Goal: Task Accomplishment & Management: Use online tool/utility

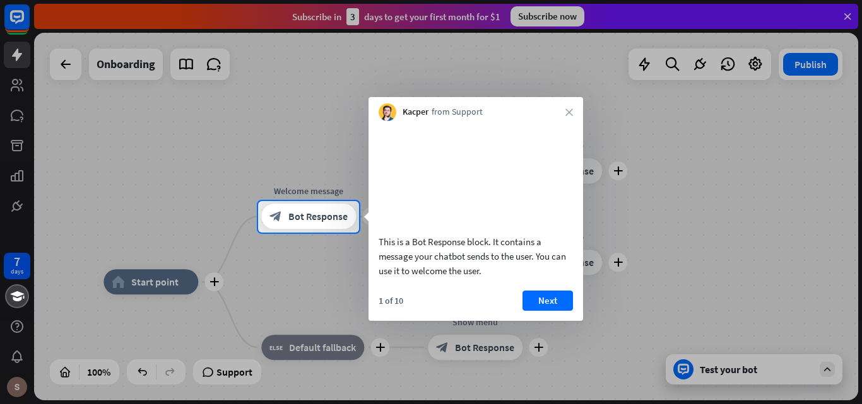
click at [848, 17] on div at bounding box center [431, 100] width 862 height 201
click at [573, 110] on div "Kacper from Support close" at bounding box center [475, 109] width 215 height 24
click at [559, 303] on div "This is a Bot Response block. It contains a message your chatbot sends to the u…" at bounding box center [475, 221] width 215 height 200
click at [560, 310] on button "Next" at bounding box center [547, 301] width 50 height 20
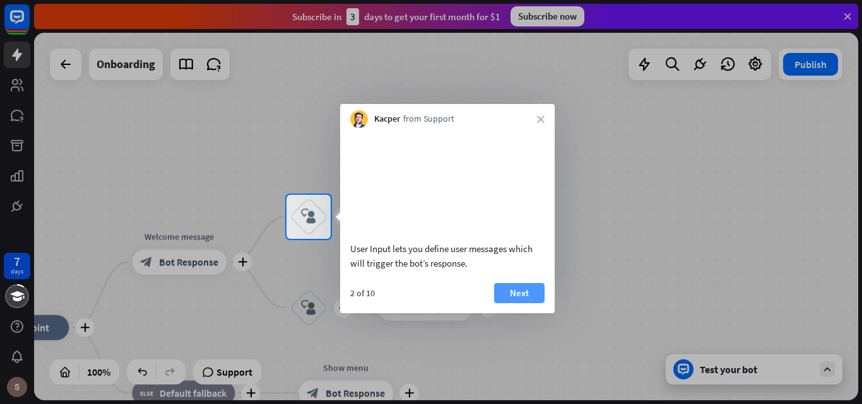
click at [528, 303] on button "Next" at bounding box center [519, 293] width 50 height 20
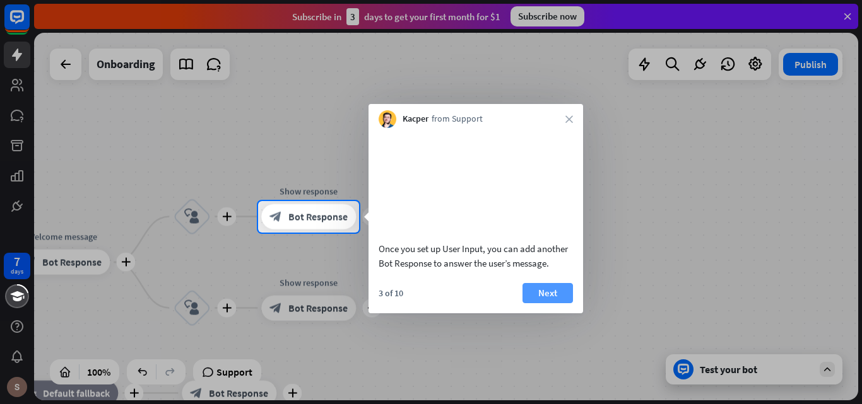
click at [541, 303] on button "Next" at bounding box center [547, 293] width 50 height 20
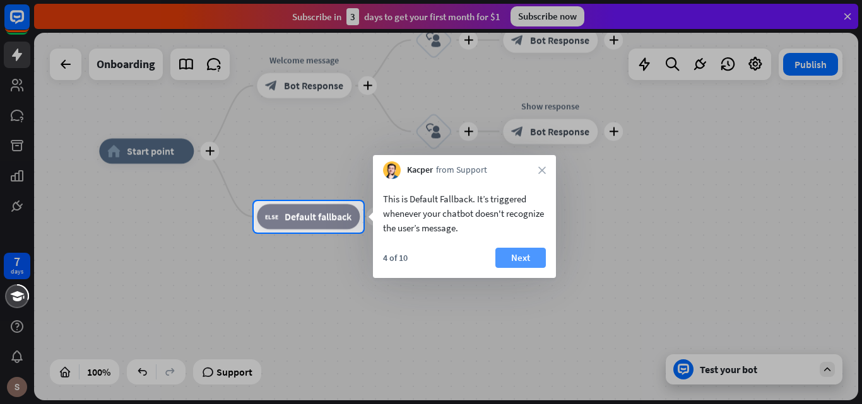
click at [537, 254] on button "Next" at bounding box center [520, 258] width 50 height 20
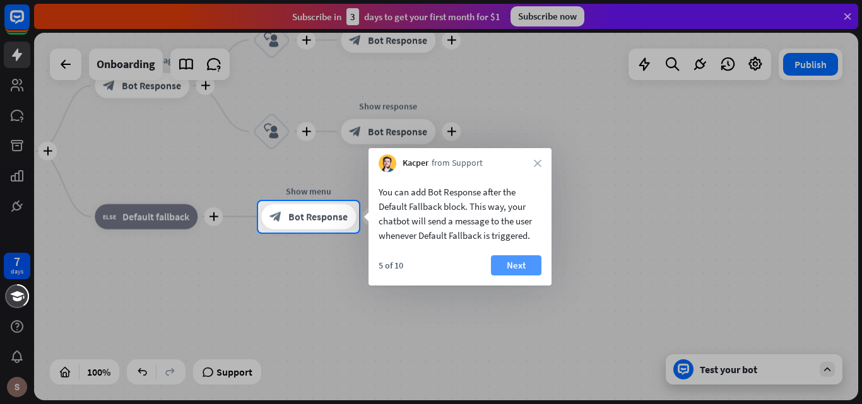
click at [529, 256] on button "Next" at bounding box center [516, 266] width 50 height 20
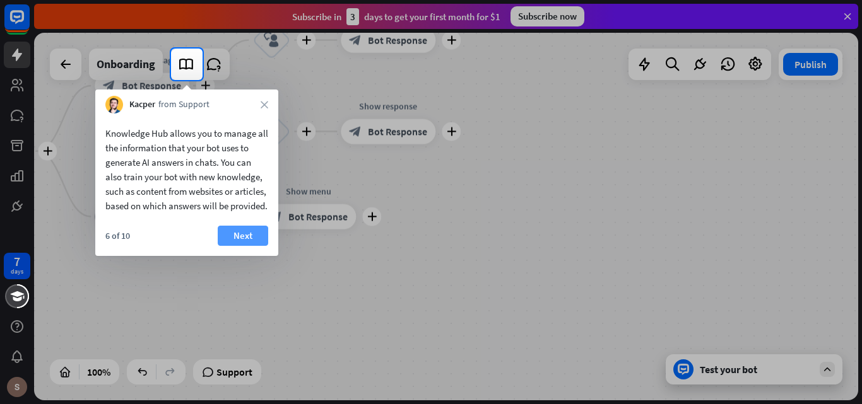
click at [235, 246] on button "Next" at bounding box center [243, 236] width 50 height 20
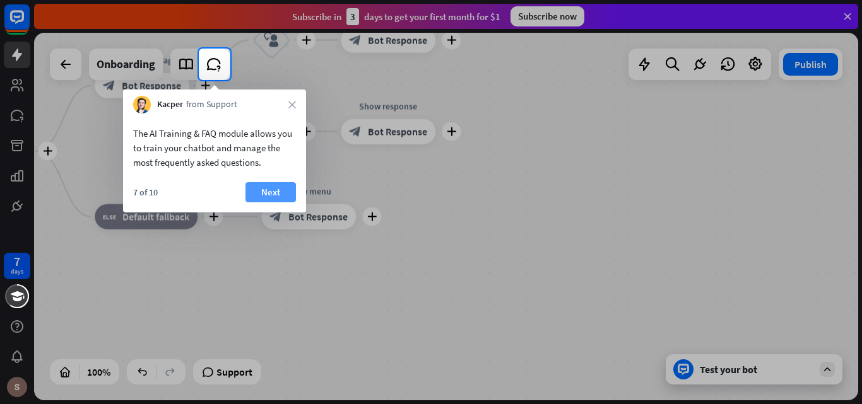
click at [288, 195] on button "Next" at bounding box center [270, 192] width 50 height 20
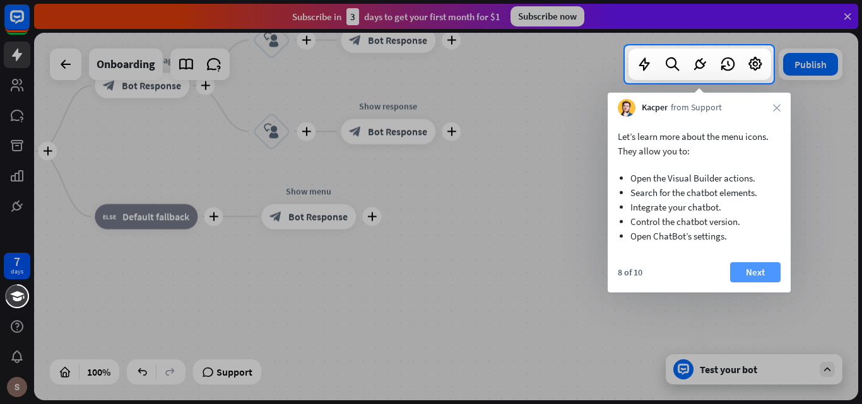
click at [745, 280] on button "Next" at bounding box center [755, 272] width 50 height 20
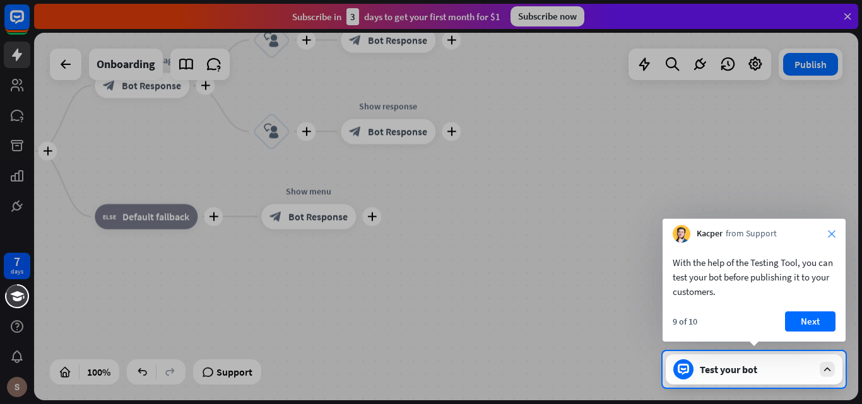
click at [834, 232] on icon "close" at bounding box center [832, 234] width 8 height 8
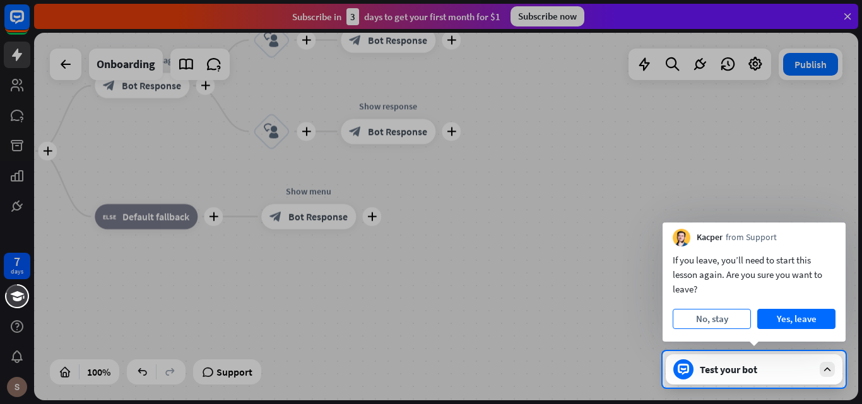
click at [734, 315] on button "No, stay" at bounding box center [712, 319] width 78 height 20
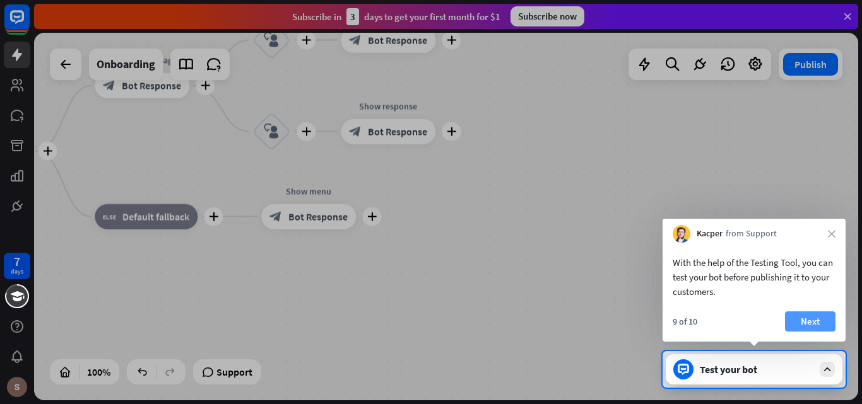
click at [804, 323] on button "Next" at bounding box center [810, 322] width 50 height 20
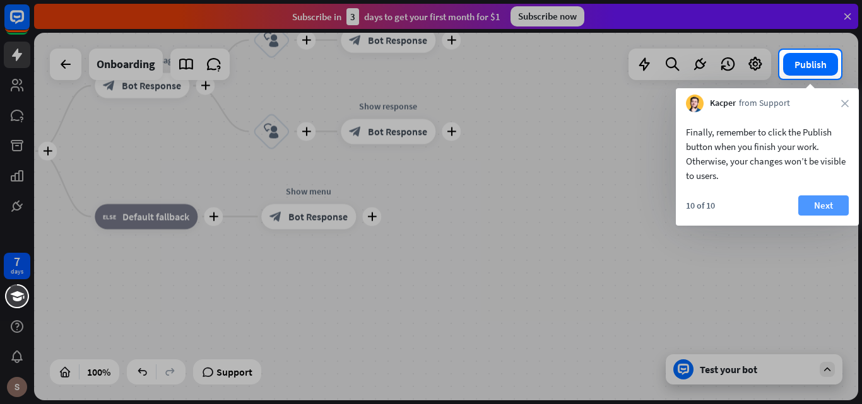
click at [839, 209] on button "Next" at bounding box center [823, 206] width 50 height 20
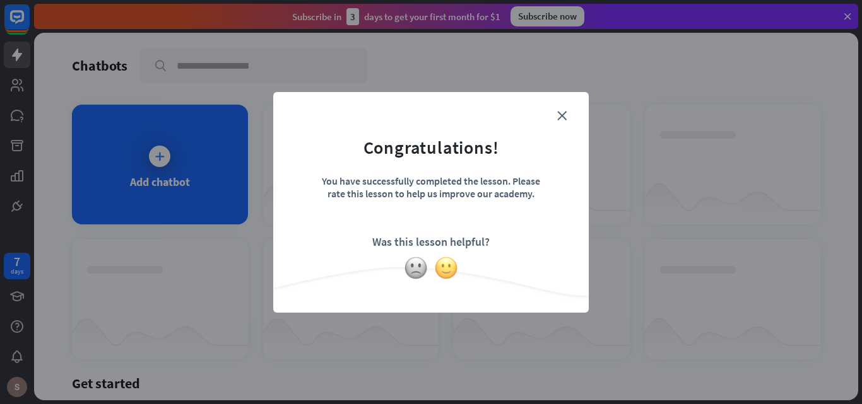
click at [449, 266] on img at bounding box center [446, 268] width 24 height 24
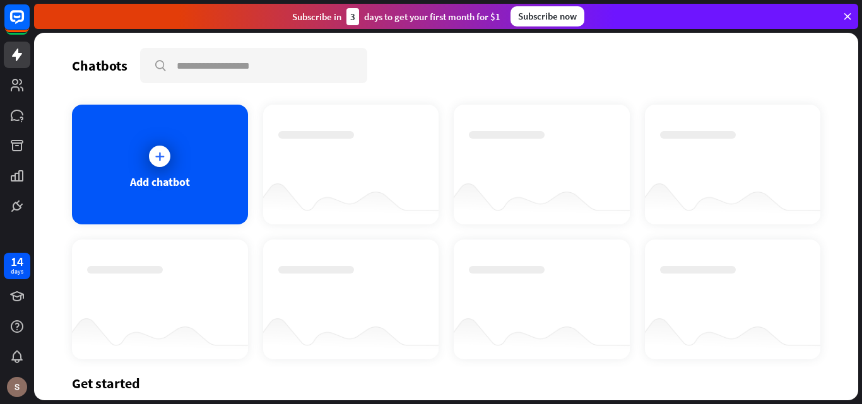
drag, startPoint x: 445, startPoint y: 269, endPoint x: 550, endPoint y: 49, distance: 243.8
click at [154, 158] on icon at bounding box center [159, 156] width 13 height 13
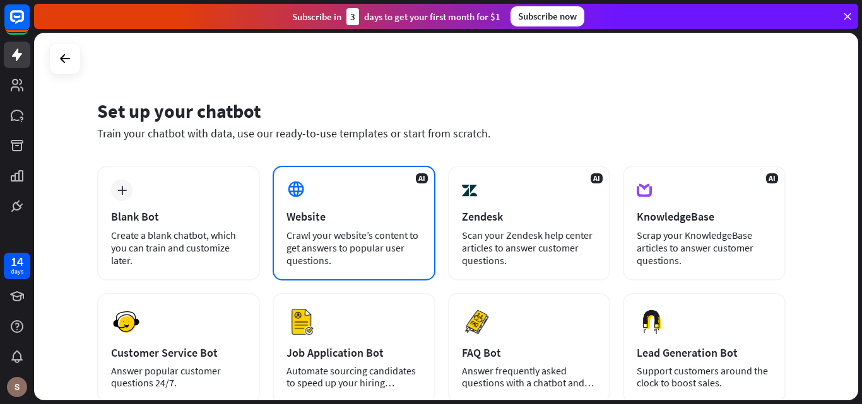
click at [348, 201] on div "AI Website Crawl your website’s content to get answers to popular user question…" at bounding box center [354, 223] width 163 height 115
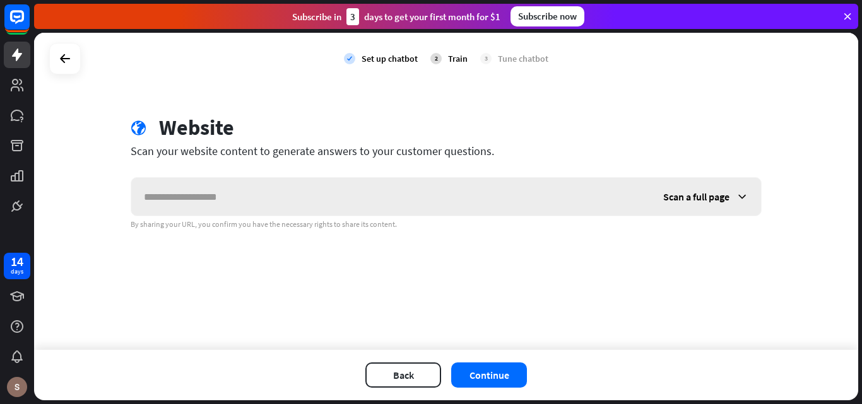
drag, startPoint x: 317, startPoint y: 204, endPoint x: 690, endPoint y: 196, distance: 373.0
click at [690, 196] on span "Scan a full page" at bounding box center [696, 197] width 66 height 13
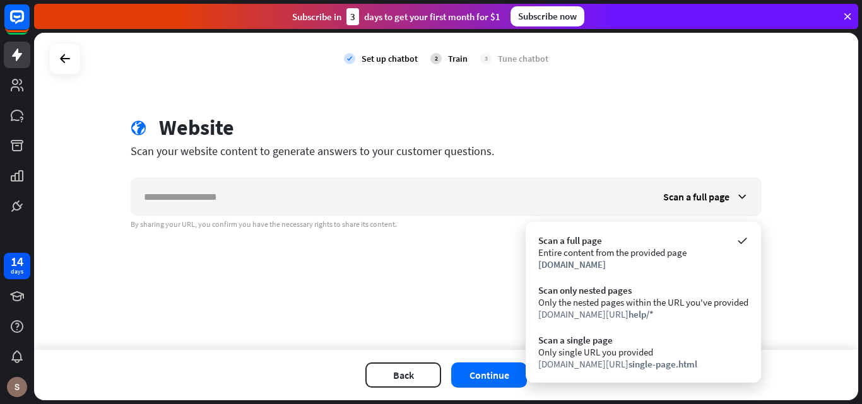
click at [635, 119] on div "globe Website" at bounding box center [446, 129] width 631 height 29
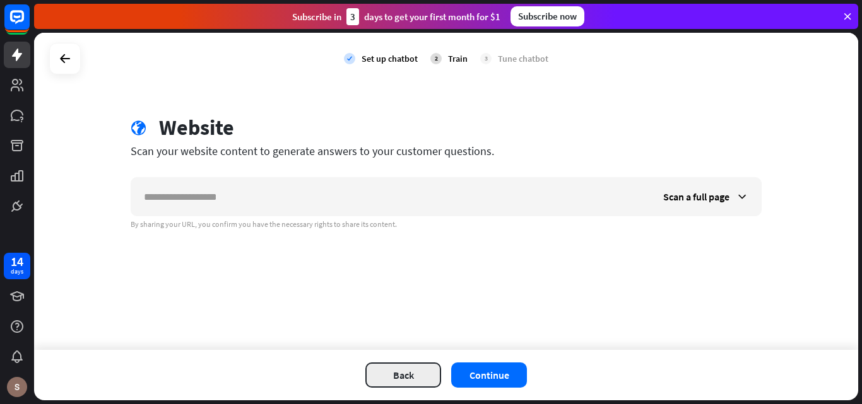
click at [415, 383] on button "Back" at bounding box center [403, 375] width 76 height 25
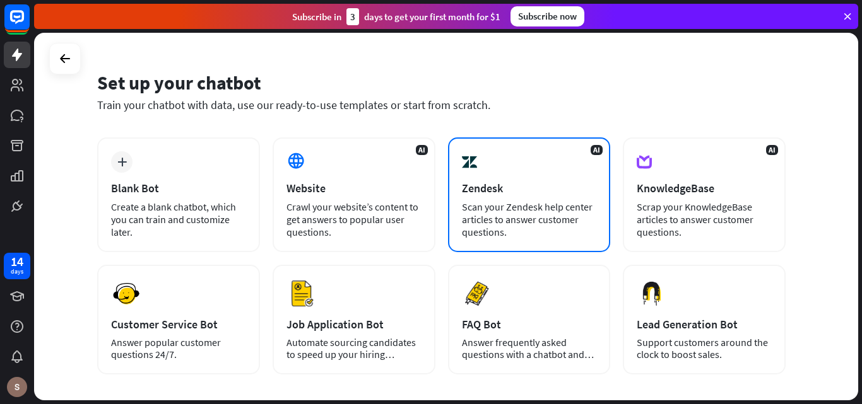
scroll to position [28, 0]
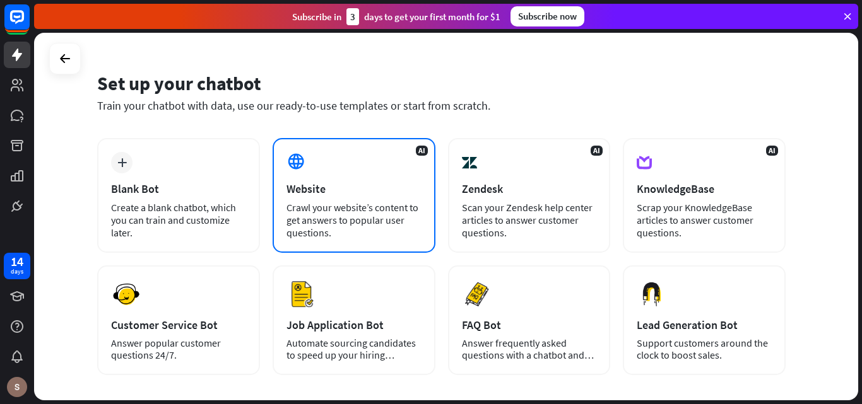
click at [358, 211] on div "Crawl your website’s content to get answers to popular user questions." at bounding box center [353, 220] width 135 height 38
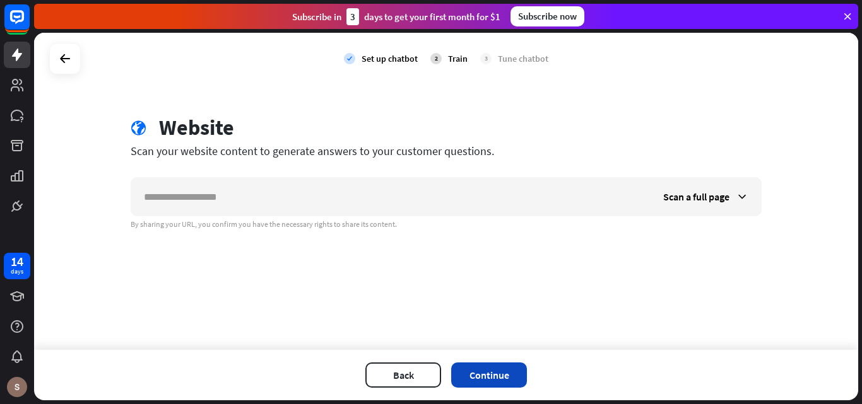
click at [505, 374] on button "Continue" at bounding box center [489, 375] width 76 height 25
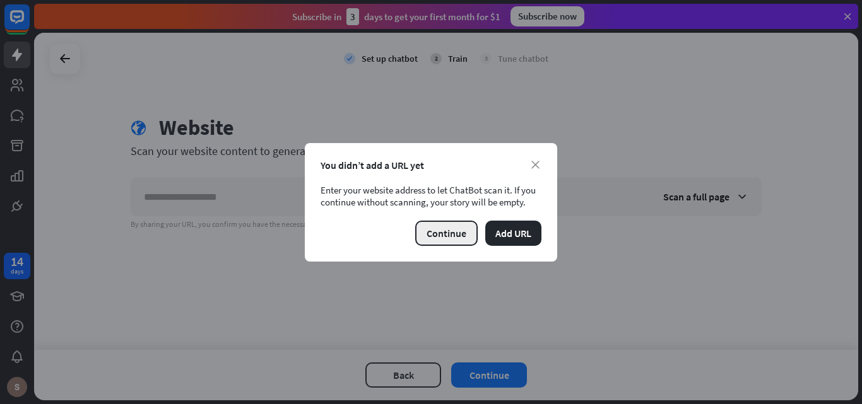
click at [463, 230] on button "Continue" at bounding box center [446, 233] width 62 height 25
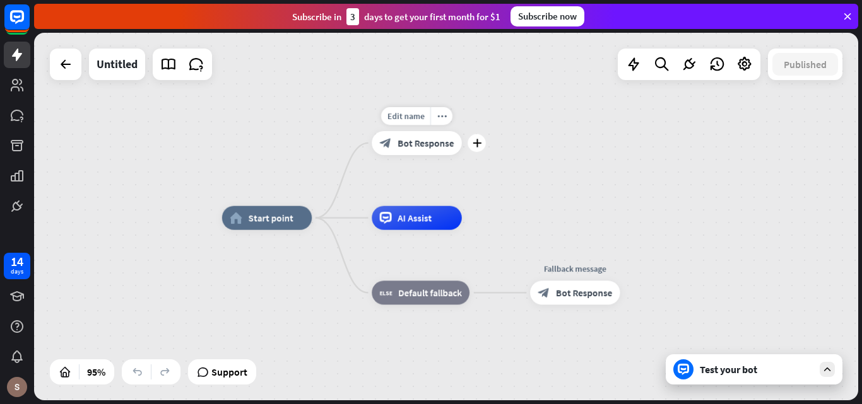
click at [409, 148] on span "Bot Response" at bounding box center [425, 143] width 56 height 12
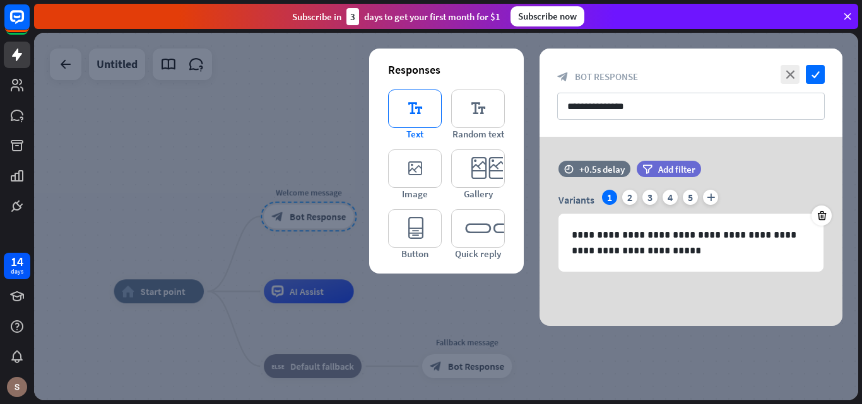
click at [430, 117] on icon "editor_text" at bounding box center [415, 109] width 54 height 38
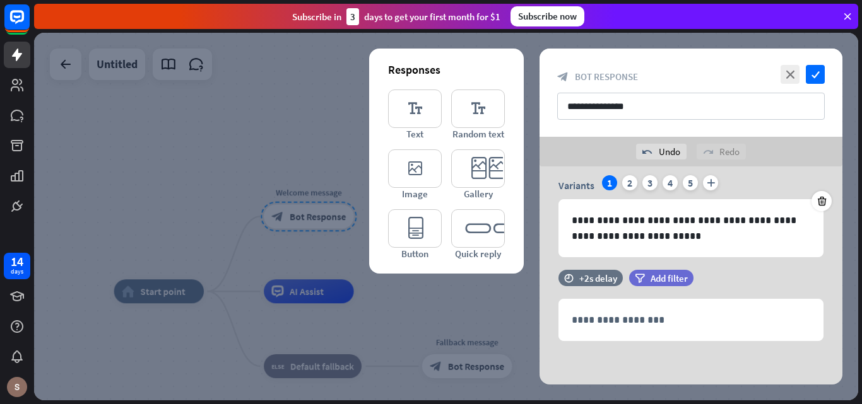
scroll to position [45, 0]
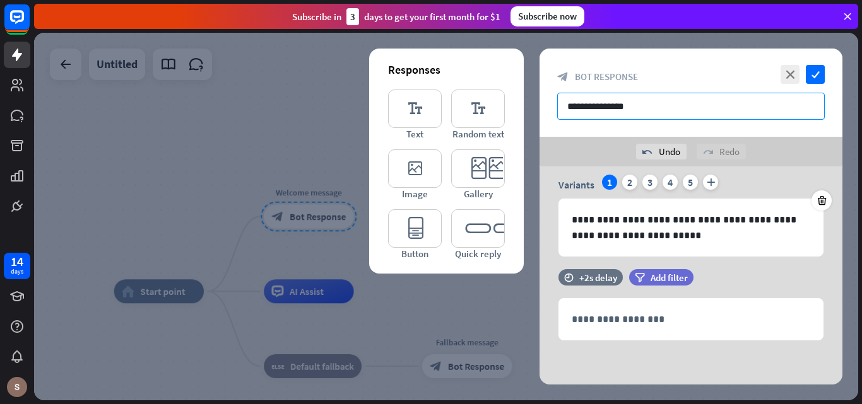
click at [652, 106] on input "**********" at bounding box center [691, 106] width 268 height 27
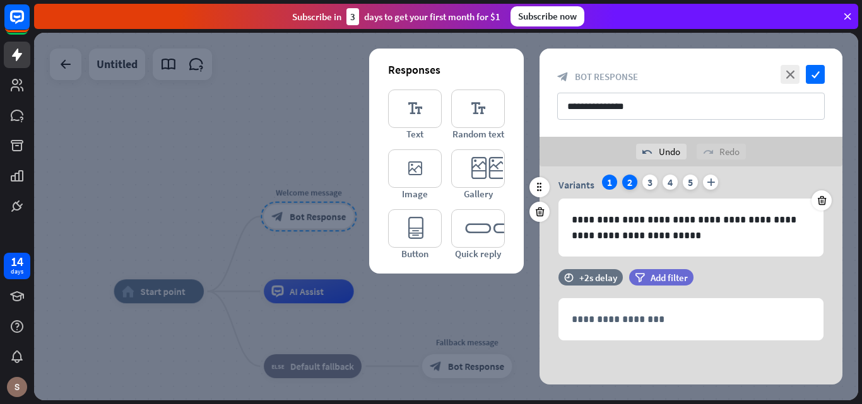
click at [624, 182] on div "2" at bounding box center [629, 182] width 15 height 15
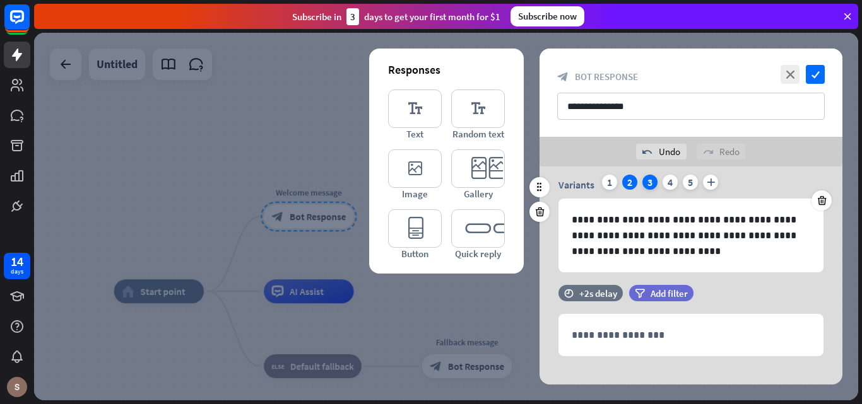
click at [649, 186] on div "3" at bounding box center [649, 182] width 15 height 15
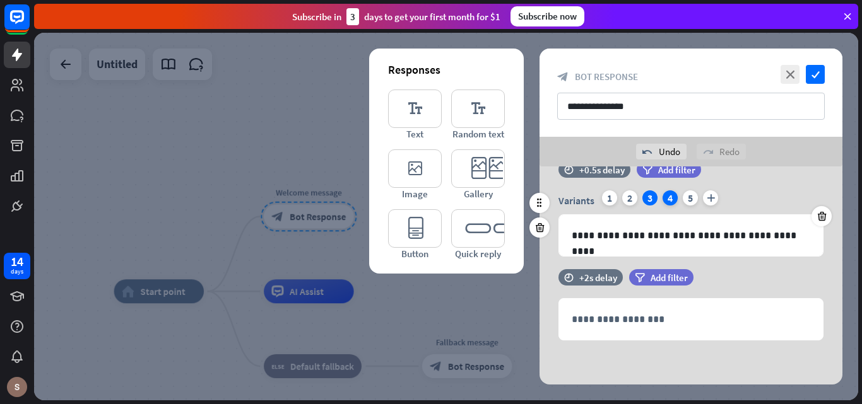
click at [668, 197] on div "4" at bounding box center [669, 198] width 15 height 15
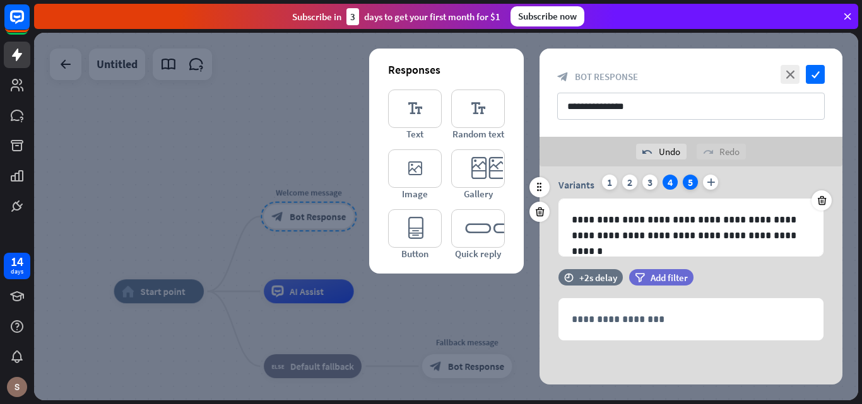
click at [688, 185] on div "5" at bounding box center [690, 182] width 15 height 15
click at [605, 186] on div "1" at bounding box center [609, 182] width 15 height 15
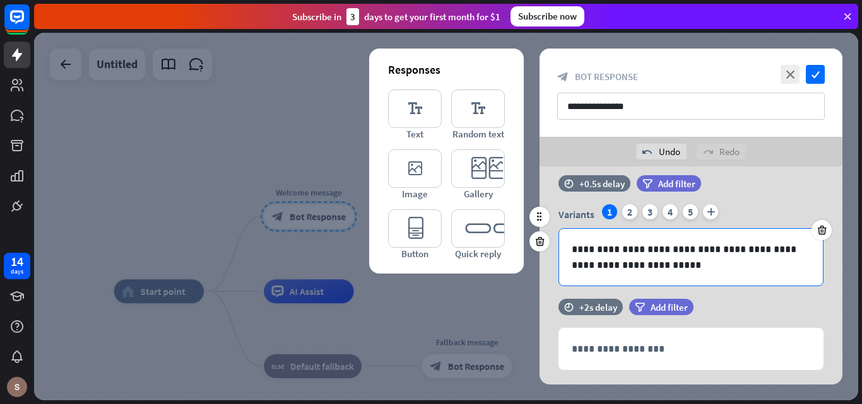
scroll to position [0, 0]
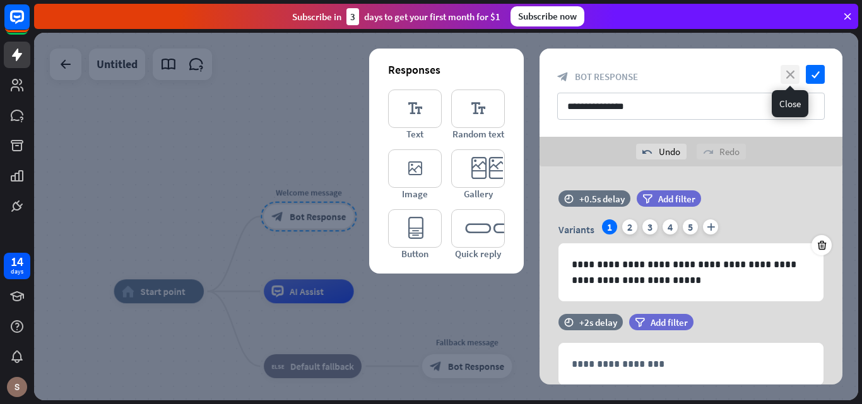
click at [796, 76] on icon "close" at bounding box center [789, 74] width 19 height 19
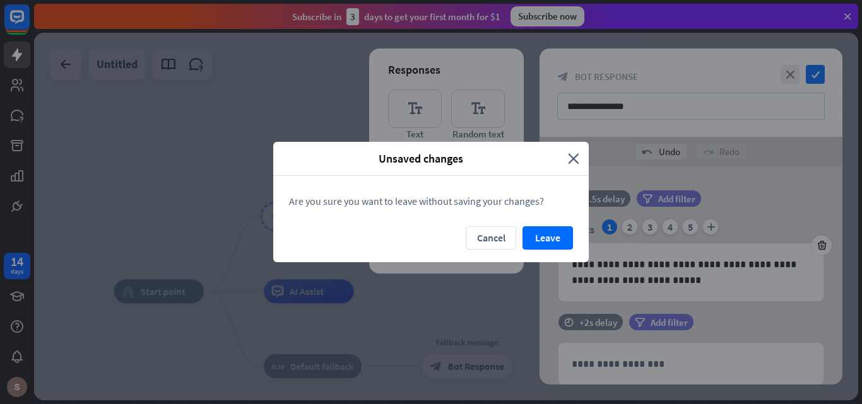
click at [580, 165] on div "Unsaved changes close" at bounding box center [430, 159] width 315 height 34
click at [580, 158] on div "Unsaved changes close" at bounding box center [430, 159] width 315 height 34
click at [575, 158] on icon "close" at bounding box center [573, 158] width 11 height 15
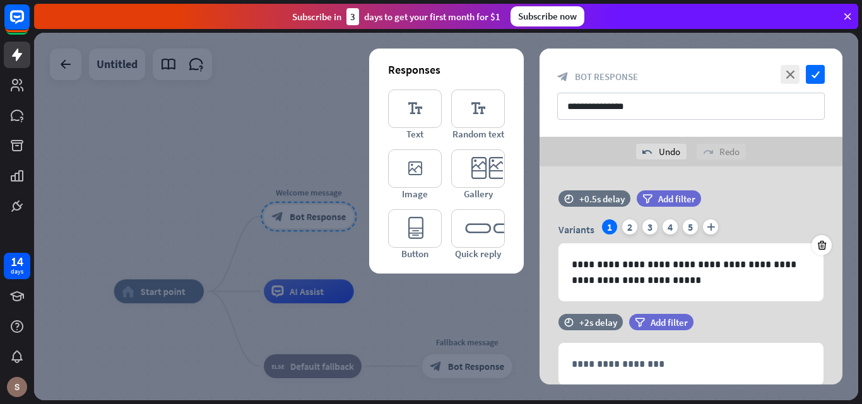
click at [843, 18] on icon at bounding box center [847, 16] width 11 height 11
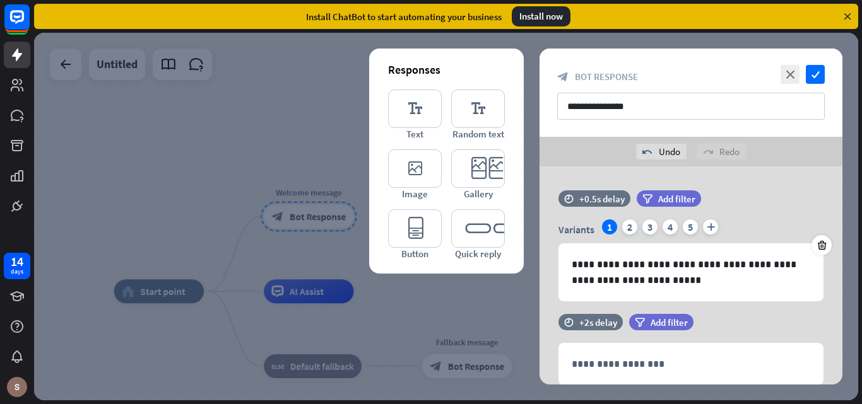
click at [843, 18] on icon at bounding box center [847, 16] width 11 height 11
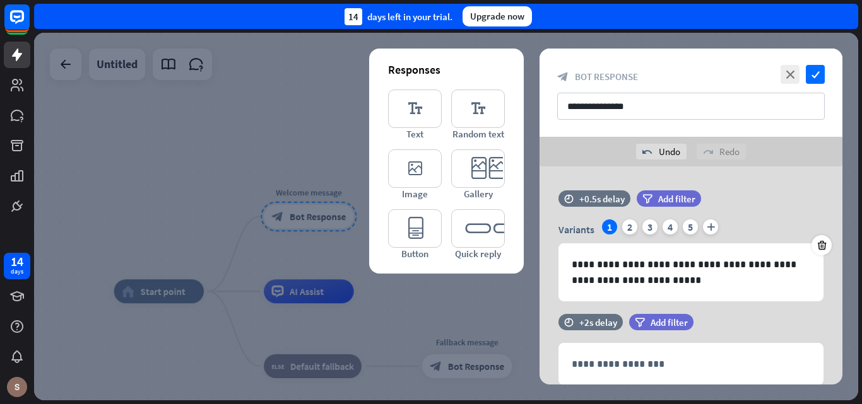
click at [843, 18] on div "14 days left in your trial. Upgrade now" at bounding box center [446, 16] width 824 height 25
click at [790, 72] on icon "close" at bounding box center [789, 74] width 19 height 19
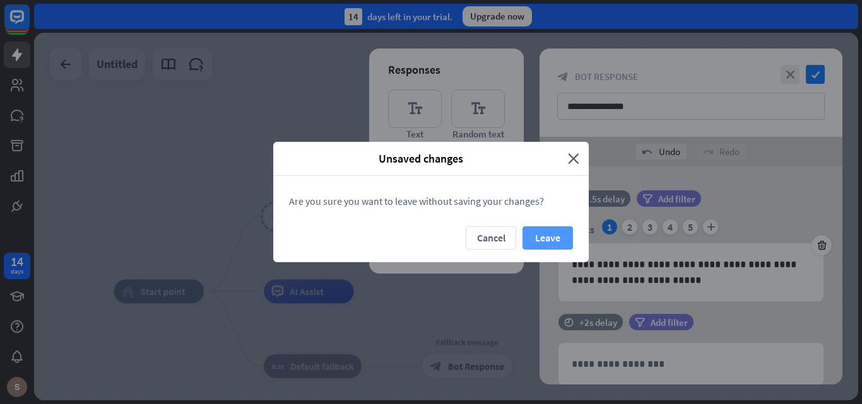
click at [544, 235] on button "Leave" at bounding box center [547, 238] width 50 height 23
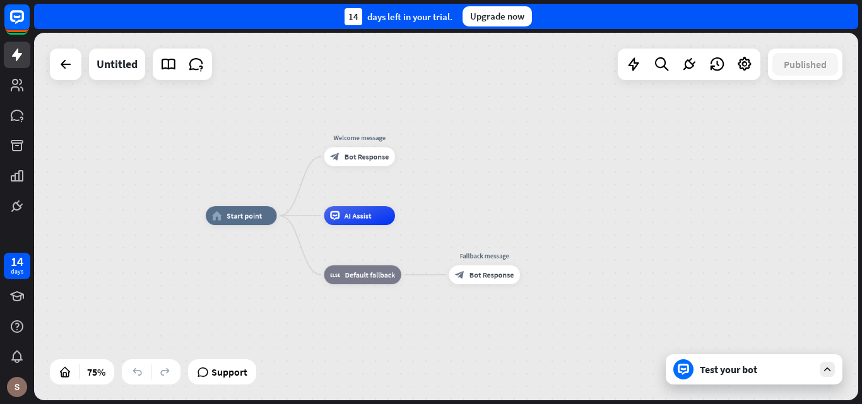
drag, startPoint x: 401, startPoint y: 252, endPoint x: 439, endPoint y: 194, distance: 69.6
click at [439, 194] on div "home_2 Start point Welcome message block_bot_response Bot Response AI Assist bl…" at bounding box center [446, 217] width 824 height 368
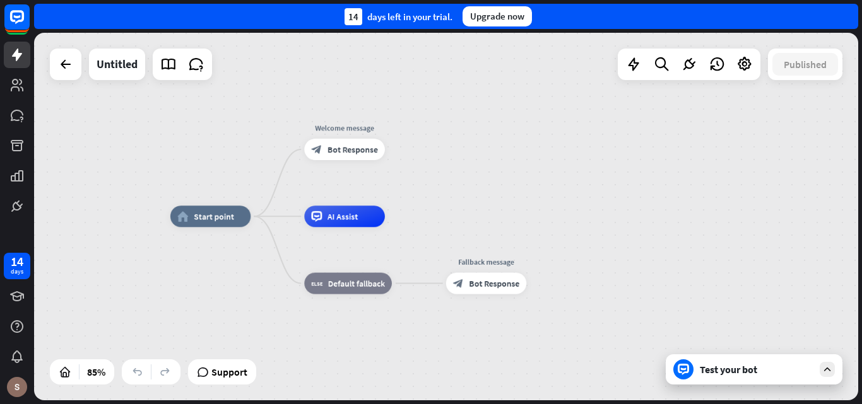
click at [765, 365] on div "Test your bot" at bounding box center [757, 369] width 114 height 13
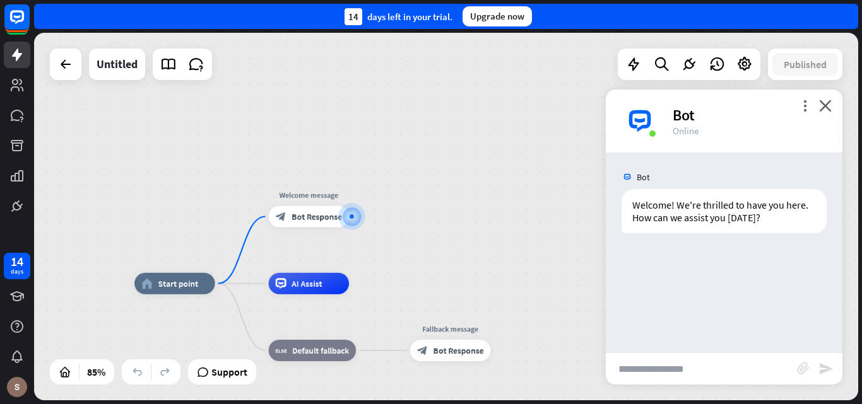
drag, startPoint x: 710, startPoint y: 178, endPoint x: 726, endPoint y: 276, distance: 99.1
click at [726, 276] on div "Bot Welcome! We're thrilled to have you here. How can we assist you [DATE]? [DA…" at bounding box center [724, 253] width 237 height 200
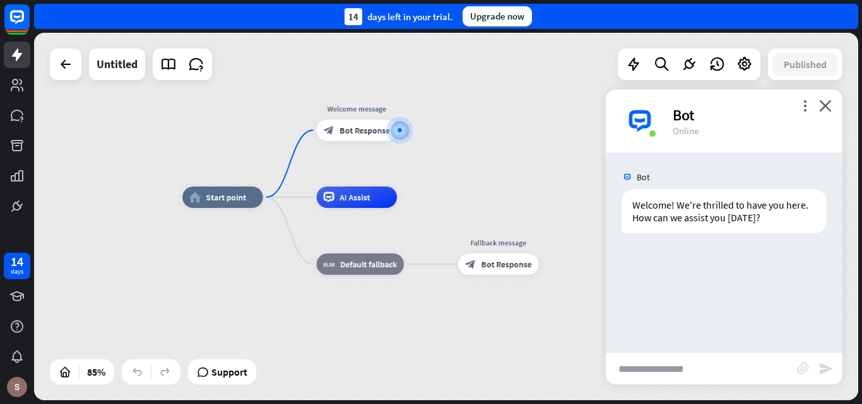
drag, startPoint x: 398, startPoint y: 295, endPoint x: 446, endPoint y: 209, distance: 98.8
click at [446, 209] on div "home_2 Start point Welcome message block_bot_response Bot Response AI Assist bl…" at bounding box center [532, 353] width 700 height 313
click at [712, 240] on div "Bot Welcome! We're thrilled to have you here. How can we assist you [DATE]? [DA…" at bounding box center [724, 253] width 237 height 200
drag, startPoint x: 644, startPoint y: 176, endPoint x: 678, endPoint y: 182, distance: 34.5
click at [678, 182] on div "[DATE] 5:07 PM Show JSON" at bounding box center [676, 176] width 110 height 18
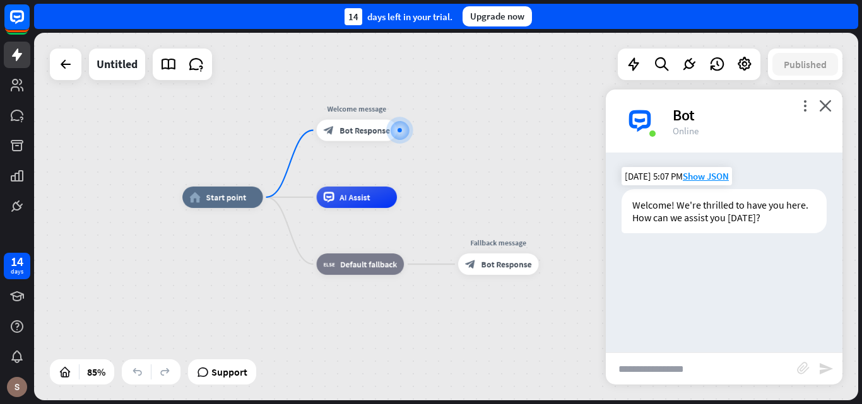
click at [673, 191] on div "Welcome! We're thrilled to have you here. How can we assist you [DATE]?" at bounding box center [723, 211] width 205 height 44
click at [707, 175] on span "Show JSON" at bounding box center [706, 176] width 46 height 12
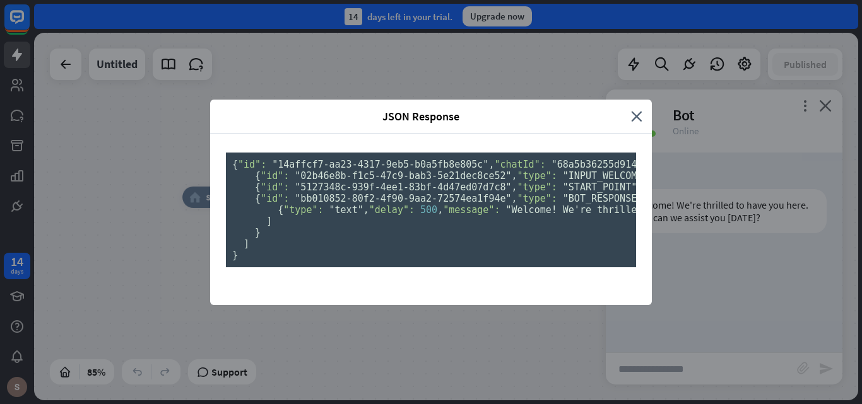
click at [493, 166] on pre "{ "id": "14affcf7-aa23-4317-9eb5-b0a5fb8e805c" , "chatId": "68a5b36255d9140007b…" at bounding box center [431, 210] width 410 height 115
click at [632, 109] on icon "close" at bounding box center [636, 116] width 11 height 15
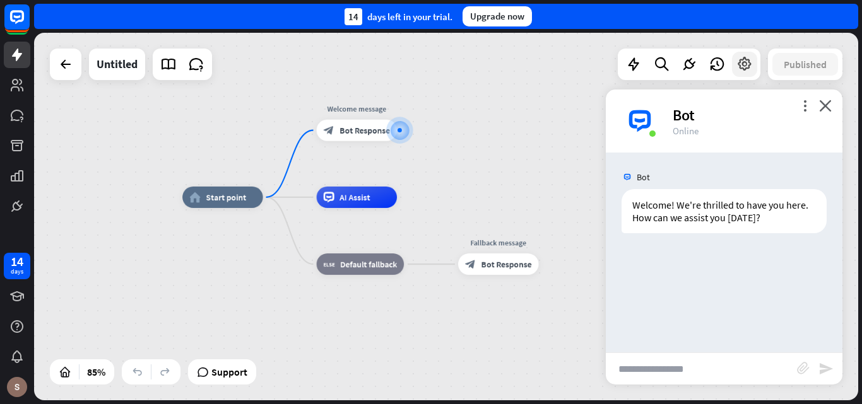
click at [750, 64] on icon at bounding box center [744, 64] width 16 height 16
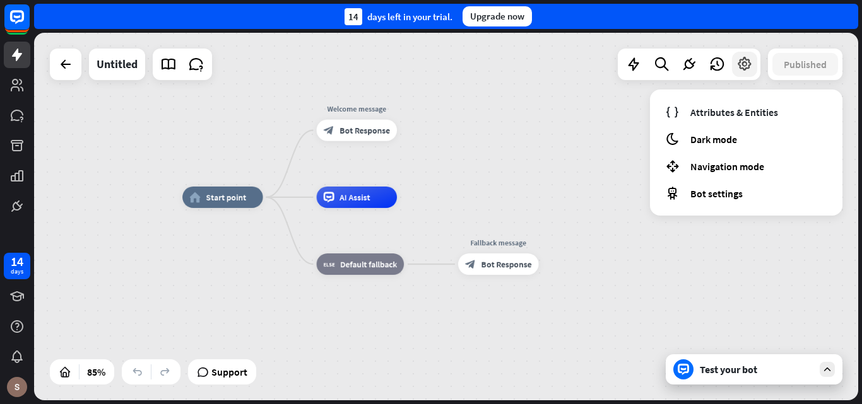
click at [750, 64] on icon at bounding box center [744, 64] width 16 height 16
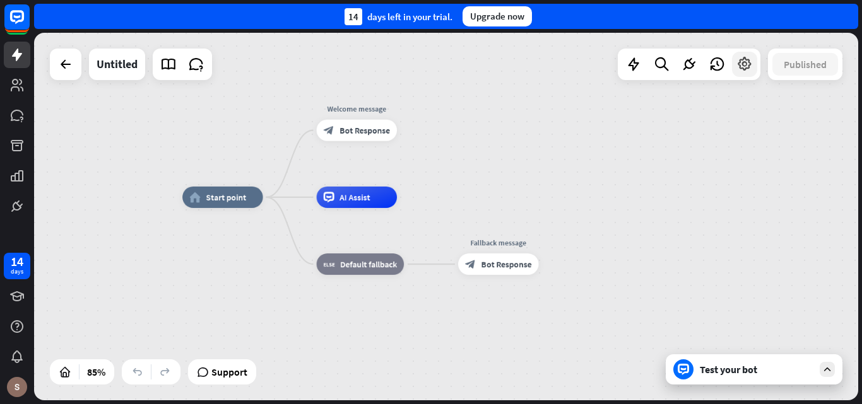
click at [750, 64] on icon at bounding box center [744, 64] width 16 height 16
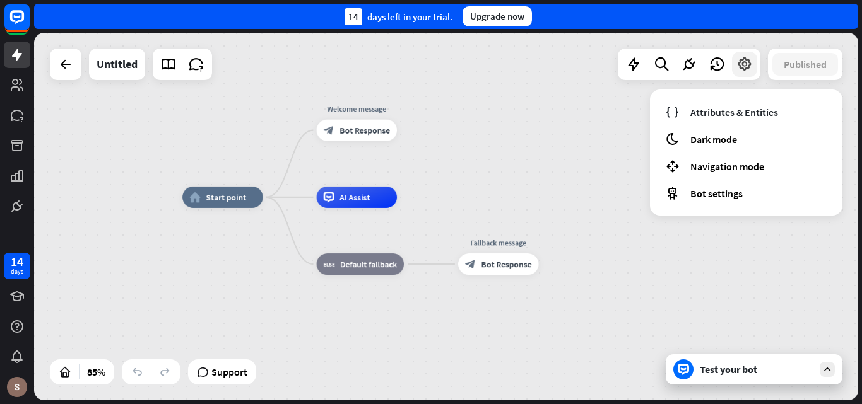
click at [750, 64] on icon at bounding box center [744, 64] width 16 height 16
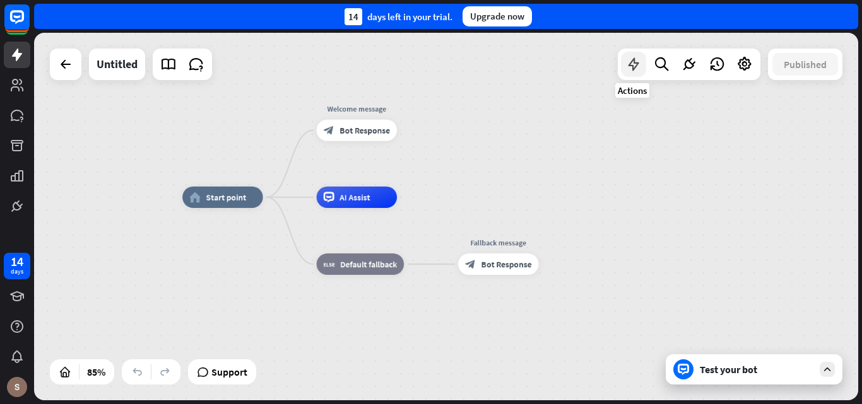
click at [630, 64] on icon at bounding box center [633, 64] width 16 height 16
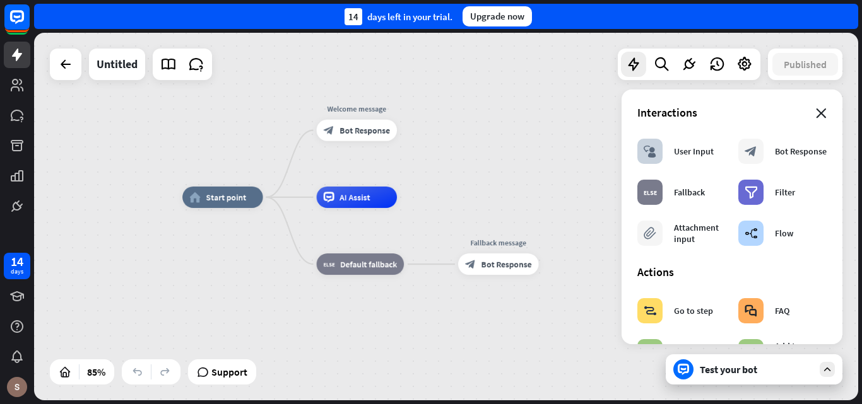
click at [816, 114] on icon "close" at bounding box center [821, 114] width 11 height 10
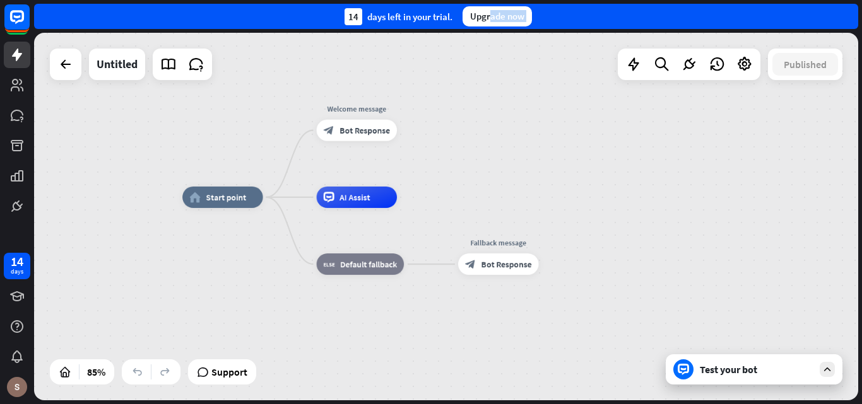
drag, startPoint x: 492, startPoint y: 23, endPoint x: 510, endPoint y: 89, distance: 68.6
click at [510, 89] on div "close Product Help First steps Get started with ChatBot Help Center Follow step…" at bounding box center [448, 202] width 828 height 404
click at [510, 89] on div "home_2 Start point Welcome message block_bot_response Bot Response AI Assist bl…" at bounding box center [446, 217] width 824 height 368
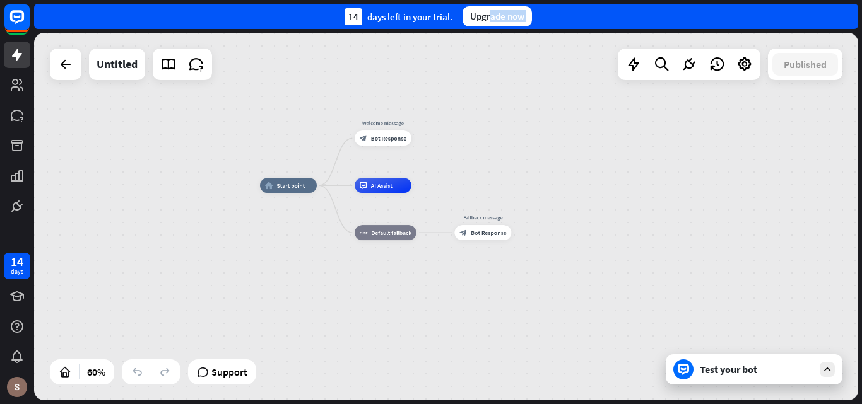
drag, startPoint x: 241, startPoint y: 367, endPoint x: 456, endPoint y: 354, distance: 215.6
click at [397, 362] on div "home_2 Start point Welcome message block_bot_response Bot Response AI Assist bl…" at bounding box center [446, 217] width 824 height 368
click at [731, 377] on div "Test your bot" at bounding box center [754, 370] width 177 height 30
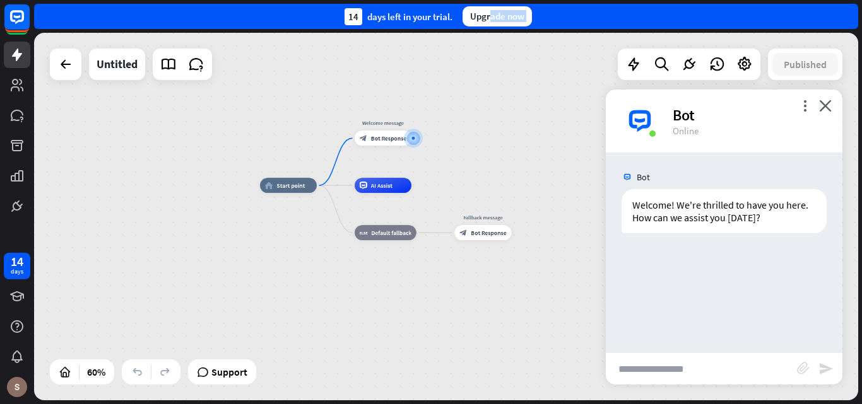
drag, startPoint x: 708, startPoint y: 227, endPoint x: 722, endPoint y: 271, distance: 46.3
click at [722, 271] on div "Bot Welcome! We're thrilled to have you here. How can we assist you [DATE]? [DA…" at bounding box center [724, 253] width 237 height 200
click at [705, 215] on div "Welcome! We're thrilled to have you here. How can we assist you [DATE]?" at bounding box center [723, 211] width 205 height 44
click at [772, 273] on div "Bot Welcome! We're thrilled to have you here. How can we assist you [DATE]? [DA…" at bounding box center [724, 253] width 237 height 200
drag, startPoint x: 350, startPoint y: 23, endPoint x: 363, endPoint y: 35, distance: 17.0
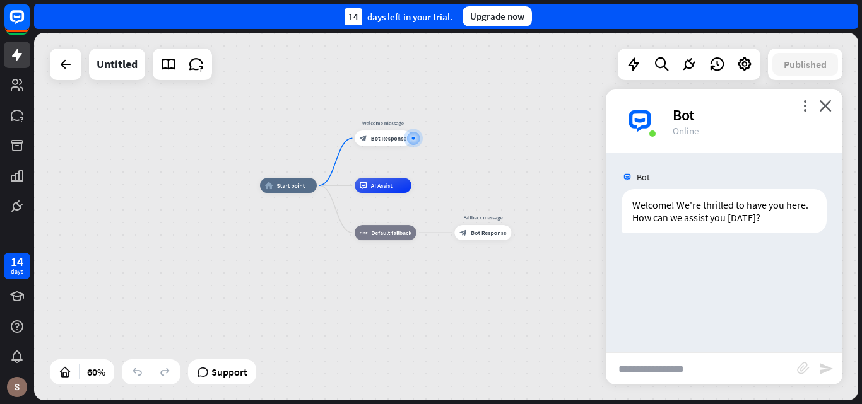
click at [363, 35] on div "close Product Help First steps Get started with ChatBot Help Center Follow step…" at bounding box center [448, 202] width 828 height 404
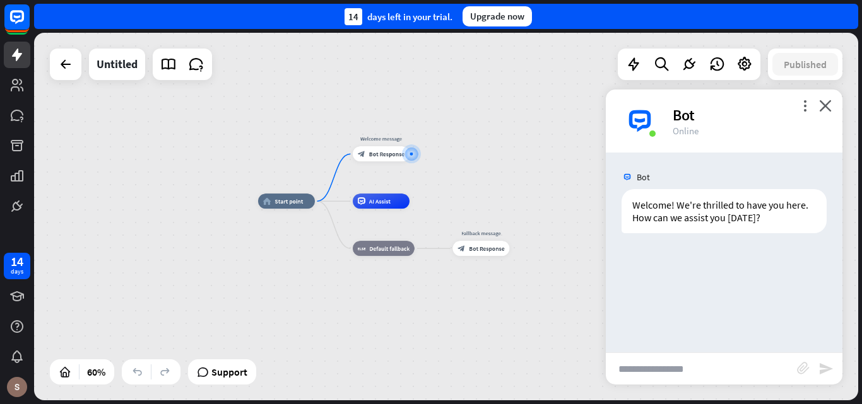
drag, startPoint x: 363, startPoint y: 35, endPoint x: 361, endPoint y: 51, distance: 15.9
click at [361, 51] on div "home_2 Start point Welcome message block_bot_response Bot Response AI Assist bl…" at bounding box center [446, 217] width 824 height 368
drag, startPoint x: 327, startPoint y: 21, endPoint x: 377, endPoint y: 15, distance: 50.2
click at [384, 16] on div "14 days left in your trial. Upgrade now" at bounding box center [446, 16] width 824 height 25
drag, startPoint x: 351, startPoint y: 11, endPoint x: 329, endPoint y: 13, distance: 21.5
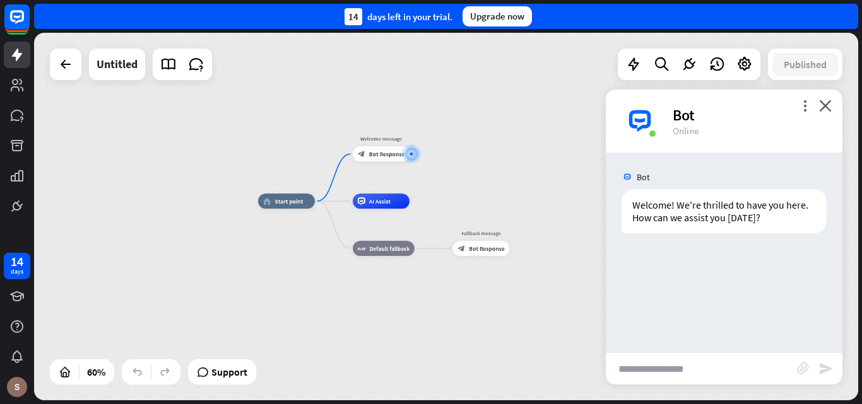
click at [329, 13] on div "14 days left in your trial. Upgrade now" at bounding box center [446, 16] width 824 height 25
click at [797, 78] on div "Published" at bounding box center [805, 65] width 74 height 32
click at [815, 81] on div "home_2 Start point Welcome message block_bot_response Bot Response AI Assist bl…" at bounding box center [446, 217] width 824 height 368
drag, startPoint x: 806, startPoint y: 98, endPoint x: 806, endPoint y: 105, distance: 6.9
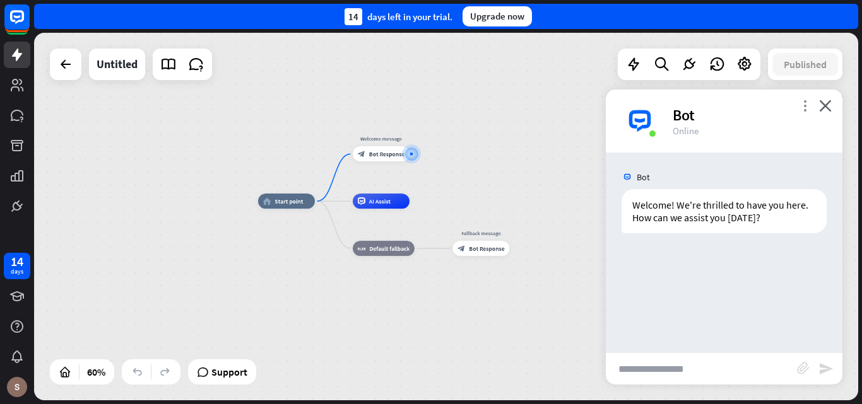
click at [806, 105] on div "more_vert close Bot Online" at bounding box center [724, 121] width 237 height 63
click at [806, 105] on icon "more_vert" at bounding box center [805, 106] width 12 height 12
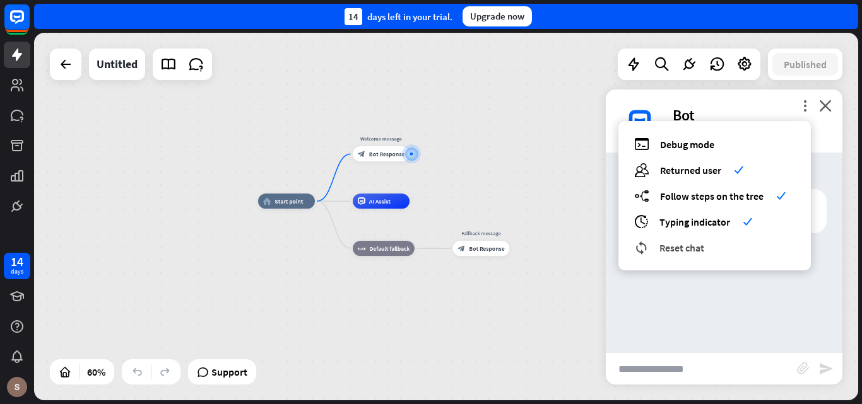
click at [691, 253] on span "Reset chat" at bounding box center [681, 248] width 45 height 13
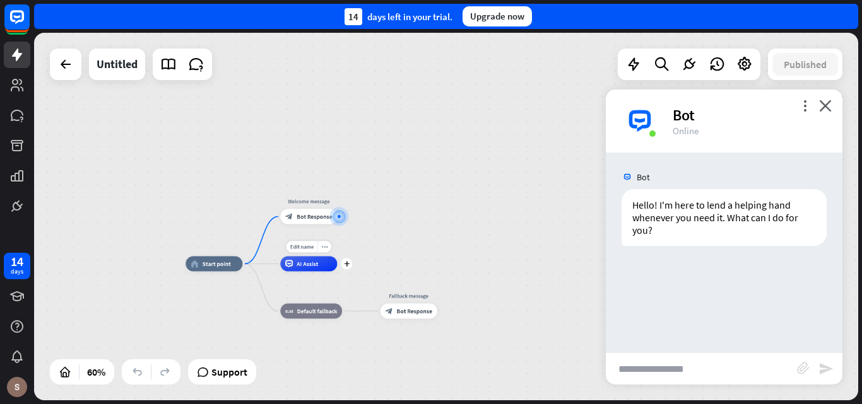
click at [293, 271] on div "AI Assist" at bounding box center [308, 264] width 57 height 15
click at [649, 261] on div "Bot Hello! I'm here to lend a helping hand whenever you need it. What can I do …" at bounding box center [724, 253] width 237 height 200
click at [648, 360] on input "text" at bounding box center [701, 369] width 191 height 32
type input "***"
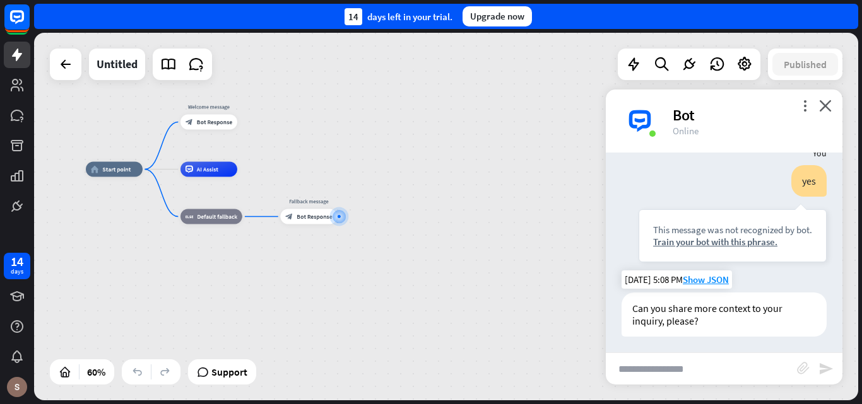
scroll to position [114, 0]
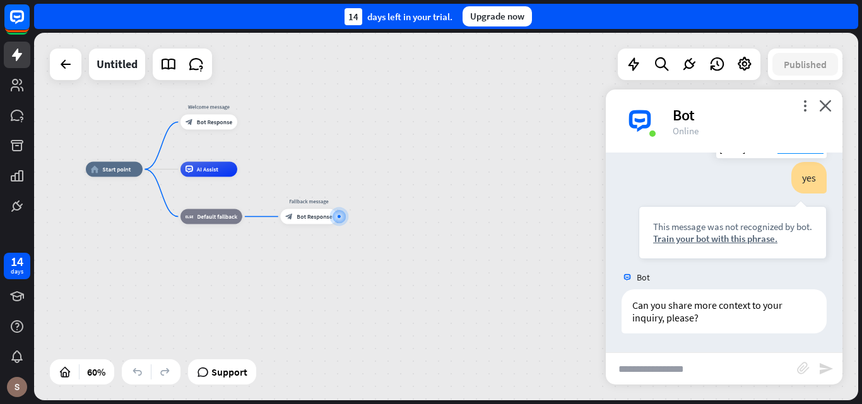
click at [793, 184] on div "yes" at bounding box center [808, 178] width 35 height 32
click at [339, 218] on div at bounding box center [339, 216] width 3 height 3
click at [342, 218] on div "plus" at bounding box center [346, 216] width 11 height 11
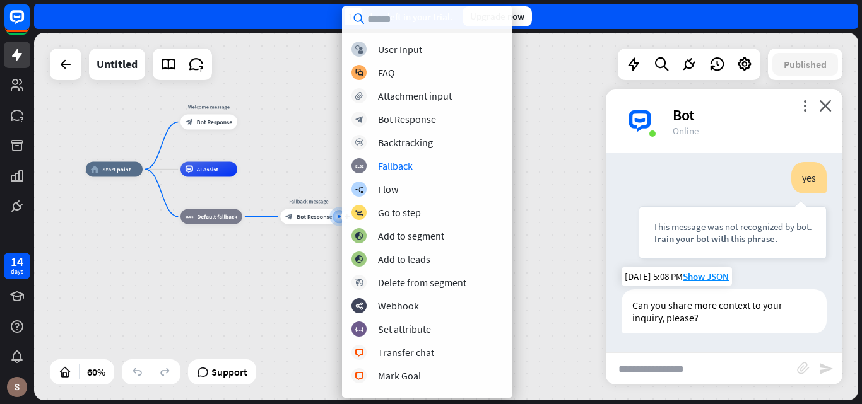
click at [739, 299] on div "Can you share more context to your inquiry, please?" at bounding box center [723, 312] width 205 height 44
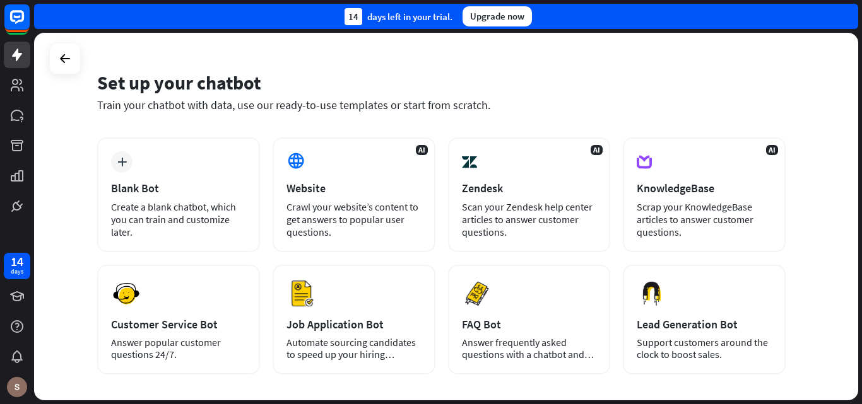
scroll to position [28, 0]
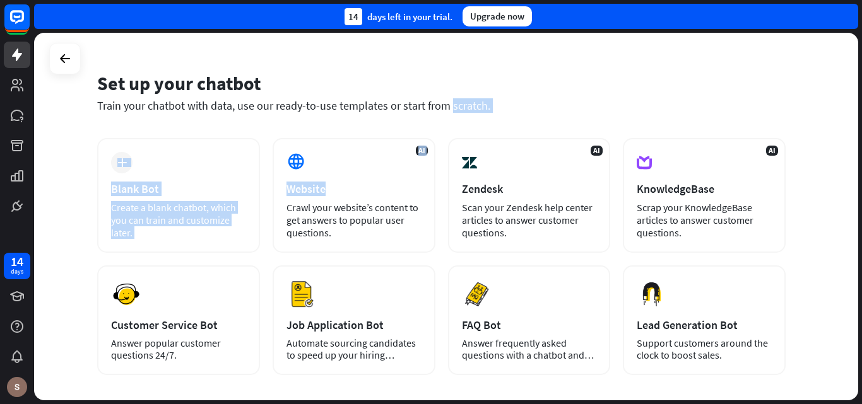
drag, startPoint x: 327, startPoint y: 176, endPoint x: 355, endPoint y: 117, distance: 65.8
click at [355, 117] on div "Set up your chatbot Train your chatbot with data, use our ready-to-use template…" at bounding box center [446, 217] width 824 height 368
click at [355, 117] on div "Set up your chatbot Train your chatbot with data, use our ready-to-use template…" at bounding box center [441, 100] width 688 height 76
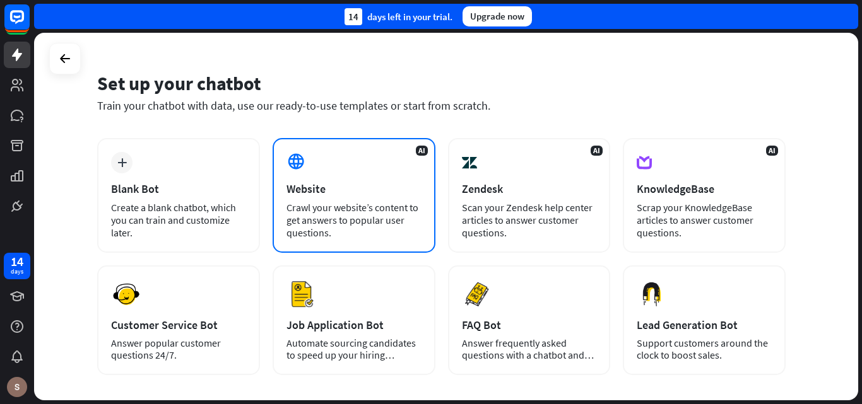
click at [332, 201] on div "AI Website Crawl your website’s content to get answers to popular user question…" at bounding box center [354, 195] width 163 height 115
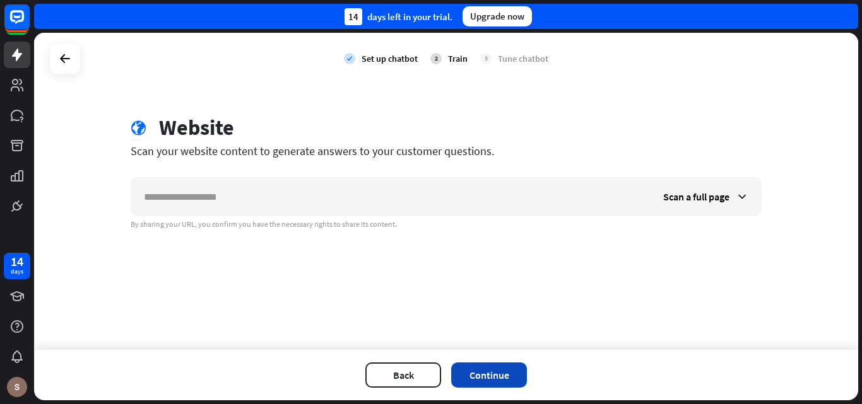
click at [514, 375] on button "Continue" at bounding box center [489, 375] width 76 height 25
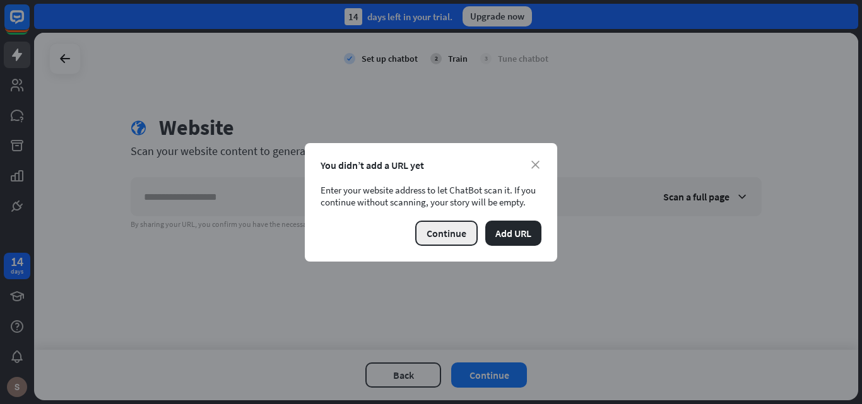
click at [449, 233] on button "Continue" at bounding box center [446, 233] width 62 height 25
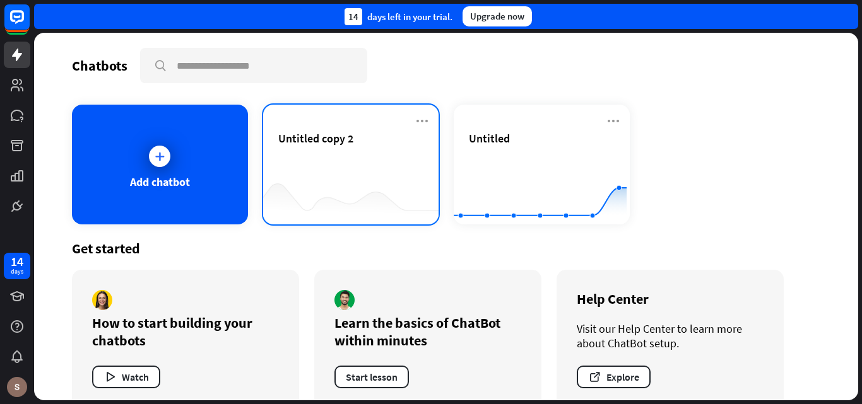
click at [348, 168] on div "Untitled copy 2" at bounding box center [351, 153] width 146 height 44
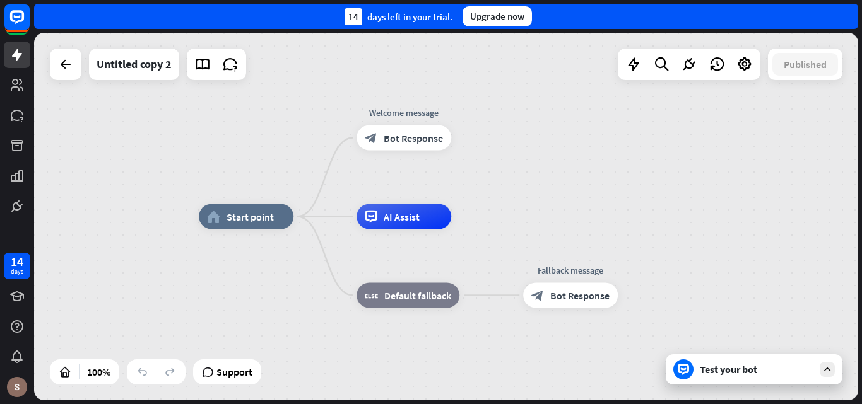
click at [829, 370] on icon at bounding box center [826, 369] width 11 height 11
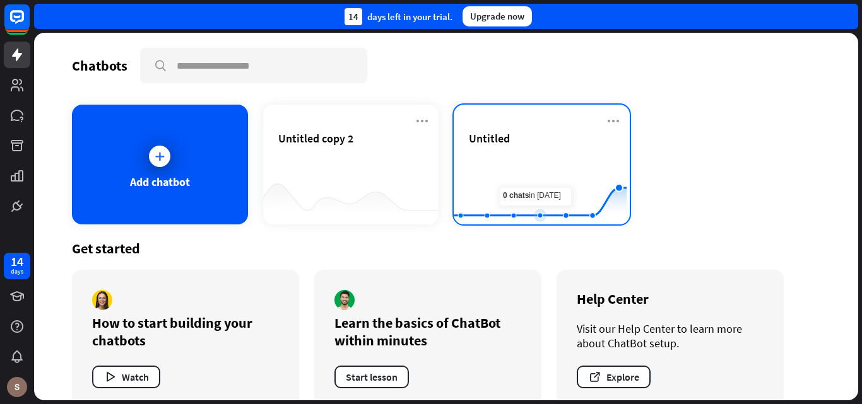
click at [515, 158] on rect at bounding box center [540, 193] width 173 height 79
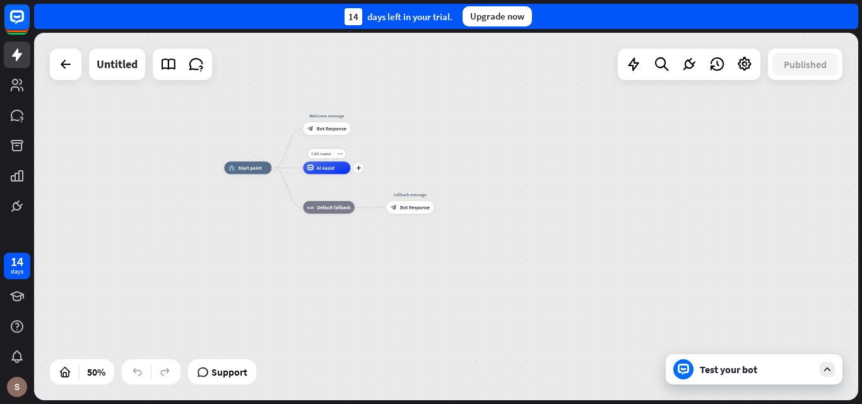
drag, startPoint x: 427, startPoint y: 200, endPoint x: 307, endPoint y: 154, distance: 127.8
click at [307, 162] on div "Edit name more_horiz plus AI Assist" at bounding box center [326, 168] width 47 height 13
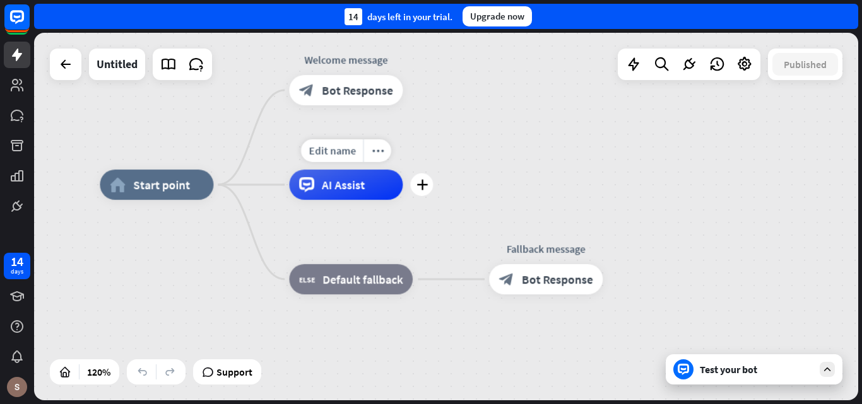
drag, startPoint x: 363, startPoint y: 177, endPoint x: 431, endPoint y: 204, distance: 73.0
click at [403, 200] on div "Edit name more_horiz plus AI Assist" at bounding box center [346, 185] width 114 height 30
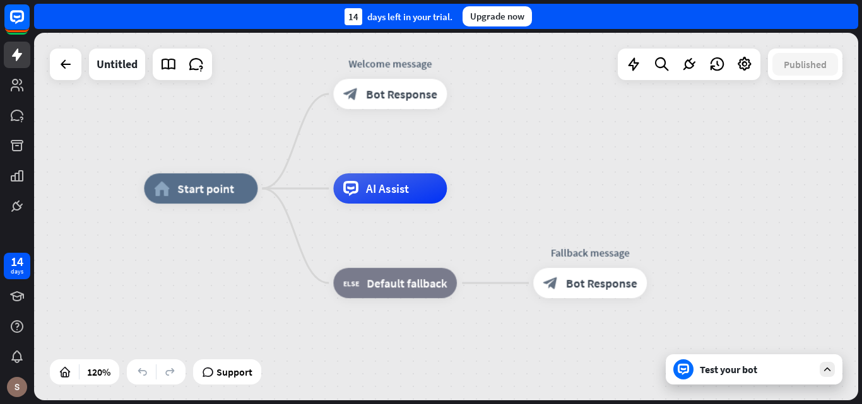
drag, startPoint x: 498, startPoint y: 215, endPoint x: 533, endPoint y: 215, distance: 35.3
click at [528, 215] on div "home_2 Start point Welcome message block_bot_response Bot Response AI Assist bl…" at bounding box center [638, 410] width 989 height 442
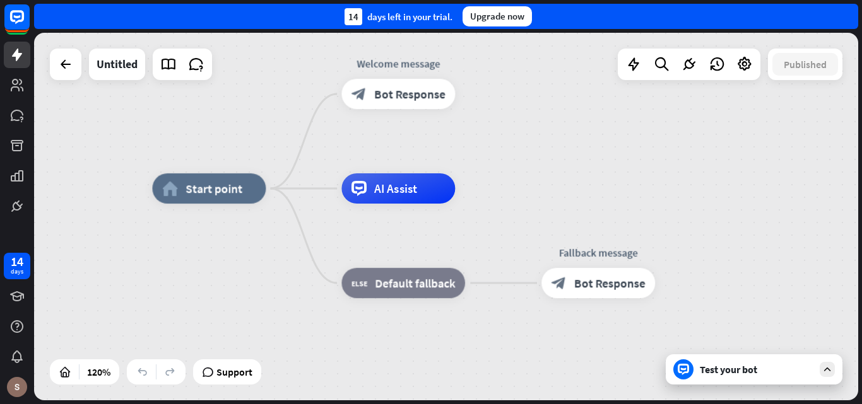
click at [822, 371] on icon at bounding box center [826, 369] width 11 height 11
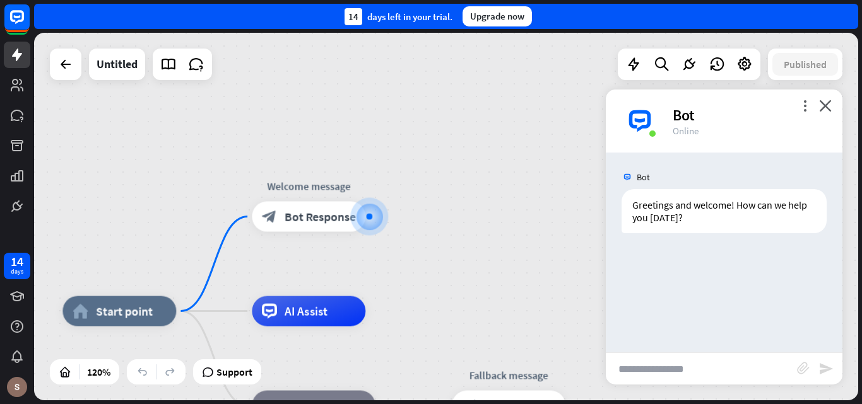
click at [743, 174] on div "more_vert close Bot Online Bot Greetings and welcome! How can we help you [DATE…" at bounding box center [724, 237] width 237 height 295
click at [751, 192] on div "Greetings and welcome! How can we help you [DATE]?" at bounding box center [723, 211] width 205 height 44
click at [751, 211] on div "Greetings and welcome! How can we help you [DATE]?" at bounding box center [723, 211] width 205 height 44
click at [831, 100] on icon "close" at bounding box center [825, 106] width 13 height 12
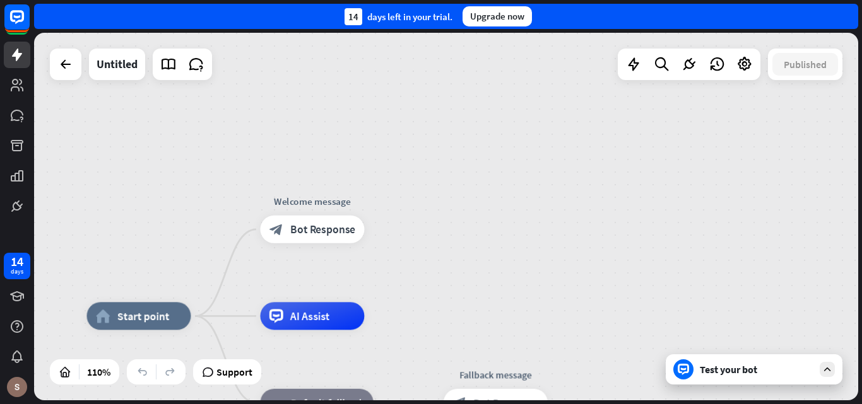
drag, startPoint x: 338, startPoint y: 234, endPoint x: 512, endPoint y: 142, distance: 197.0
click at [512, 142] on div "home_2 Start point Edit name more_horiz Welcome message block_bot_response Bot …" at bounding box center [446, 217] width 824 height 368
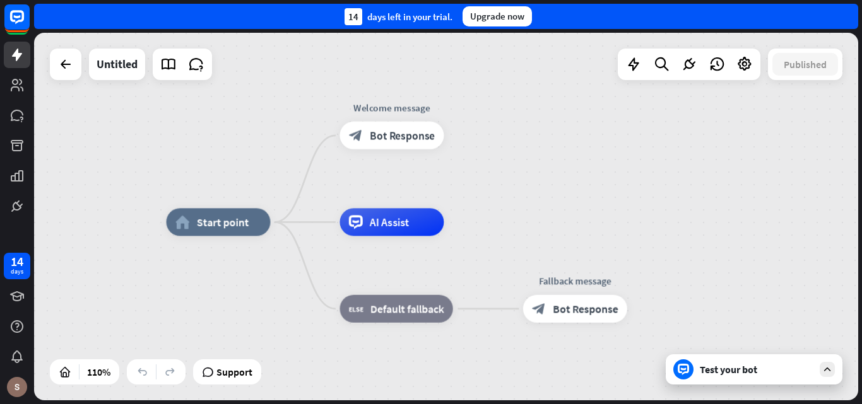
drag, startPoint x: 498, startPoint y: 182, endPoint x: 578, endPoint y: 88, distance: 123.1
click at [578, 88] on div "home_2 Start point Welcome message block_bot_response Bot Response AI Assist bl…" at bounding box center [446, 217] width 824 height 368
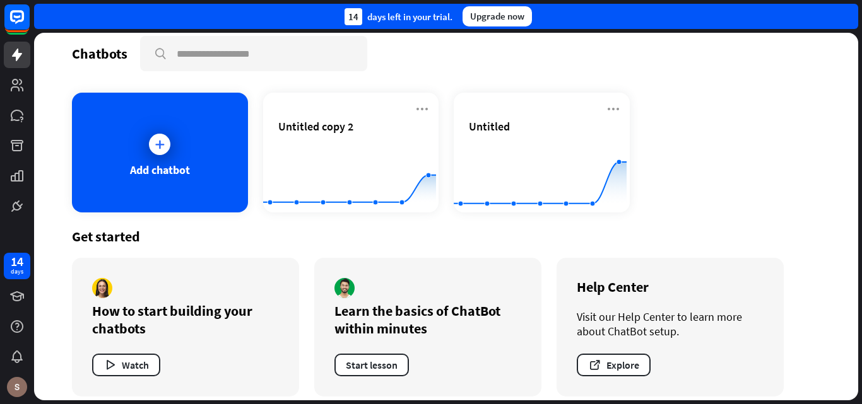
scroll to position [23, 0]
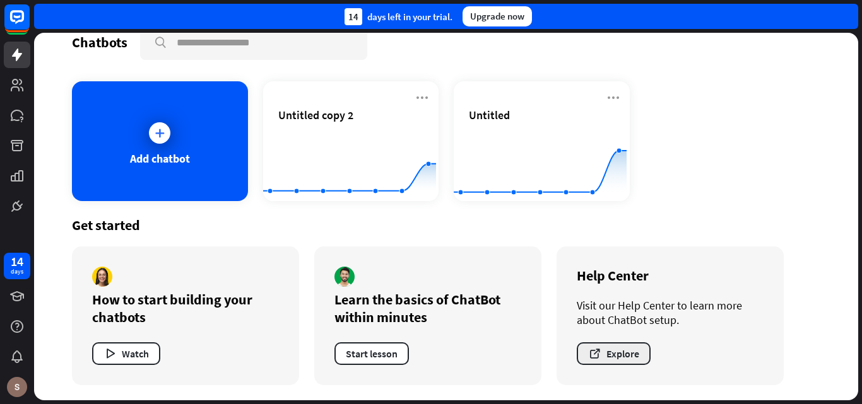
click at [621, 363] on button "Explore" at bounding box center [614, 354] width 74 height 23
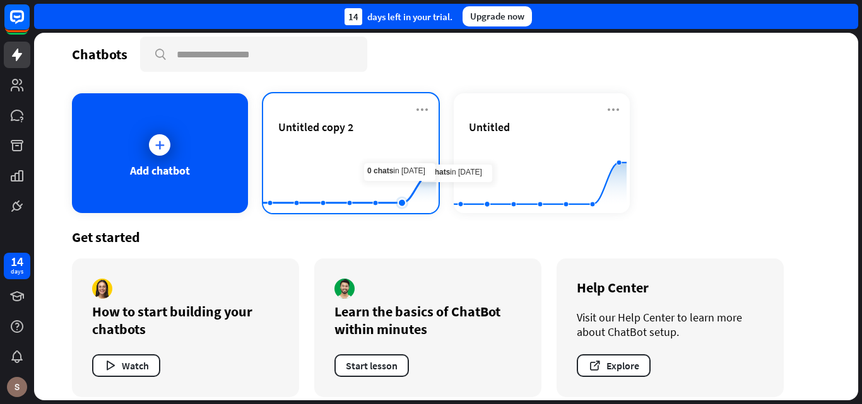
scroll to position [0, 0]
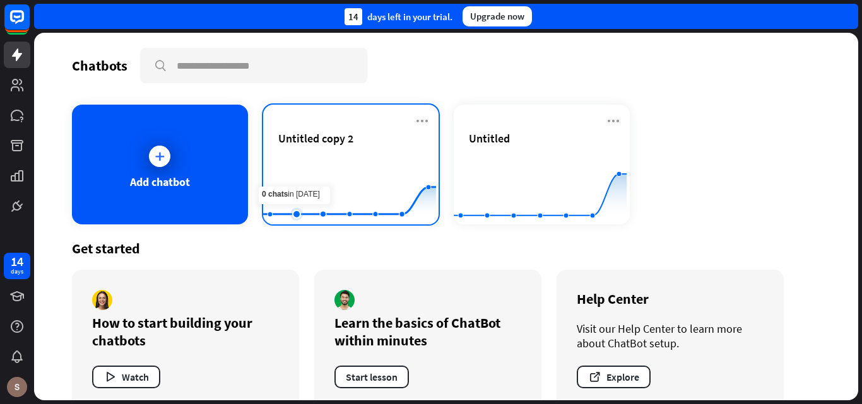
click at [299, 167] on rect at bounding box center [349, 193] width 173 height 79
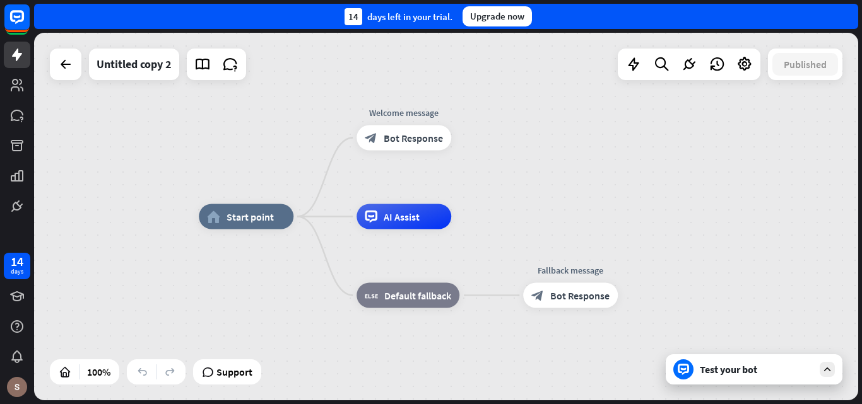
click at [739, 375] on div "Test your bot" at bounding box center [757, 369] width 114 height 13
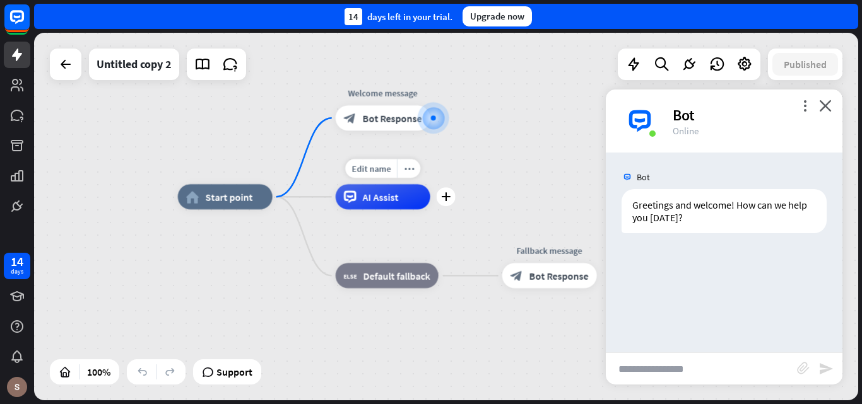
drag, startPoint x: 315, startPoint y: 216, endPoint x: 312, endPoint y: 182, distance: 34.3
click at [336, 184] on div "Edit name more_horiz plus AI Assist" at bounding box center [383, 196] width 95 height 25
click at [750, 376] on input "text" at bounding box center [701, 369] width 191 height 32
click at [716, 194] on div "Greetings and welcome! How can we help you [DATE]?" at bounding box center [723, 211] width 205 height 44
click at [716, 197] on div "Greetings and welcome! How can we help you [DATE]?" at bounding box center [723, 211] width 205 height 44
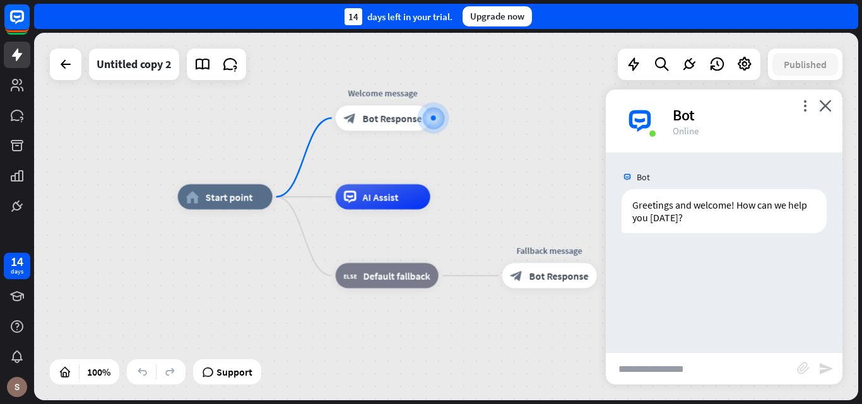
click at [705, 374] on input "text" at bounding box center [701, 369] width 191 height 32
click at [705, 245] on div "Bot Greetings and welcome! How can we help you [DATE]? [DATE] 5:10 PM Show JSON" at bounding box center [724, 253] width 237 height 200
click at [700, 220] on div "Greetings and welcome! How can we help you [DATE]?" at bounding box center [723, 211] width 205 height 44
click at [702, 182] on span "Show JSON" at bounding box center [706, 176] width 46 height 12
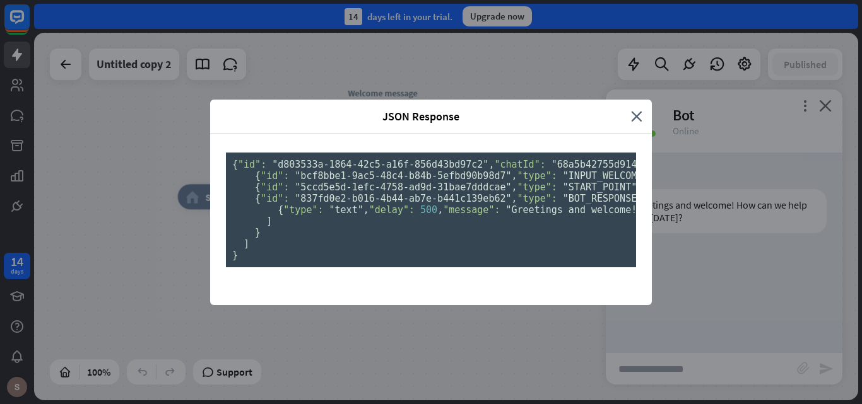
scroll to position [128, 0]
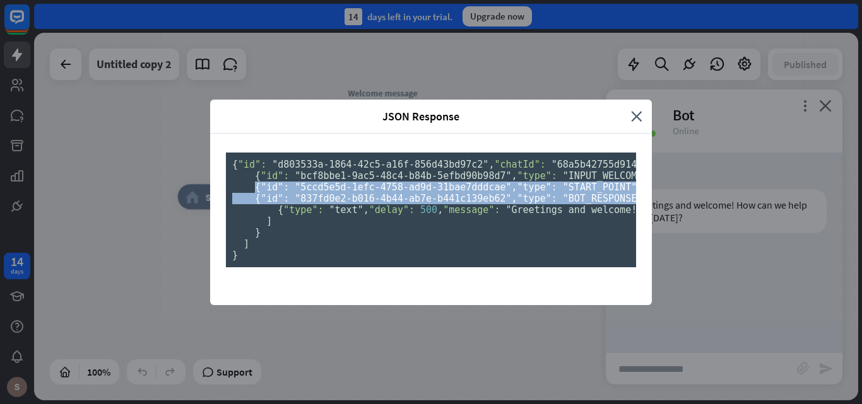
drag, startPoint x: 358, startPoint y: 156, endPoint x: 368, endPoint y: 241, distance: 85.8
click at [370, 241] on pre "{ "id": "d803533a-1864-42c5-a16f-856d43bd97c2" , "chatId": "68a5b42755d9140007b…" at bounding box center [431, 210] width 410 height 115
click at [563, 193] on span ""START_POINT"" at bounding box center [600, 187] width 74 height 11
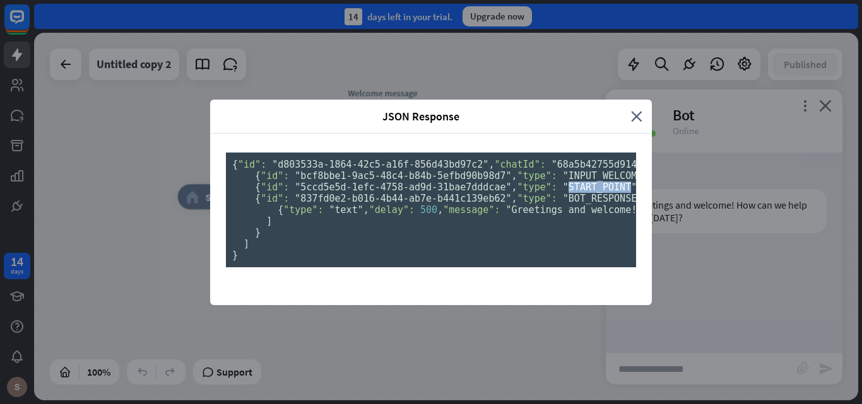
click at [563, 193] on span ""START_POINT"" at bounding box center [600, 187] width 74 height 11
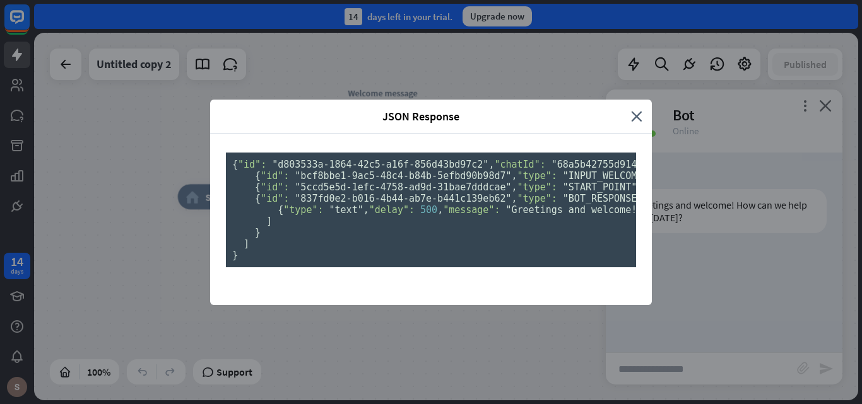
scroll to position [0, 0]
drag, startPoint x: 363, startPoint y: 42, endPoint x: 604, endPoint y: 43, distance: 241.0
click at [604, 109] on span "JSON Response" at bounding box center [421, 116] width 402 height 15
click at [558, 109] on span "JSON Response" at bounding box center [421, 116] width 402 height 15
click at [631, 109] on icon "close" at bounding box center [636, 116] width 11 height 15
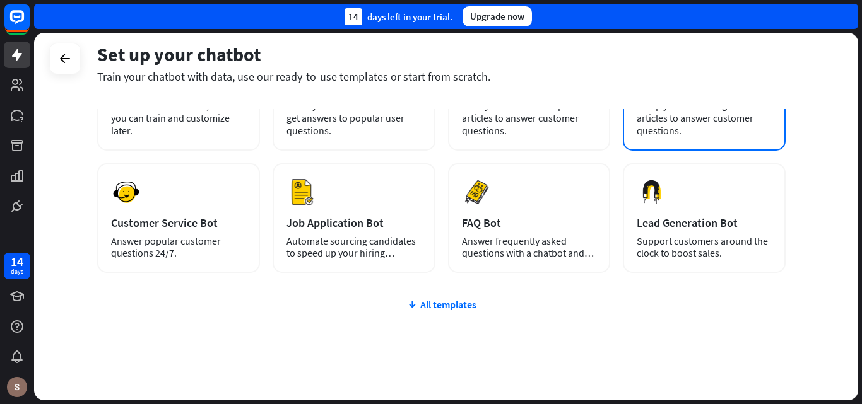
scroll to position [154, 0]
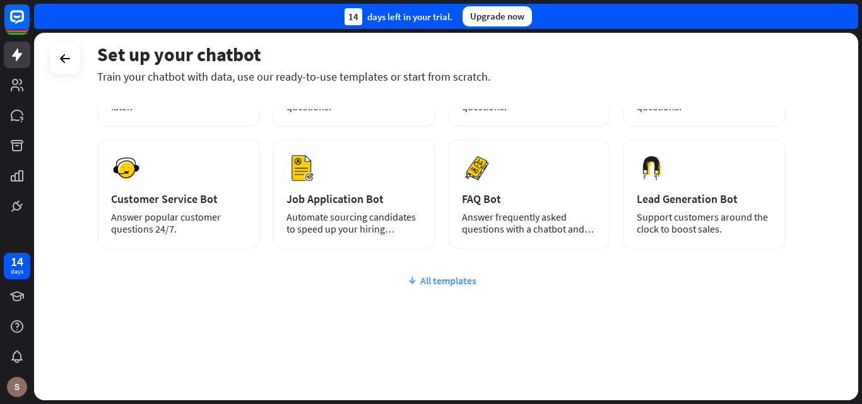
click at [415, 280] on icon at bounding box center [412, 280] width 10 height 13
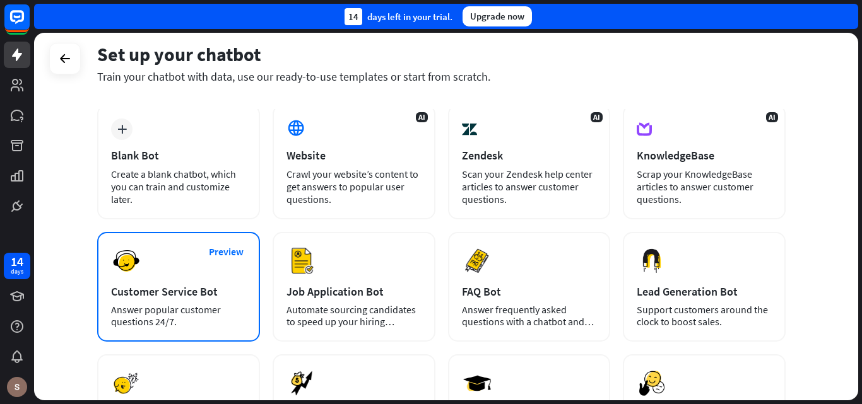
scroll to position [83, 0]
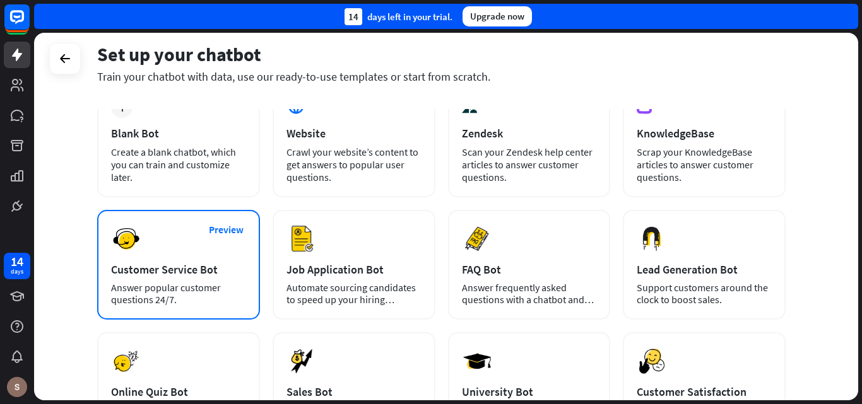
click at [178, 281] on div "Preview Customer Service Bot Answer popular customer questions 24/7." at bounding box center [178, 265] width 163 height 110
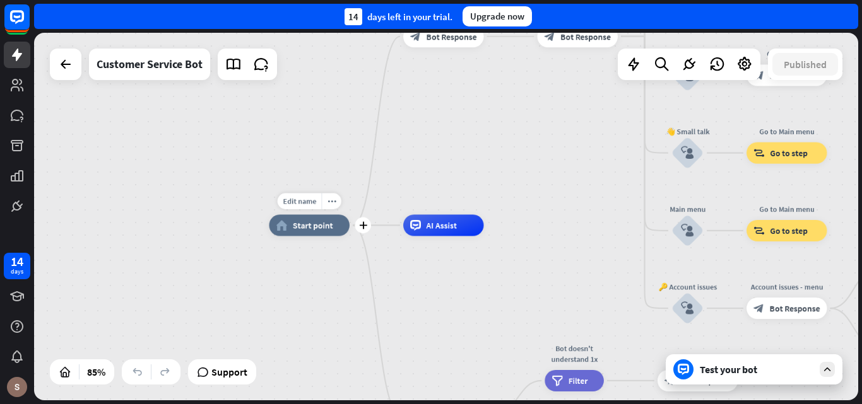
click at [300, 223] on span "Start point" at bounding box center [313, 225] width 40 height 11
click at [409, 225] on div "AI Assist" at bounding box center [443, 225] width 81 height 21
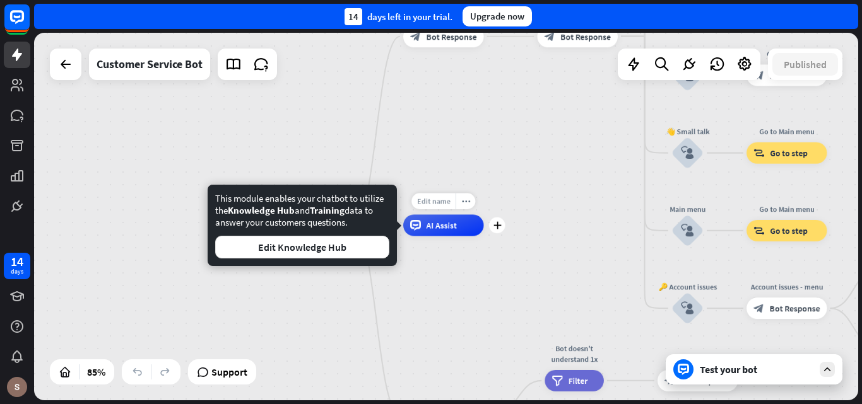
click at [433, 194] on div "Edit name" at bounding box center [433, 201] width 44 height 16
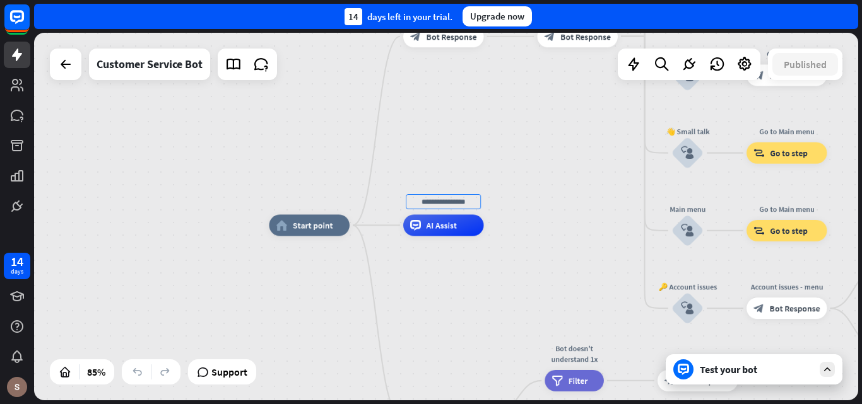
click at [509, 204] on div "home_2 Start point Welcome message block_bot_response Bot Response 🔙 Main menu …" at bounding box center [446, 217] width 824 height 368
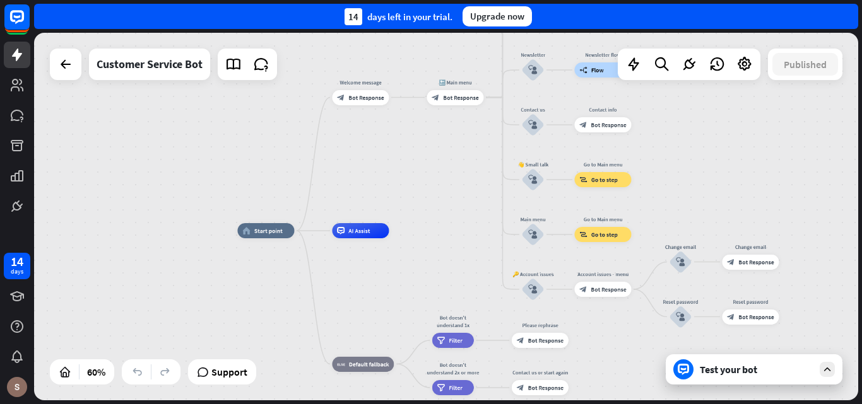
drag, startPoint x: 524, startPoint y: 156, endPoint x: 486, endPoint y: 187, distance: 49.3
click at [486, 187] on div "home_2 Start point Welcome message block_bot_response Bot Response 🔙 Main menu …" at bounding box center [446, 217] width 824 height 368
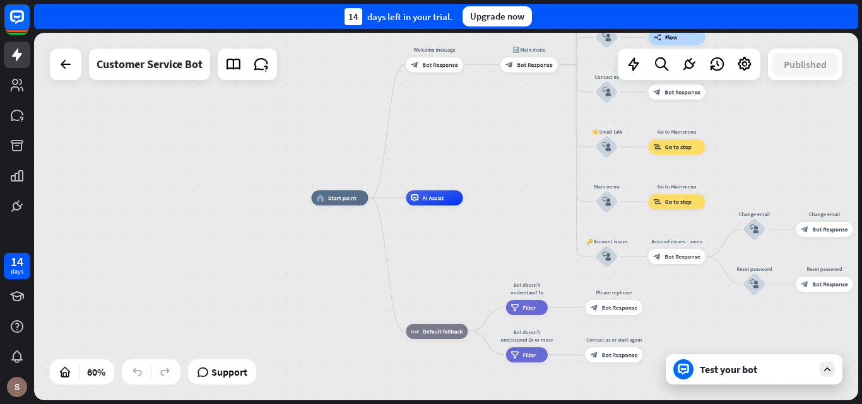
drag, startPoint x: 486, startPoint y: 187, endPoint x: 560, endPoint y: 157, distance: 79.8
click at [560, 157] on div "home_2 Start point Welcome message block_bot_response Bot Response 🔙 Main menu …" at bounding box center [446, 217] width 824 height 368
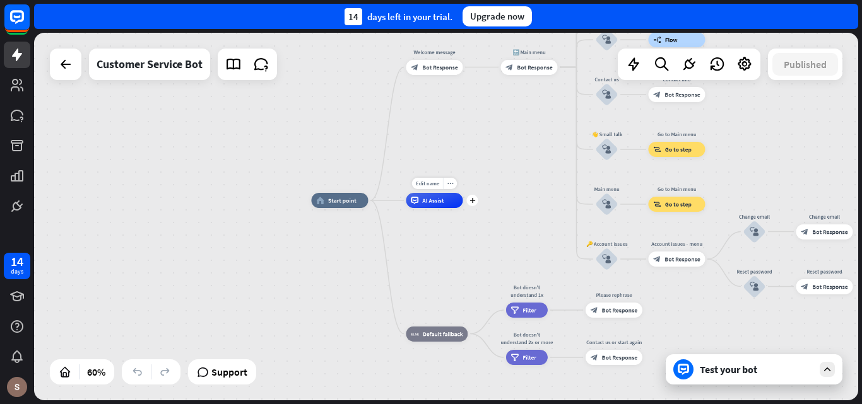
click at [457, 206] on div "AI Assist" at bounding box center [434, 200] width 57 height 15
click at [501, 177] on div "home_2 Start point Welcome message block_bot_response Bot Response 🔙 Main menu …" at bounding box center [446, 217] width 824 height 368
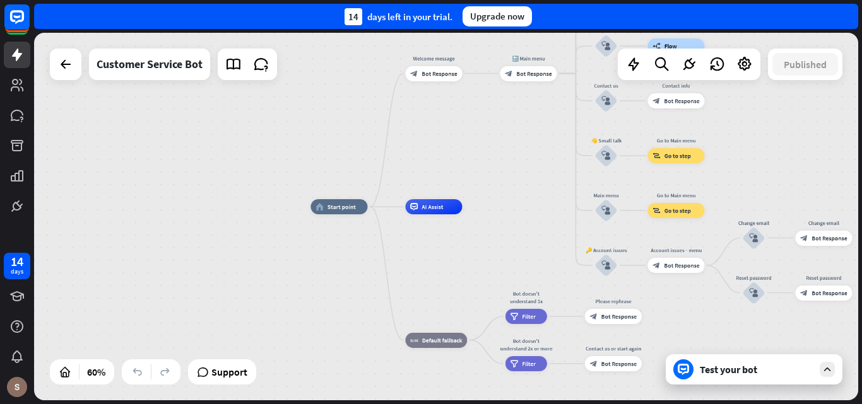
drag, startPoint x: 500, startPoint y: 184, endPoint x: 499, endPoint y: 191, distance: 6.3
click at [499, 191] on div "home_2 Start point Welcome message block_bot_response Bot Response 🔙 Main menu …" at bounding box center [446, 217] width 824 height 368
click at [817, 367] on div "Test your bot" at bounding box center [754, 370] width 177 height 30
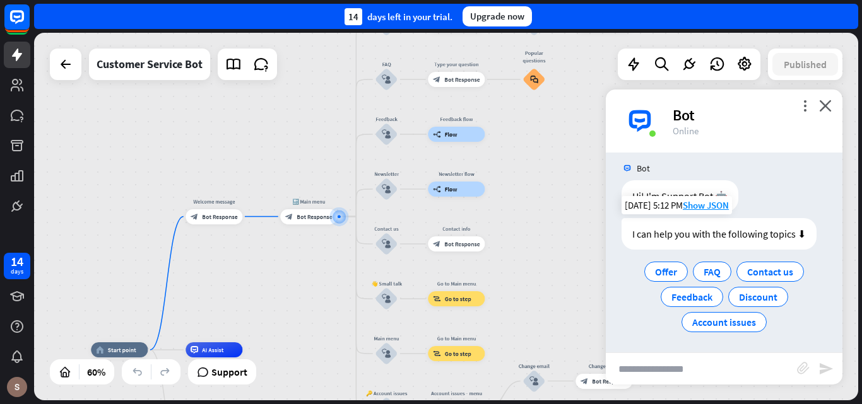
scroll to position [10, 0]
click at [661, 187] on div "Hi! I'm Support Bot 🤖" at bounding box center [679, 195] width 117 height 32
click at [657, 194] on div "Hi! I'm Support Bot 🤖" at bounding box center [679, 195] width 117 height 32
click at [673, 193] on div "Hi! I'm Support Bot 🤖" at bounding box center [679, 195] width 117 height 32
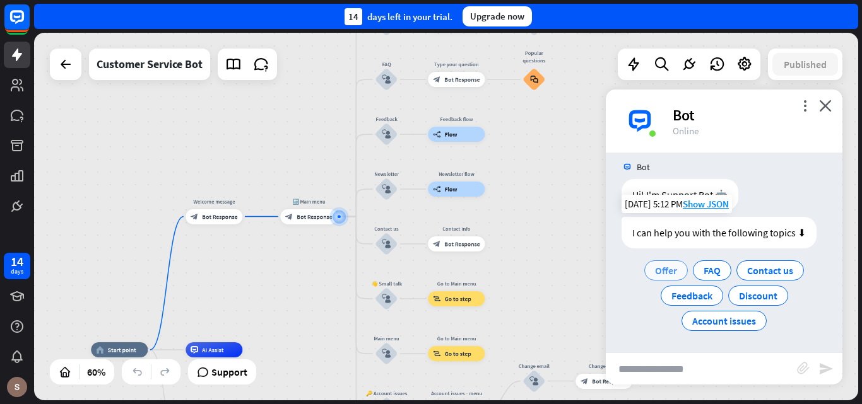
click at [668, 276] on span "Offer" at bounding box center [666, 270] width 22 height 13
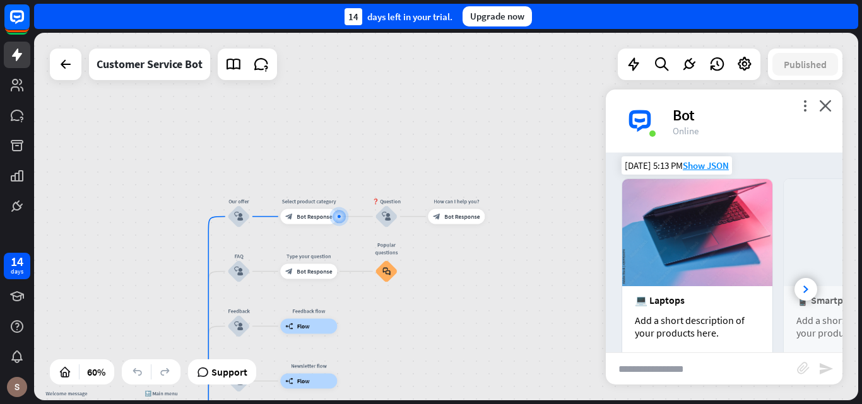
scroll to position [189, 0]
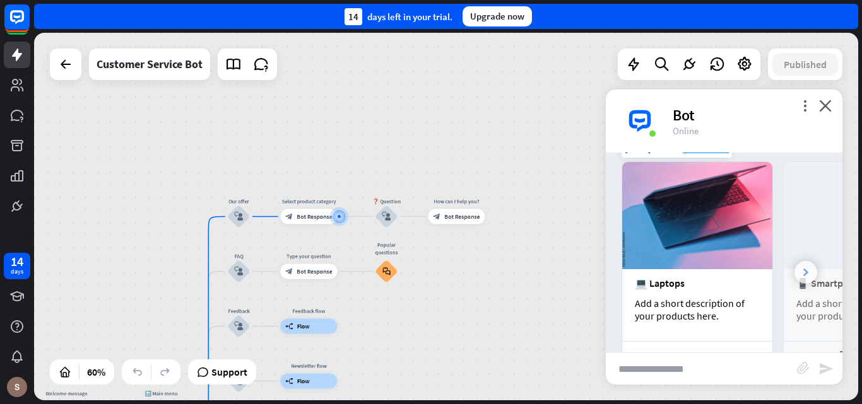
click at [794, 271] on div at bounding box center [805, 272] width 23 height 23
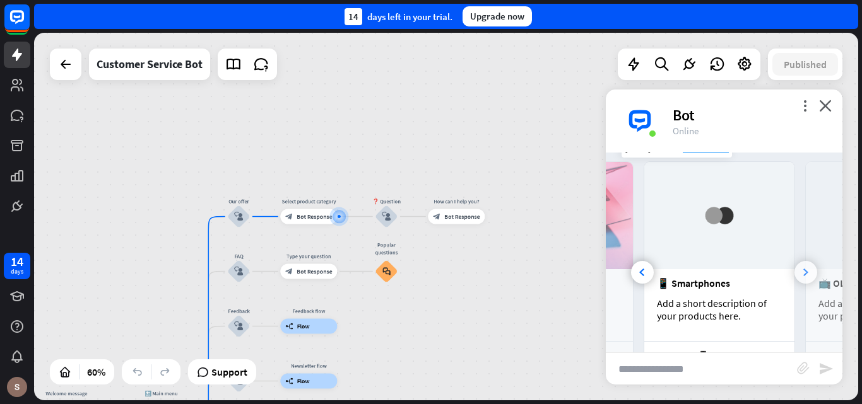
click at [794, 271] on div at bounding box center [805, 272] width 23 height 23
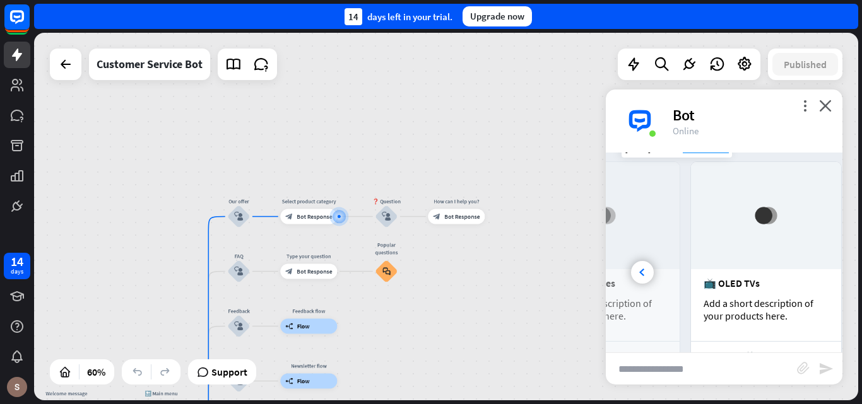
scroll to position [0, 279]
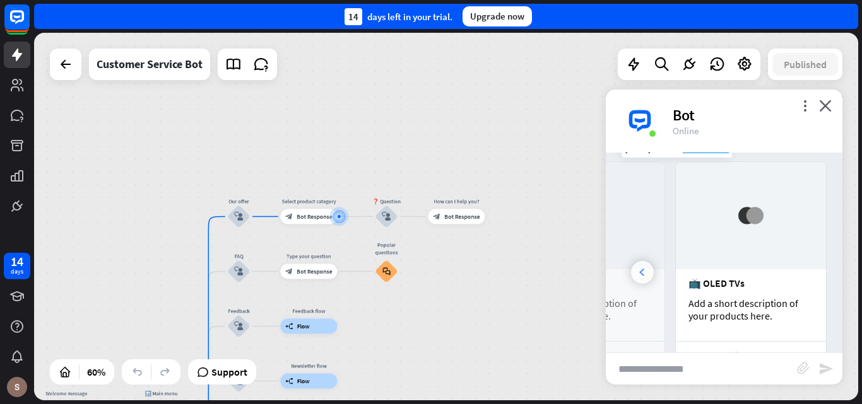
drag, startPoint x: 793, startPoint y: 271, endPoint x: 635, endPoint y: 271, distance: 158.4
click at [635, 271] on div at bounding box center [642, 272] width 23 height 23
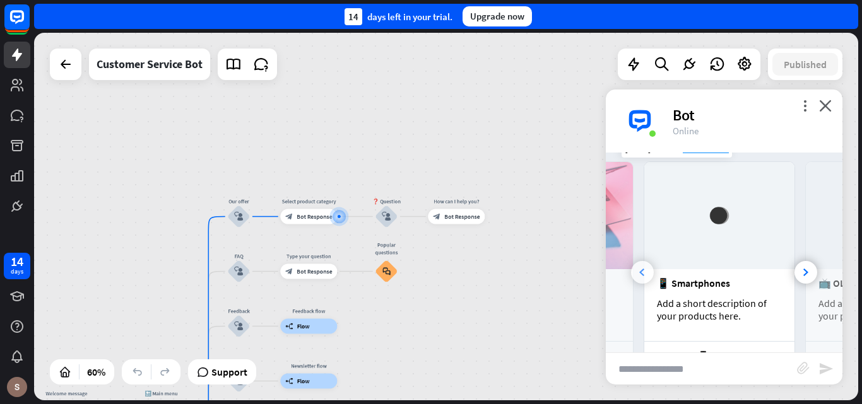
click at [635, 271] on div at bounding box center [642, 272] width 23 height 23
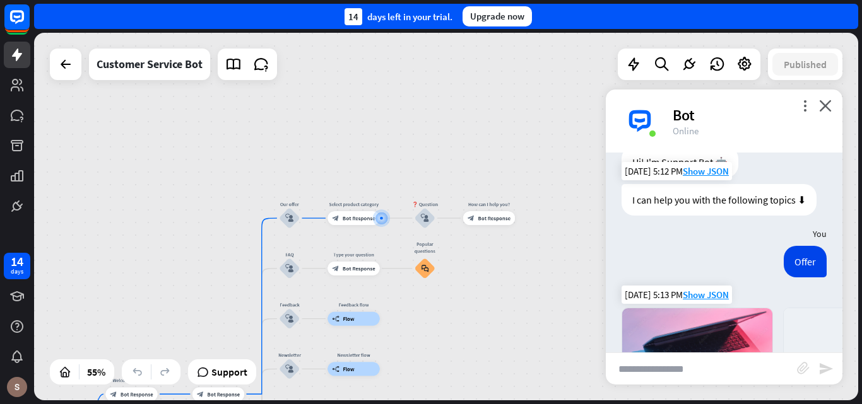
scroll to position [63, 0]
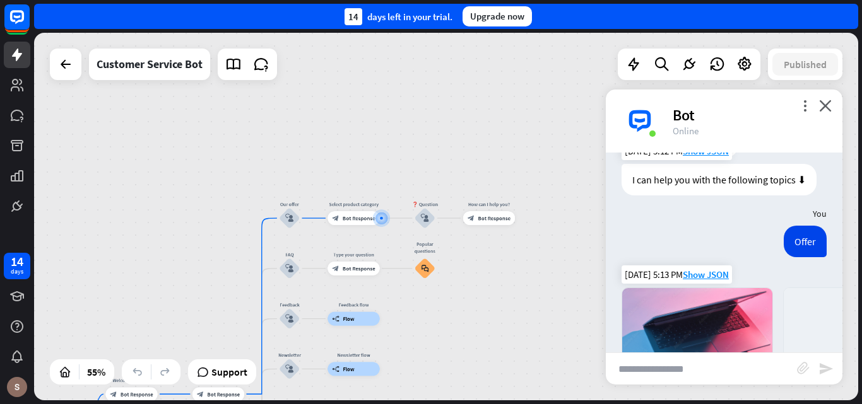
click at [806, 96] on div "more_vert close Bot Online" at bounding box center [724, 121] width 237 height 63
click at [797, 107] on div "Bot" at bounding box center [750, 115] width 155 height 20
click at [806, 104] on icon "more_vert" at bounding box center [805, 106] width 12 height 12
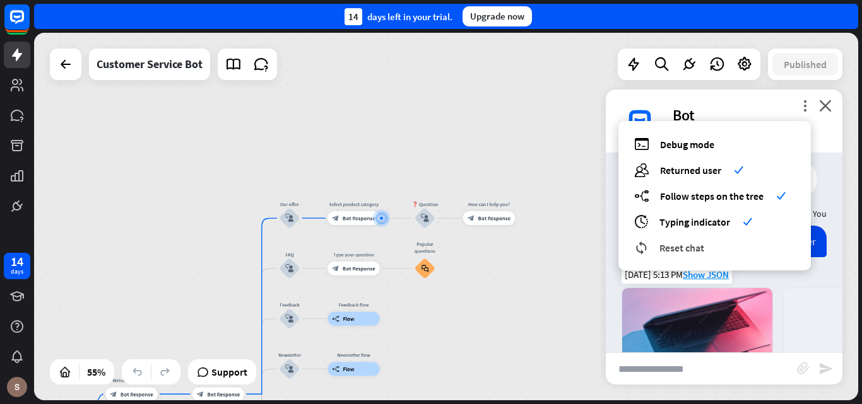
click at [698, 252] on span "Reset chat" at bounding box center [681, 248] width 45 height 13
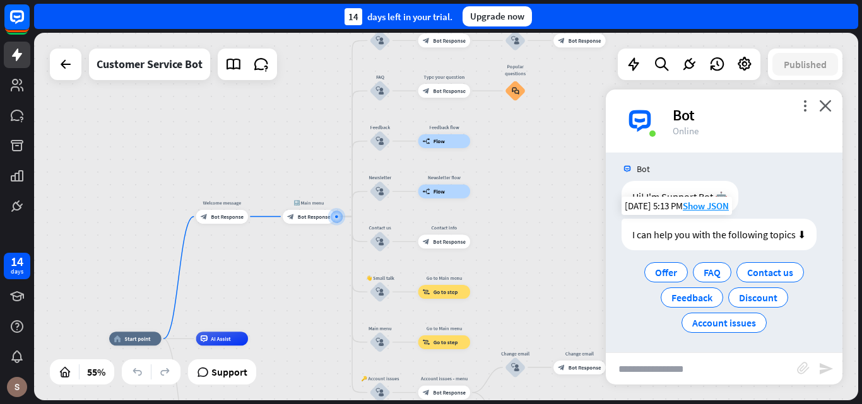
scroll to position [10, 0]
drag, startPoint x: 762, startPoint y: 317, endPoint x: 804, endPoint y: 333, distance: 45.1
click at [804, 333] on div "Offer FAQ Contact us Feedback Discount Account issues" at bounding box center [723, 296] width 205 height 76
click at [800, 333] on div "Offer FAQ Contact us Feedback Discount Account issues" at bounding box center [723, 296] width 205 height 76
click at [769, 274] on span "Contact us" at bounding box center [770, 270] width 46 height 13
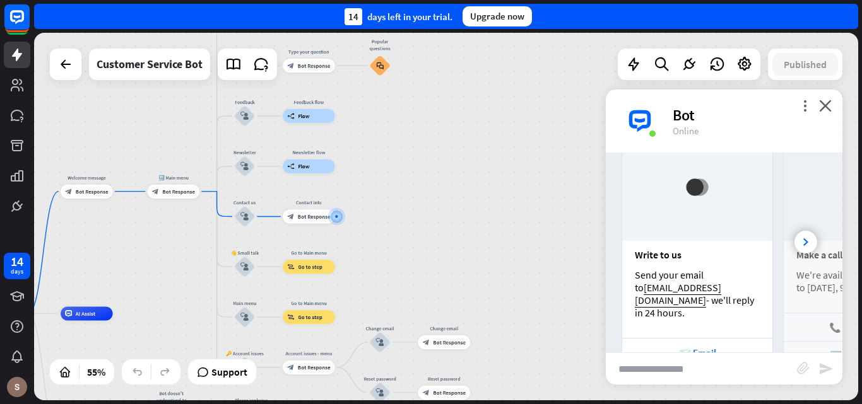
scroll to position [267, 0]
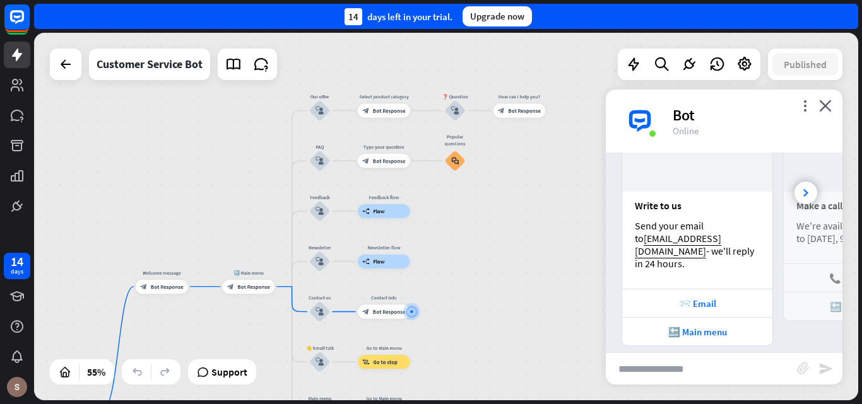
drag, startPoint x: 489, startPoint y: 204, endPoint x: 564, endPoint y: 300, distance: 121.3
click at [564, 300] on div "home_2 Start point Welcome message block_bot_response Bot Response 🔙 Main menu …" at bounding box center [446, 217] width 824 height 368
click at [396, 93] on icon "more_horiz" at bounding box center [399, 95] width 6 height 5
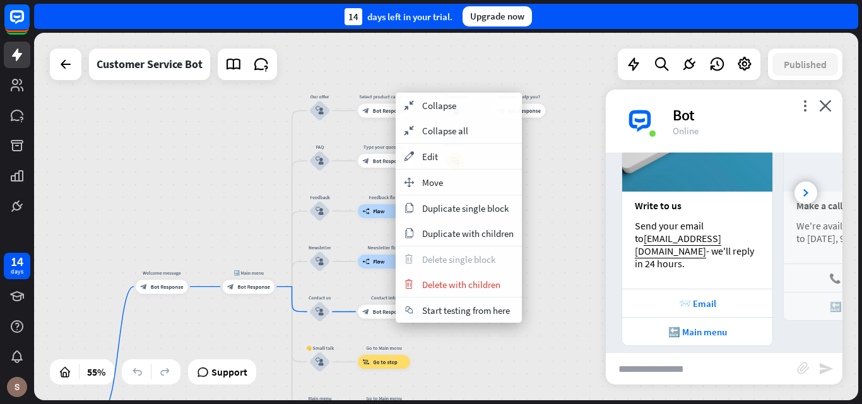
click at [555, 305] on div "home_2 Start point Welcome message block_bot_response Bot Response 🔙 Main menu …" at bounding box center [446, 217] width 824 height 368
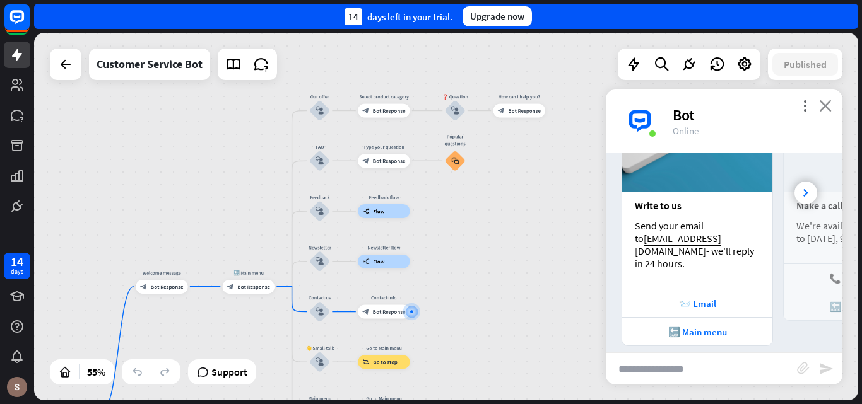
click at [821, 111] on icon "close" at bounding box center [825, 106] width 13 height 12
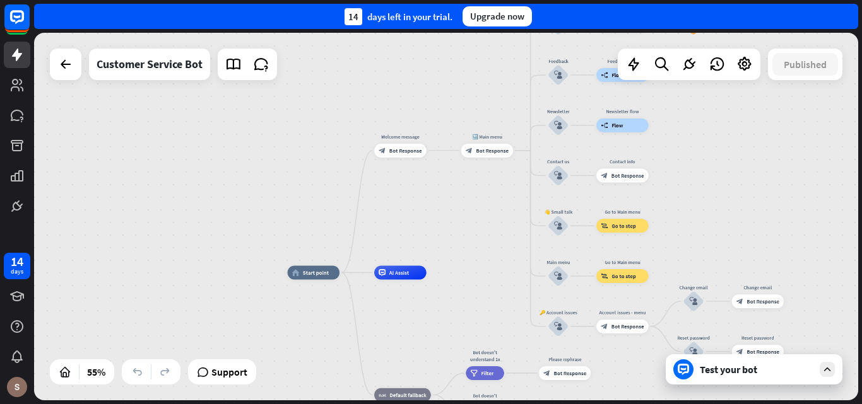
drag, startPoint x: 273, startPoint y: 252, endPoint x: 510, endPoint y: 95, distance: 284.9
click at [510, 95] on div "home_2 Start point Welcome message block_bot_response Bot Response 🔙 Main menu …" at bounding box center [446, 217] width 824 height 368
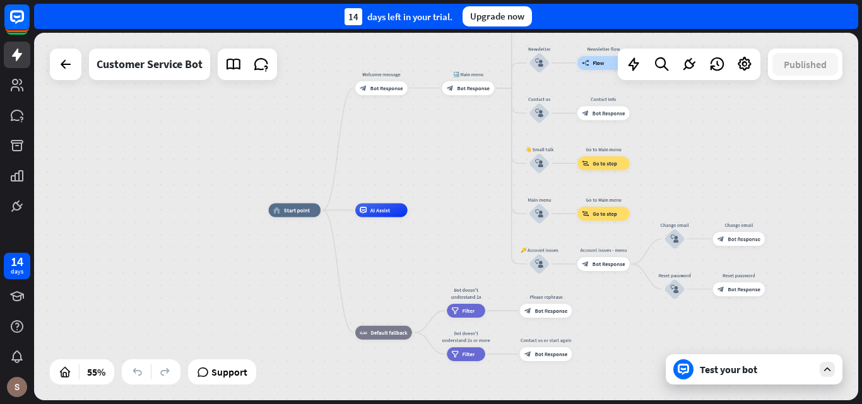
drag, startPoint x: 471, startPoint y: 204, endPoint x: 454, endPoint y: 163, distance: 45.2
click at [454, 163] on div "home_2 Start point Welcome message block_bot_response Bot Response 🔙 Main menu …" at bounding box center [446, 217] width 824 height 368
click at [375, 218] on div "Edit name more_horiz plus AI Assist" at bounding box center [381, 211] width 52 height 14
click at [826, 370] on icon at bounding box center [826, 369] width 11 height 11
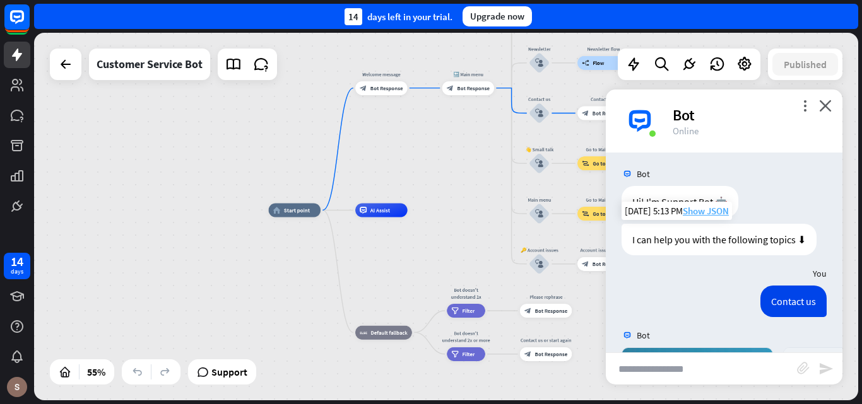
scroll to position [0, 0]
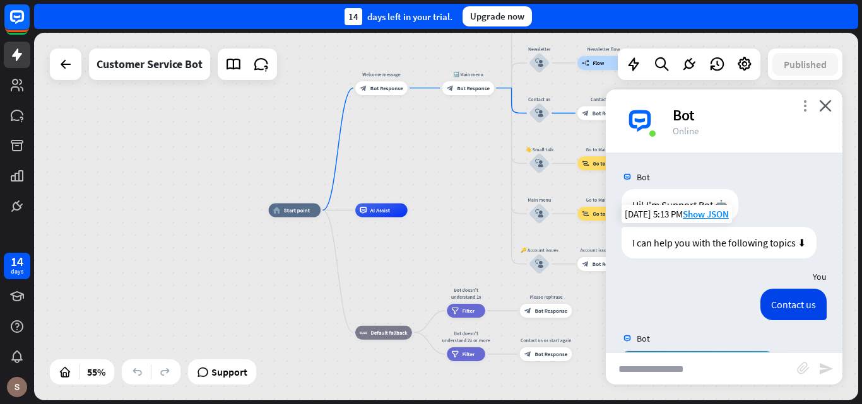
click at [803, 111] on icon "more_vert" at bounding box center [805, 106] width 12 height 12
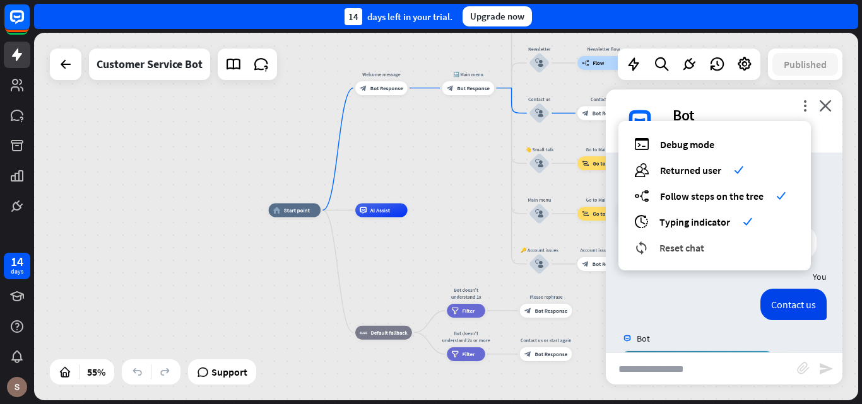
click at [714, 242] on div "reset_chat Reset chat" at bounding box center [714, 247] width 161 height 15
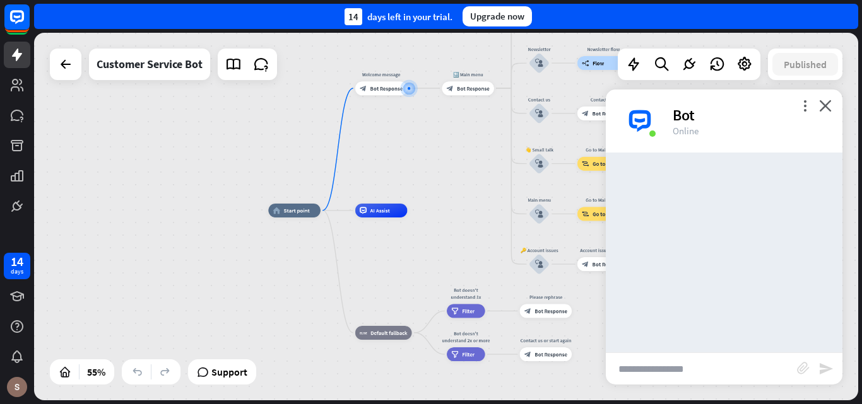
drag, startPoint x: 642, startPoint y: 216, endPoint x: 627, endPoint y: 209, distance: 16.1
click at [627, 209] on div at bounding box center [724, 253] width 237 height 200
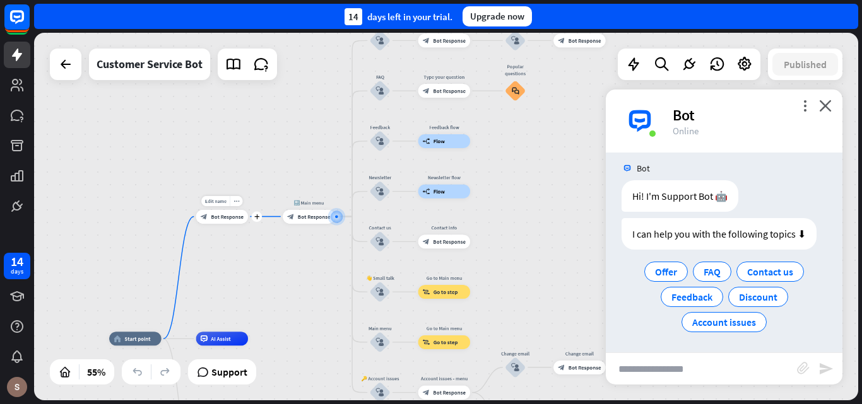
scroll to position [10, 0]
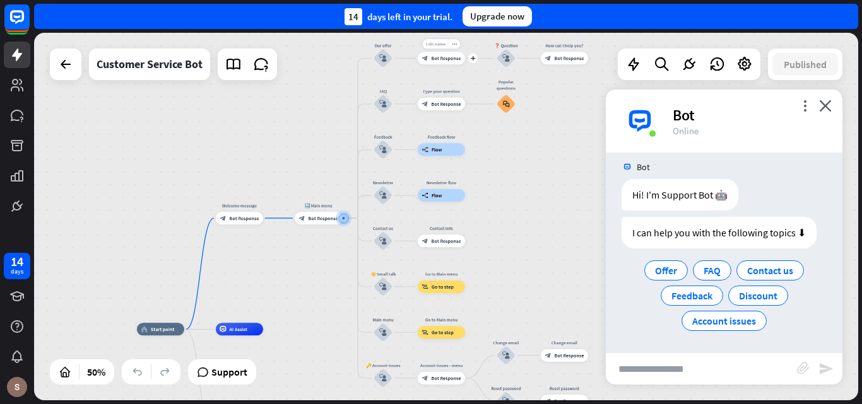
click at [435, 42] on span "Edit name" at bounding box center [436, 44] width 20 height 6
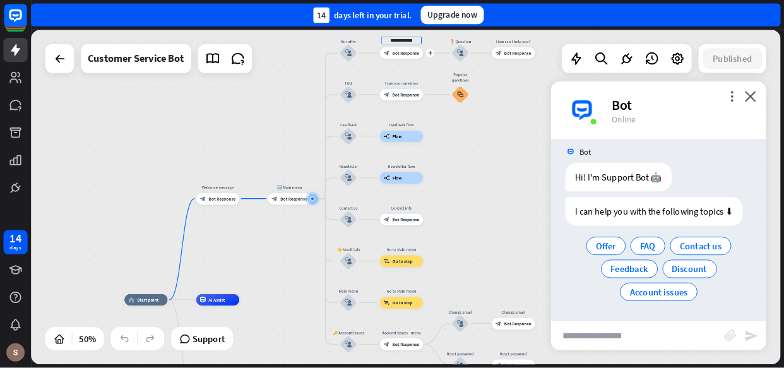
scroll to position [0, 0]
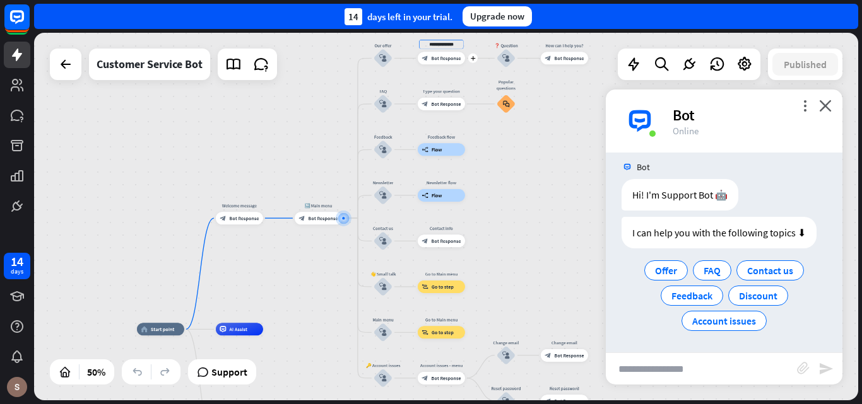
type input "******"
click at [384, 45] on div "home_2 Start point Welcome message block_bot_response Bot Response 🔙 Main menu …" at bounding box center [446, 217] width 824 height 368
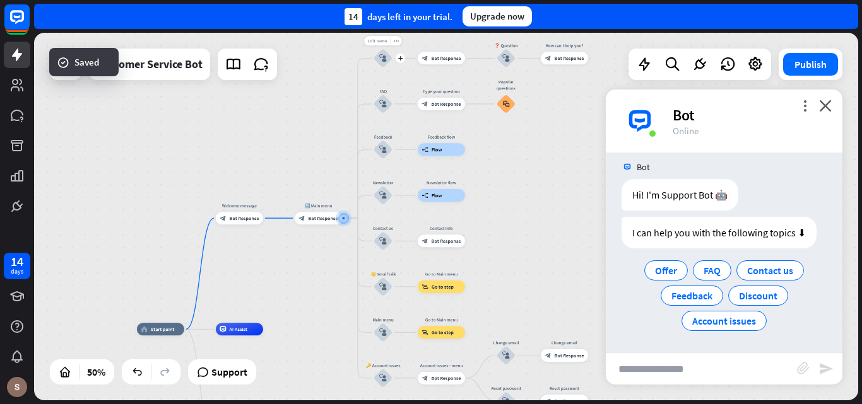
click at [379, 38] on span "Edit name" at bounding box center [377, 41] width 20 height 6
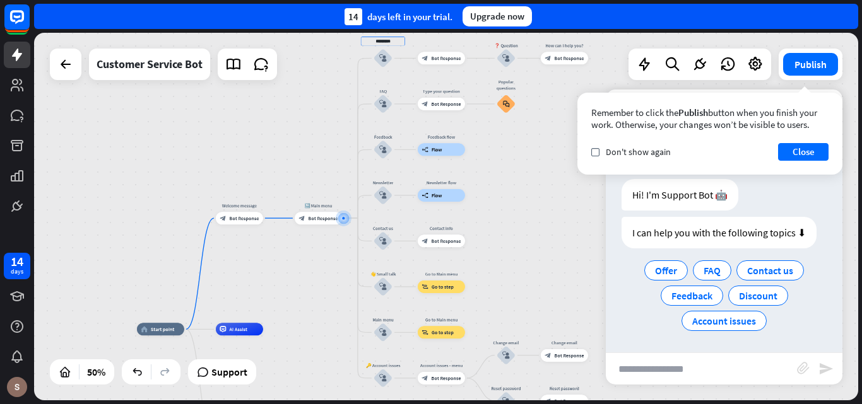
type input "***"
type input "*"
type input "*******"
click at [804, 158] on button "Close" at bounding box center [803, 152] width 50 height 18
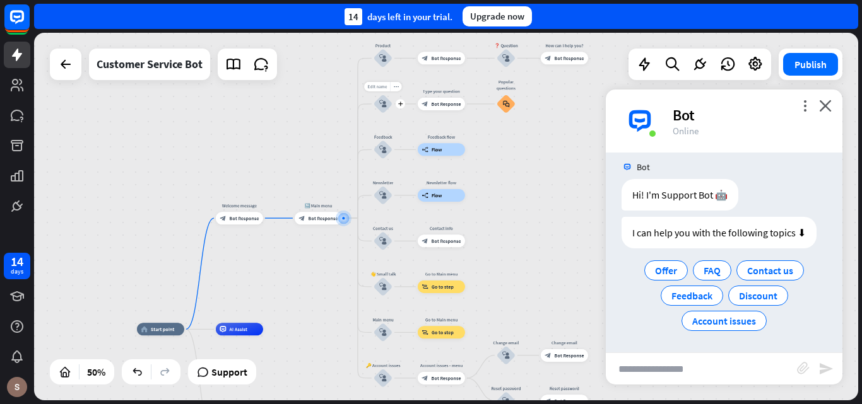
click at [379, 84] on span "Edit name" at bounding box center [377, 87] width 20 height 6
type input "*"
type input "*******"
click at [382, 134] on div "home_2 Start point Welcome message block_bot_response Bot Response 🔙 Main menu …" at bounding box center [446, 217] width 824 height 368
click at [377, 137] on div "Edit name" at bounding box center [377, 131] width 26 height 9
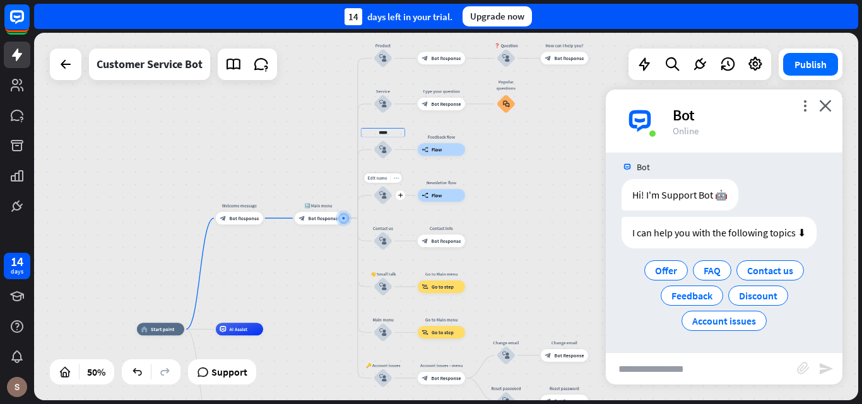
type input "*****"
click at [394, 178] on div "home_2 Start point Welcome message block_bot_response Bot Response 🔙 Main menu …" at bounding box center [446, 217] width 824 height 368
click at [397, 176] on icon "more_horiz" at bounding box center [396, 178] width 5 height 5
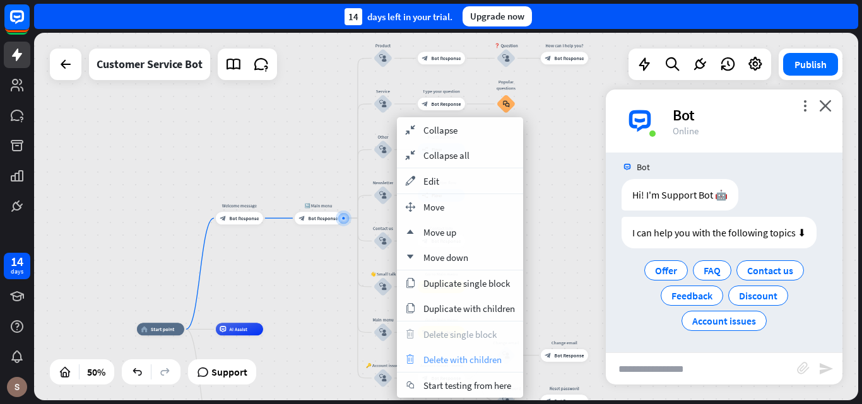
click at [471, 363] on span "Delete with children" at bounding box center [462, 360] width 78 height 12
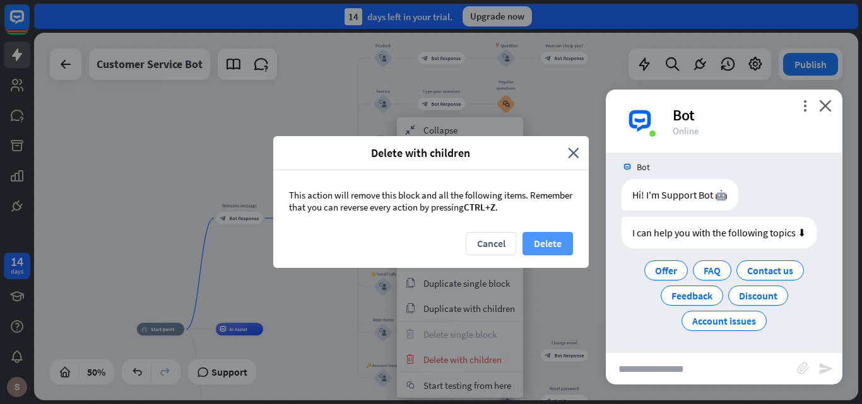
click at [543, 244] on button "Delete" at bounding box center [547, 243] width 50 height 23
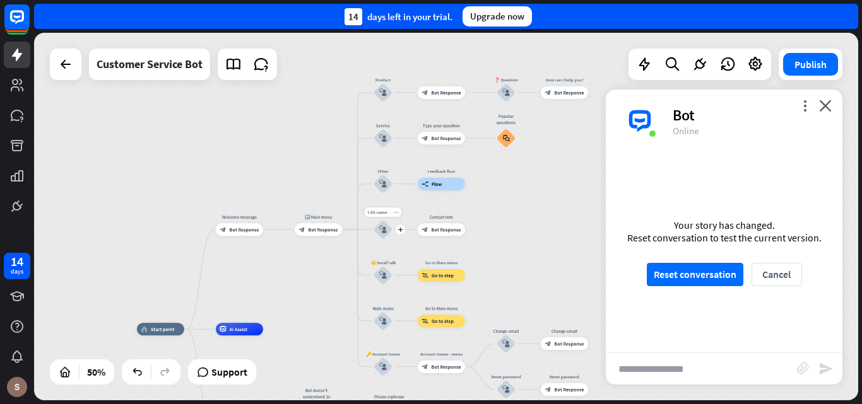
click at [396, 213] on icon "more_horiz" at bounding box center [396, 212] width 5 height 5
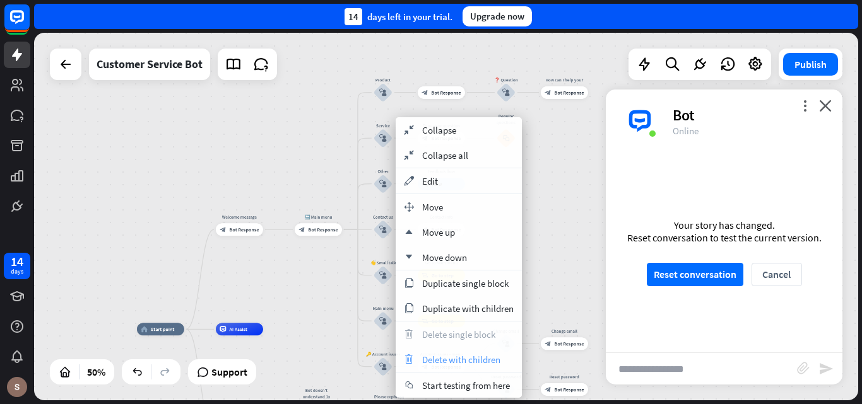
click at [452, 358] on span "Delete with children" at bounding box center [461, 360] width 78 height 12
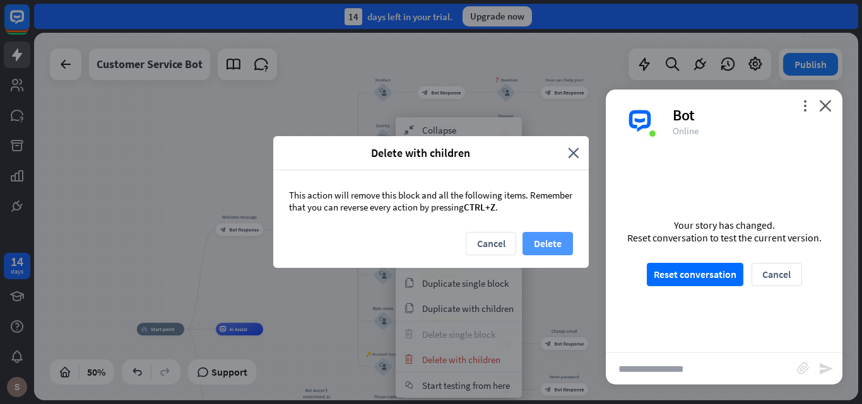
click at [536, 249] on button "Delete" at bounding box center [547, 243] width 50 height 23
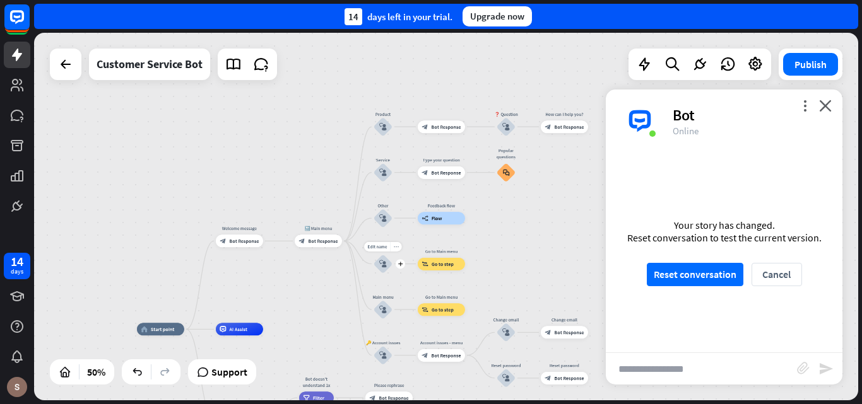
click at [396, 249] on icon "more_horiz" at bounding box center [396, 246] width 5 height 5
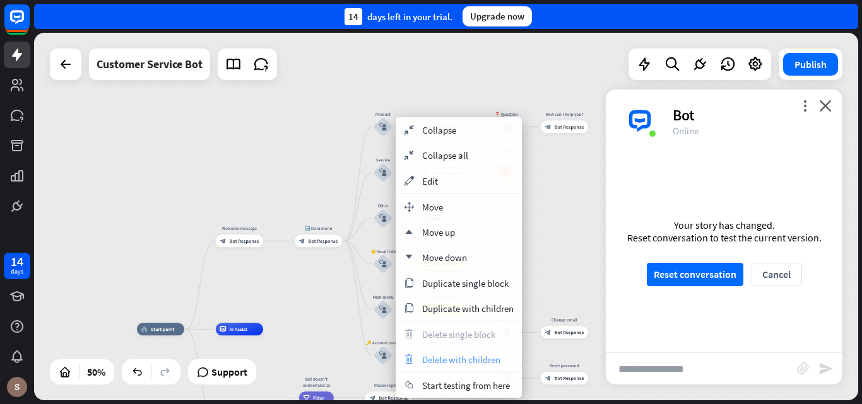
click at [448, 358] on span "Delete with children" at bounding box center [461, 360] width 78 height 12
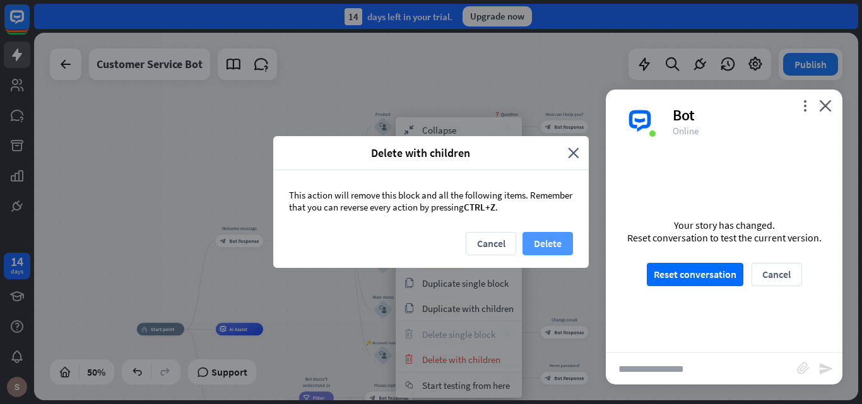
click at [562, 235] on button "Delete" at bounding box center [547, 243] width 50 height 23
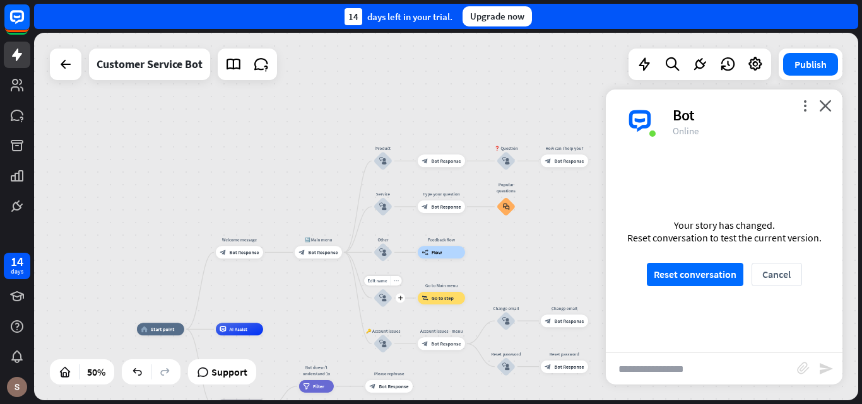
click at [396, 280] on icon "more_horiz" at bounding box center [396, 281] width 5 height 5
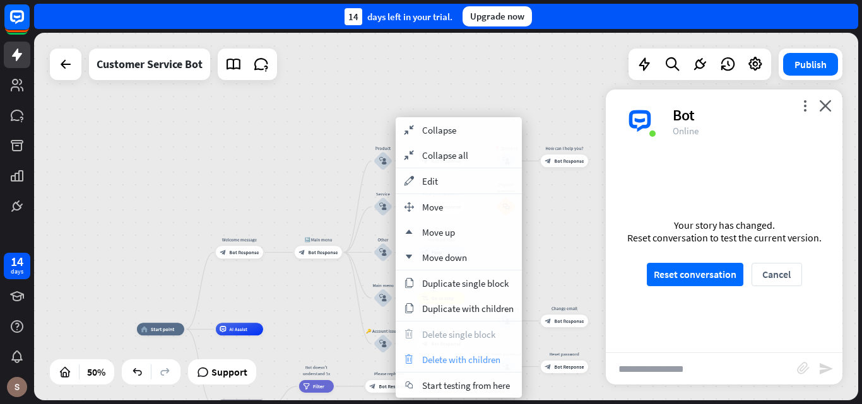
click at [445, 360] on span "Delete with children" at bounding box center [461, 360] width 78 height 12
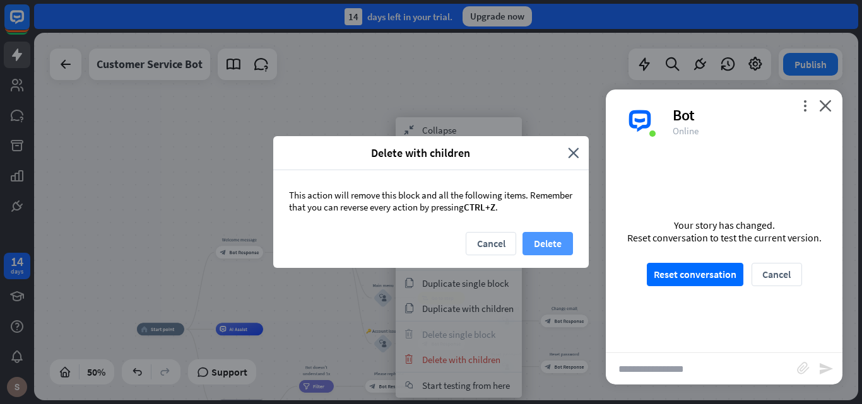
click at [540, 240] on button "Delete" at bounding box center [547, 243] width 50 height 23
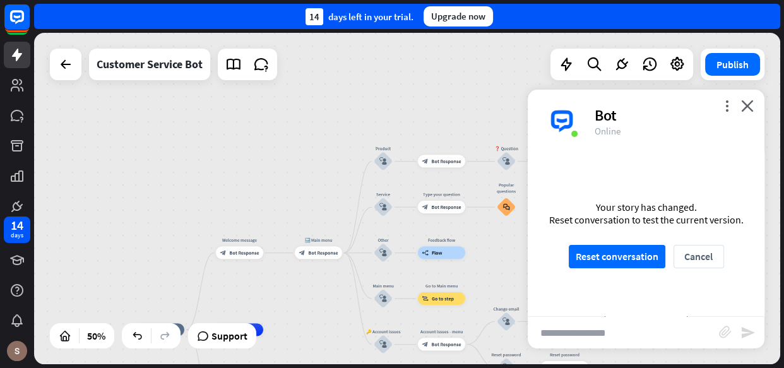
scroll to position [10, 0]
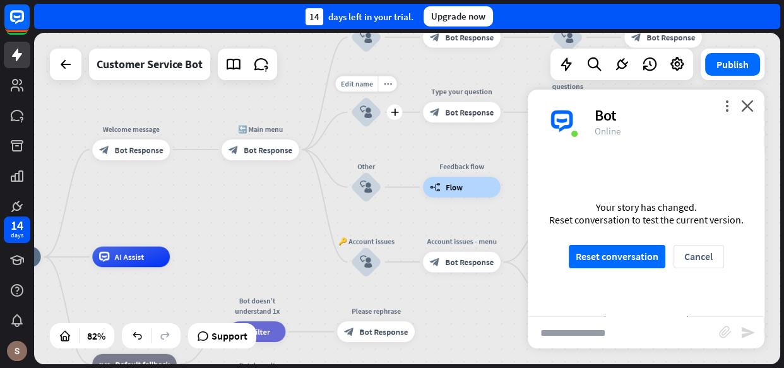
drag, startPoint x: 419, startPoint y: 243, endPoint x: 389, endPoint y: 134, distance: 113.1
click at [381, 127] on div "Edit name more_horiz plus Service block_user_input" at bounding box center [365, 112] width 31 height 31
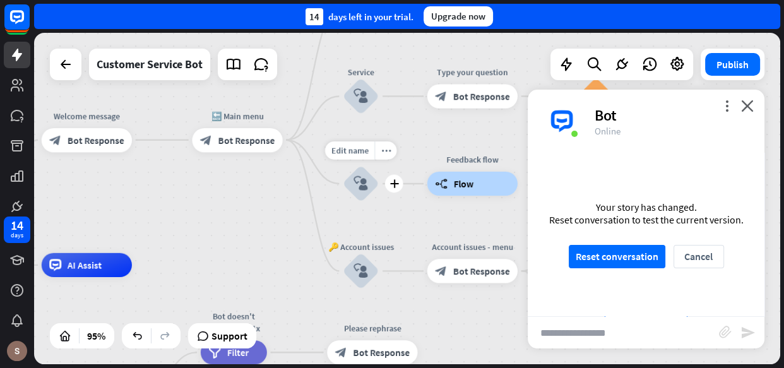
drag, startPoint x: 396, startPoint y: 242, endPoint x: 385, endPoint y: 202, distance: 41.8
click at [368, 145] on div "Edit name" at bounding box center [349, 150] width 49 height 18
click at [388, 235] on icon "more_horiz" at bounding box center [385, 237] width 9 height 9
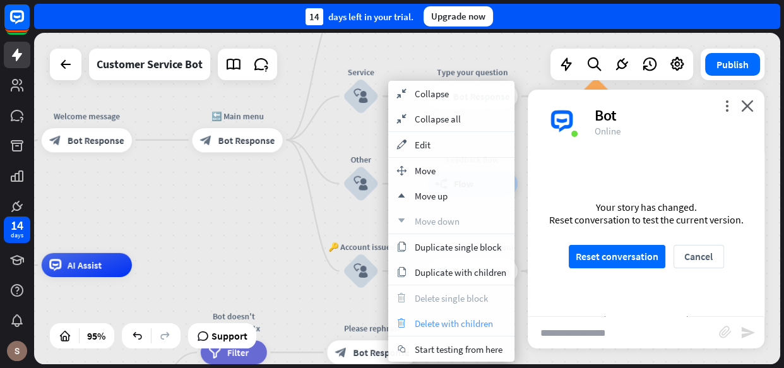
click at [439, 320] on span "Delete with children" at bounding box center [454, 323] width 78 height 12
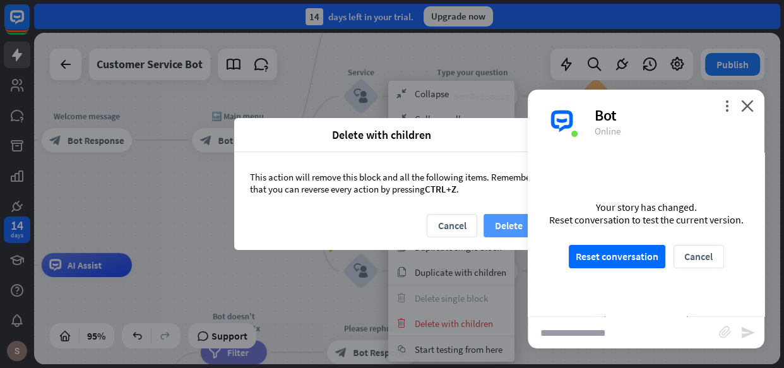
click at [497, 223] on button "Delete" at bounding box center [508, 225] width 50 height 23
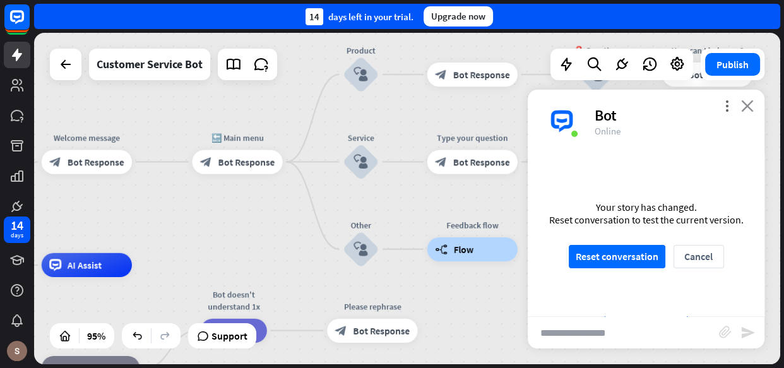
click at [752, 104] on icon "close" at bounding box center [747, 106] width 13 height 12
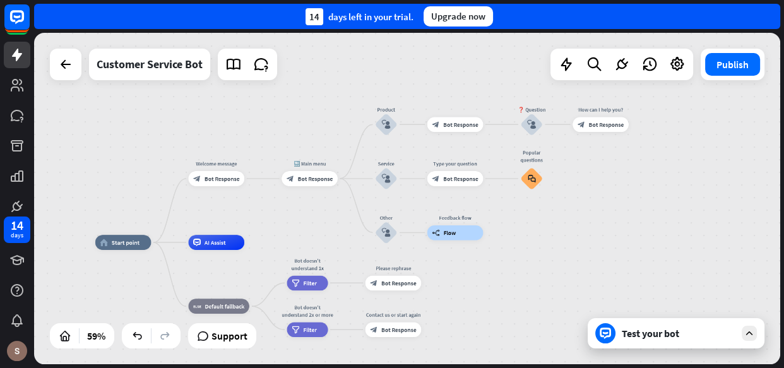
click at [722, 331] on div "Test your bot" at bounding box center [678, 333] width 114 height 13
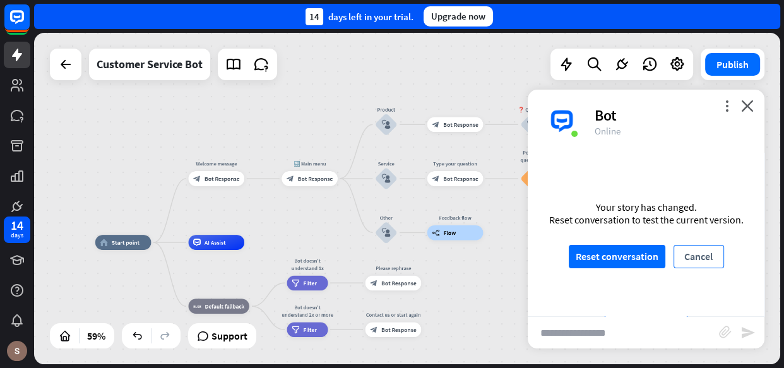
click at [691, 252] on button "Cancel" at bounding box center [698, 256] width 50 height 23
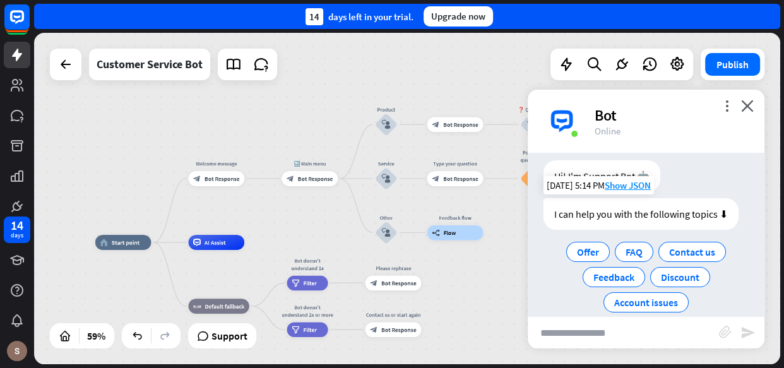
scroll to position [0, 0]
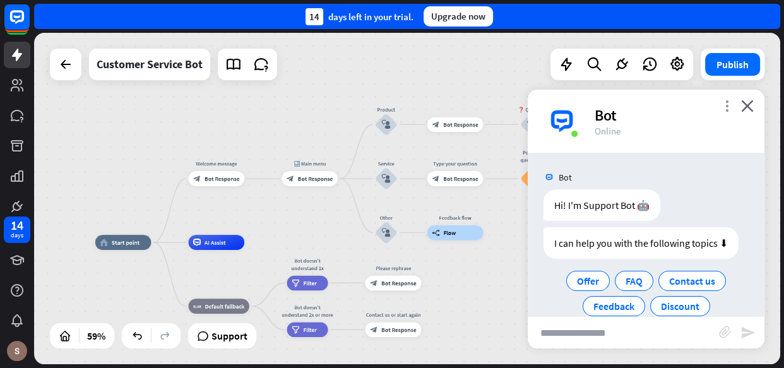
click at [729, 110] on icon "more_vert" at bounding box center [727, 106] width 12 height 12
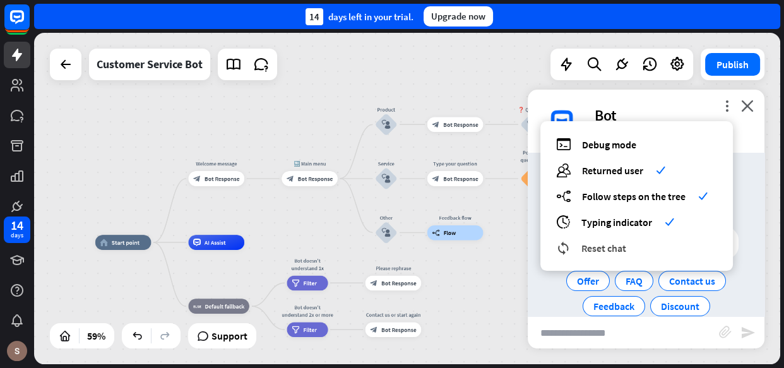
click at [643, 244] on div "reset_chat Reset chat" at bounding box center [636, 247] width 161 height 15
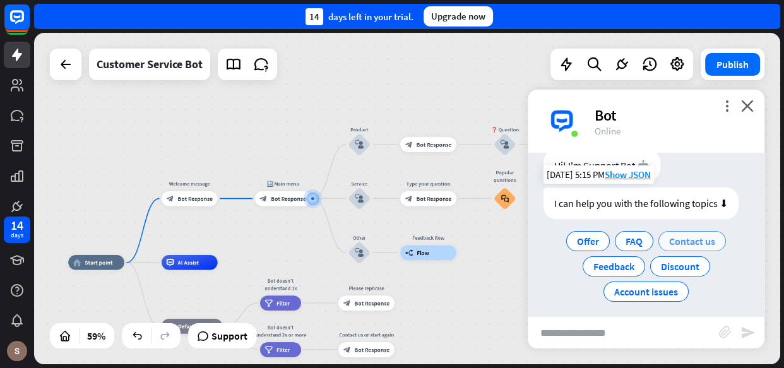
scroll to position [46, 0]
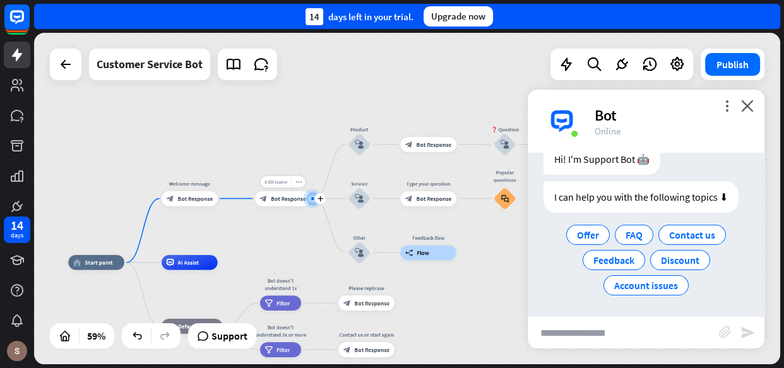
click at [283, 179] on span "Edit name" at bounding box center [275, 182] width 23 height 7
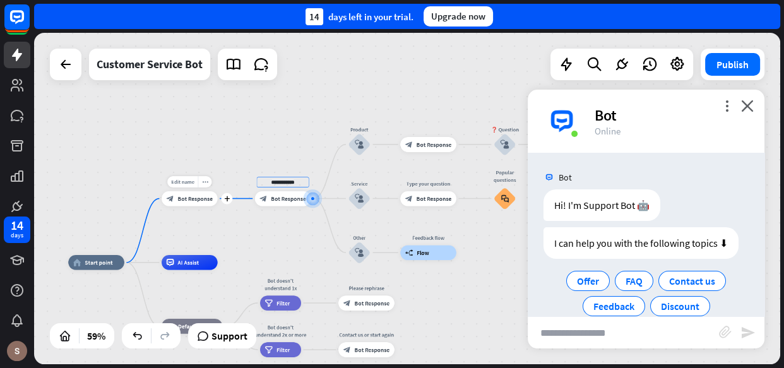
click at [195, 203] on div "block_bot_response Bot Response" at bounding box center [190, 198] width 56 height 15
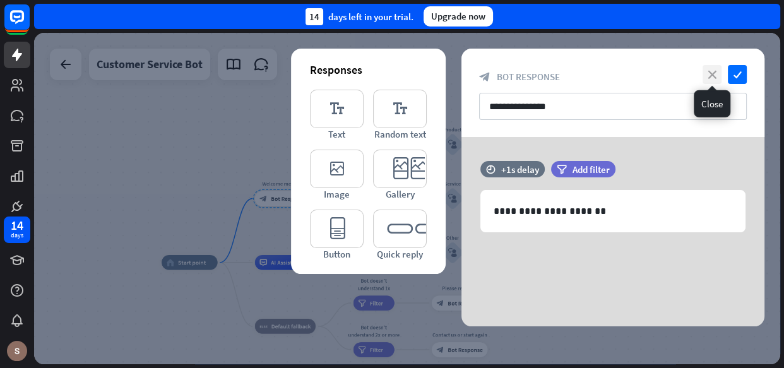
click at [711, 73] on icon "close" at bounding box center [711, 74] width 19 height 19
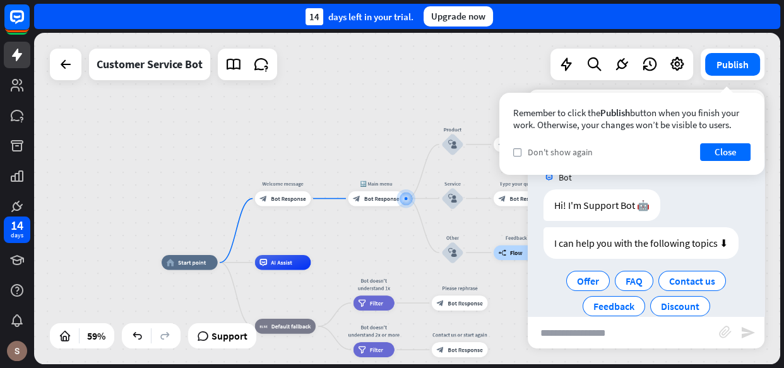
click at [523, 154] on div "check Don't show again" at bounding box center [552, 151] width 79 height 11
click at [732, 155] on button "Close" at bounding box center [725, 152] width 50 height 18
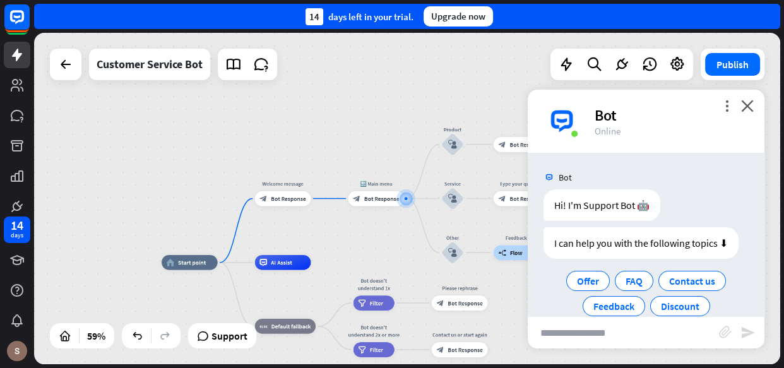
drag, startPoint x: 742, startPoint y: 69, endPoint x: 614, endPoint y: 97, distance: 131.1
click at [614, 97] on div "Customer Service Bot Publish 59% Support close Interactions block_user_input Us…" at bounding box center [407, 198] width 746 height 331
drag, startPoint x: 718, startPoint y: 71, endPoint x: 356, endPoint y: 137, distance: 367.4
click at [356, 137] on div "home_2 Start point Welcome message block_bot_response Bot Response 🔙 Main menu …" at bounding box center [407, 198] width 746 height 331
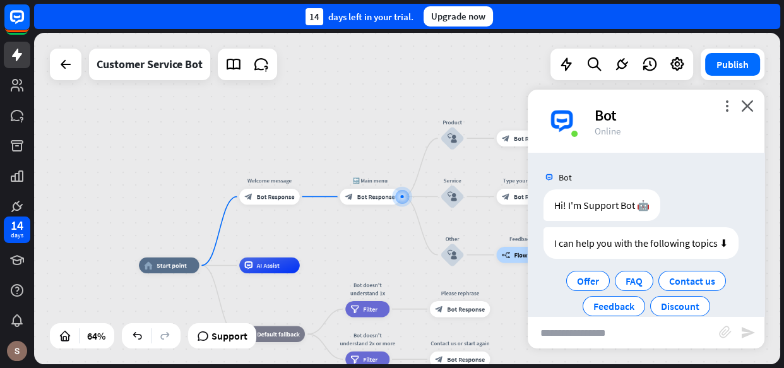
drag, startPoint x: 263, startPoint y: 235, endPoint x: 287, endPoint y: 231, distance: 24.3
click at [287, 231] on div "home_2 Start point Welcome message block_bot_response Bot Response 🔙 Main menu …" at bounding box center [407, 198] width 746 height 331
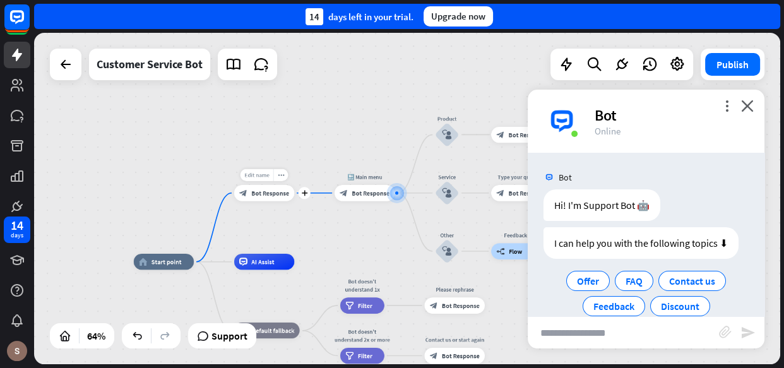
click at [262, 174] on span "Edit name" at bounding box center [256, 174] width 25 height 7
click at [257, 191] on span "Bot Response" at bounding box center [270, 193] width 38 height 8
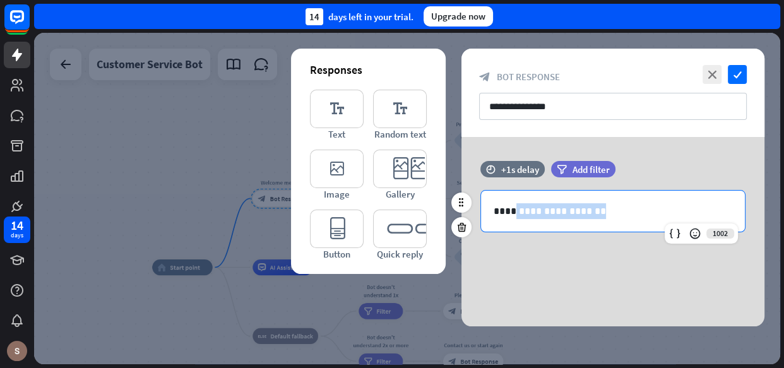
drag, startPoint x: 506, startPoint y: 212, endPoint x: 599, endPoint y: 206, distance: 93.0
click at [599, 206] on p "**********" at bounding box center [612, 211] width 238 height 16
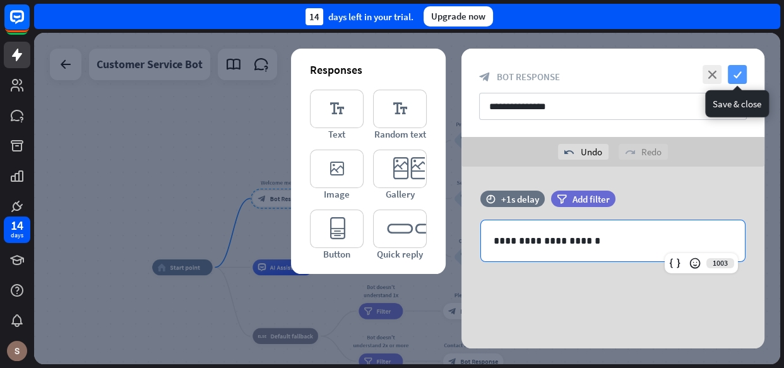
click at [743, 71] on icon "check" at bounding box center [736, 74] width 19 height 19
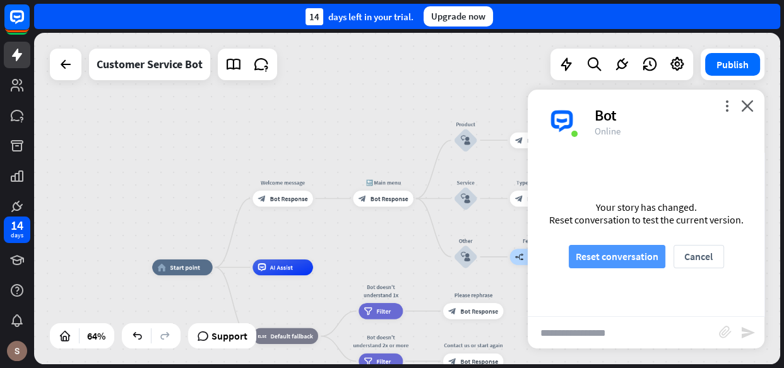
click at [645, 254] on button "Reset conversation" at bounding box center [616, 256] width 97 height 23
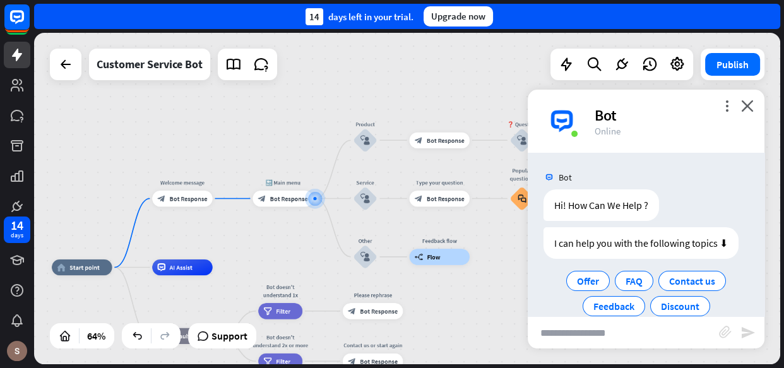
scroll to position [46, 0]
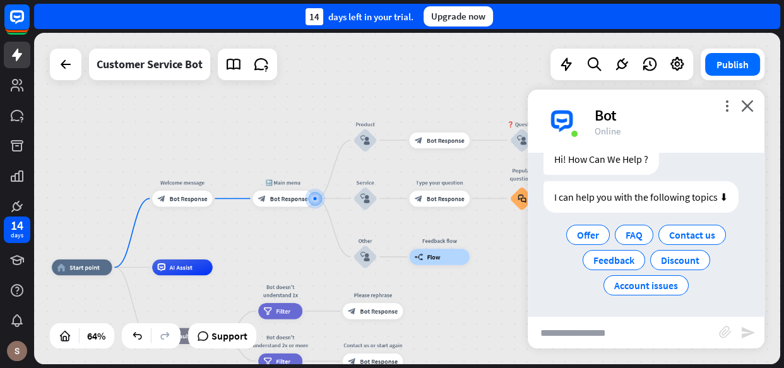
click at [722, 157] on div "Hi! How Can We Help ? Today 5:17 PM Show JSON" at bounding box center [645, 162] width 237 height 38
click at [283, 183] on span "Edit name" at bounding box center [274, 180] width 25 height 7
click at [283, 194] on span "Bot Response" at bounding box center [289, 198] width 38 height 8
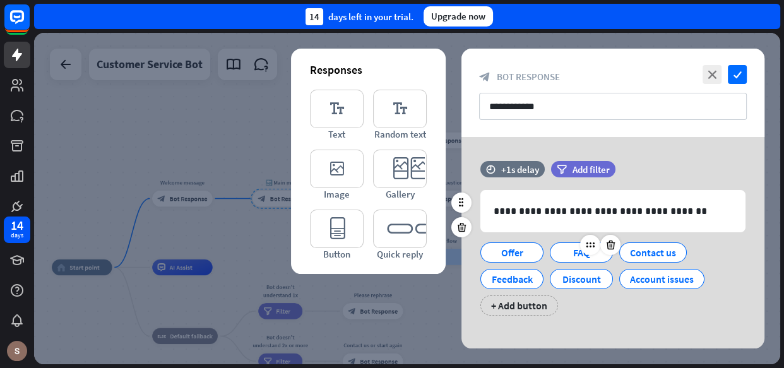
scroll to position [11, 0]
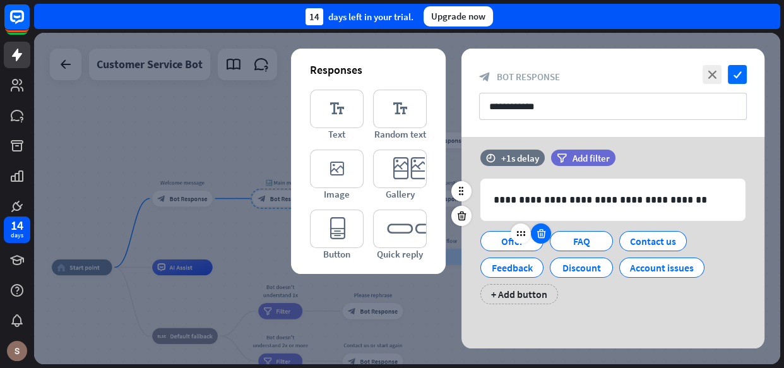
click at [542, 236] on icon at bounding box center [541, 233] width 12 height 11
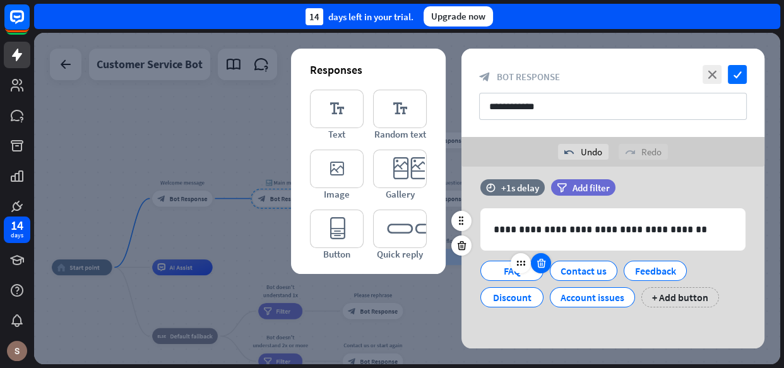
click at [533, 261] on div at bounding box center [541, 263] width 20 height 20
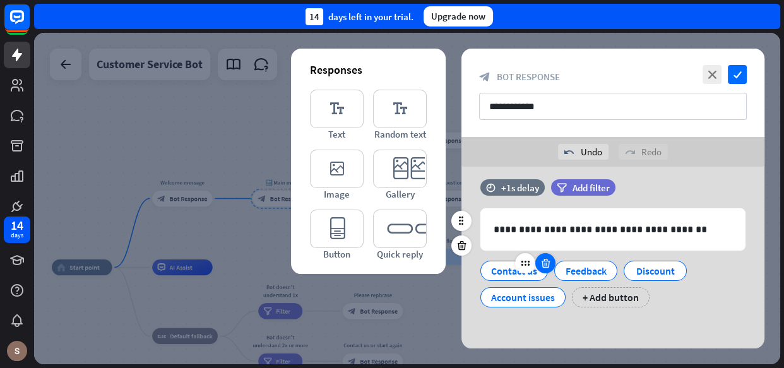
click at [546, 261] on icon at bounding box center [545, 262] width 12 height 11
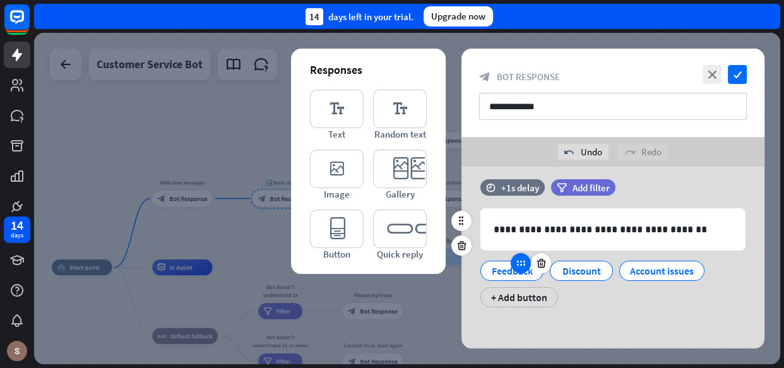
click at [524, 266] on icon at bounding box center [520, 262] width 11 height 11
click at [507, 270] on div "Feedback" at bounding box center [512, 270] width 42 height 19
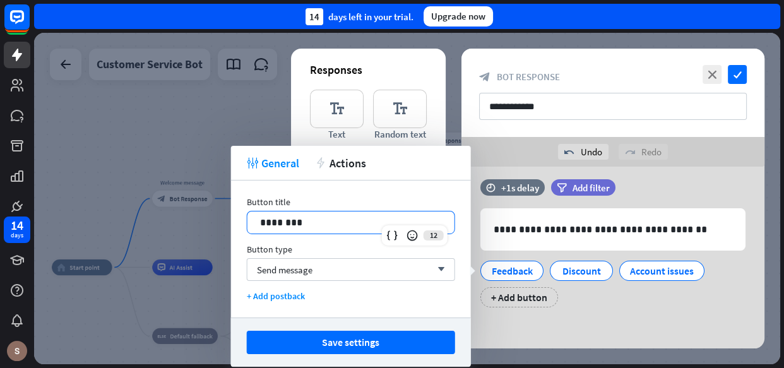
click at [350, 221] on p "********" at bounding box center [351, 223] width 182 height 16
drag, startPoint x: 350, startPoint y: 221, endPoint x: 201, endPoint y: 214, distance: 149.1
click at [201, 214] on body "14 days close Product Help First steps Get started with ChatBot Help Center Fol…" at bounding box center [392, 184] width 784 height 368
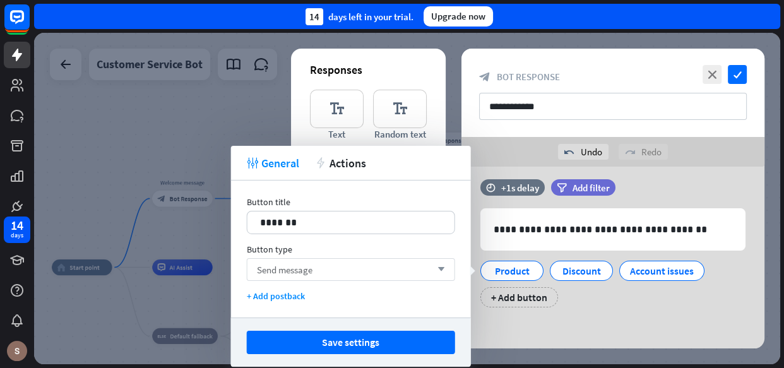
click at [321, 268] on div "Send message arrow_down" at bounding box center [351, 269] width 208 height 23
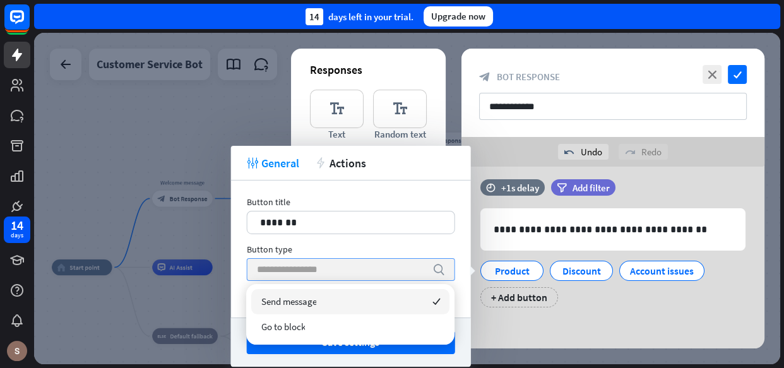
click at [385, 267] on input "search" at bounding box center [341, 269] width 169 height 21
click at [385, 248] on div "Button type" at bounding box center [351, 249] width 208 height 11
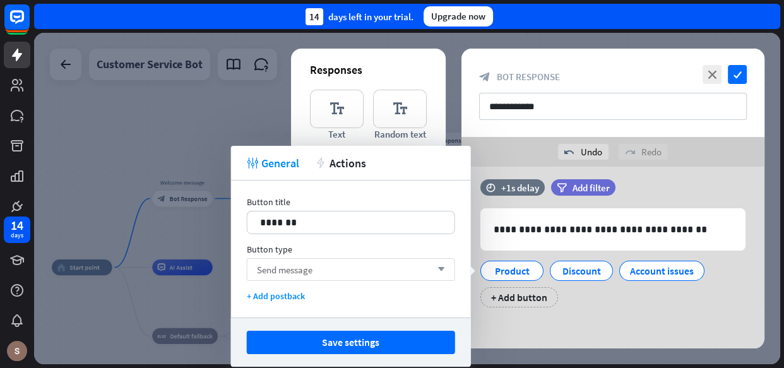
click at [314, 272] on div "Send message arrow_down" at bounding box center [351, 269] width 208 height 23
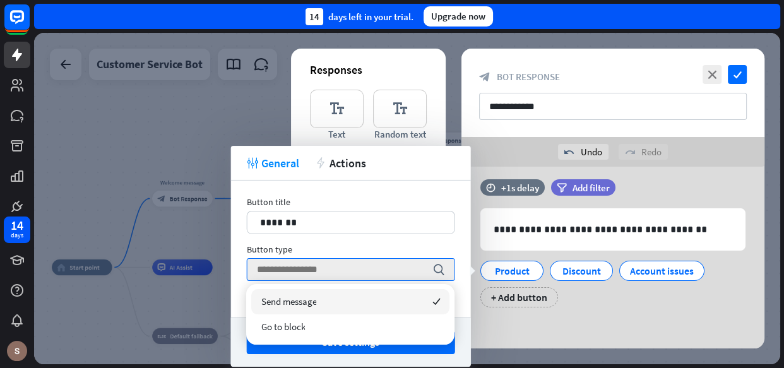
click at [339, 302] on div "Send message checked" at bounding box center [350, 301] width 198 height 25
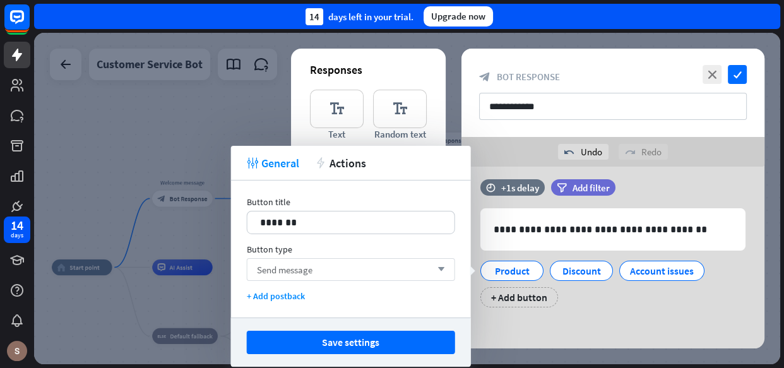
click at [377, 273] on div "Send message arrow_down" at bounding box center [351, 269] width 208 height 23
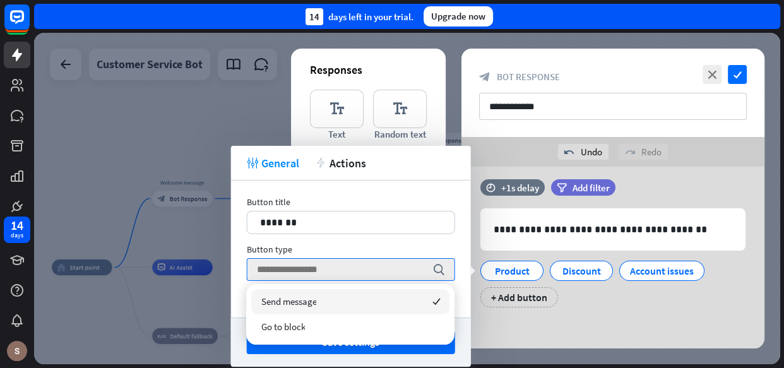
click at [326, 296] on div "Send message checked" at bounding box center [350, 301] width 198 height 25
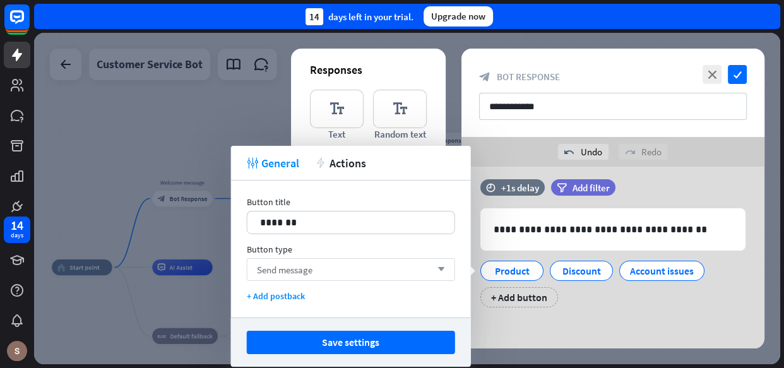
click at [333, 269] on div "Send message arrow_down" at bounding box center [351, 269] width 208 height 23
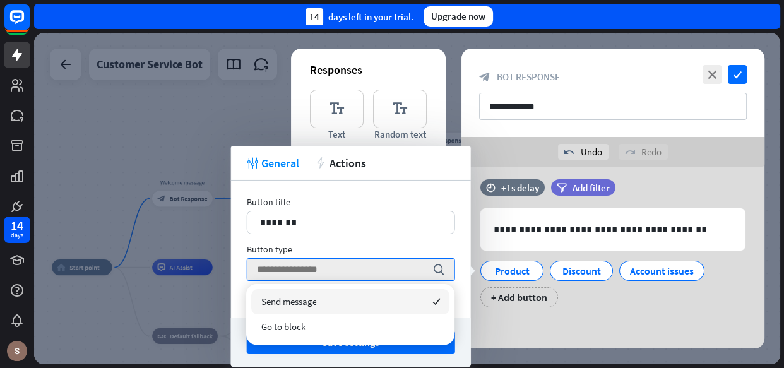
click at [344, 247] on div "Button type" at bounding box center [351, 249] width 208 height 11
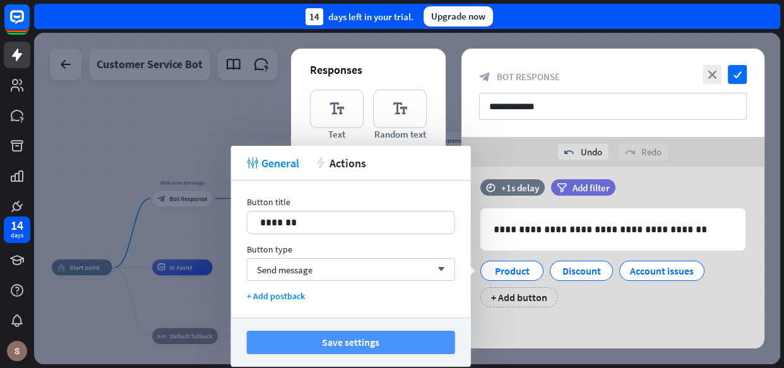
click at [384, 345] on button "Save settings" at bounding box center [351, 342] width 208 height 23
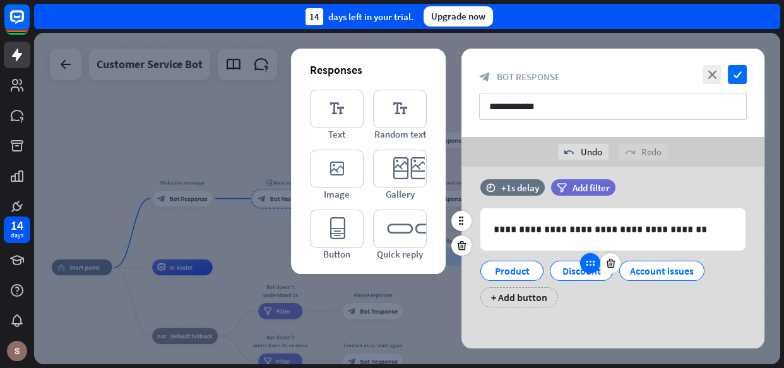
click at [586, 266] on icon at bounding box center [589, 262] width 11 height 11
click at [572, 274] on div "Discount" at bounding box center [581, 270] width 42 height 19
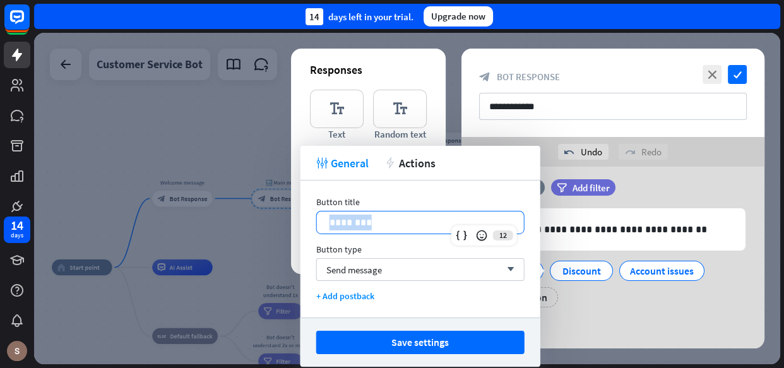
drag, startPoint x: 372, startPoint y: 227, endPoint x: 314, endPoint y: 225, distance: 58.1
click at [314, 225] on div "Button title 12 ******** Button type Send message arrow_down + Add postback" at bounding box center [420, 248] width 240 height 137
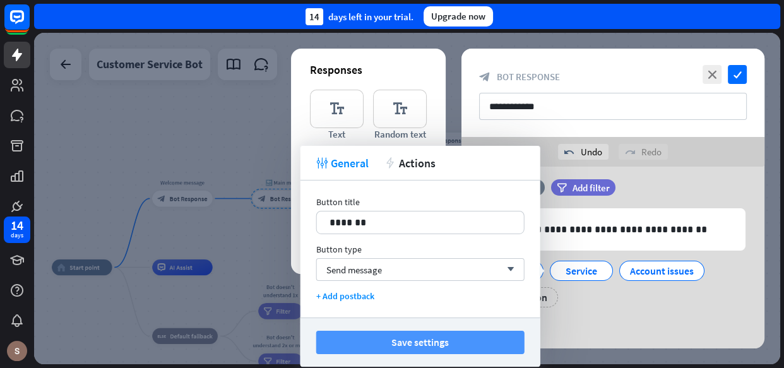
click at [448, 334] on button "Save settings" at bounding box center [420, 342] width 208 height 23
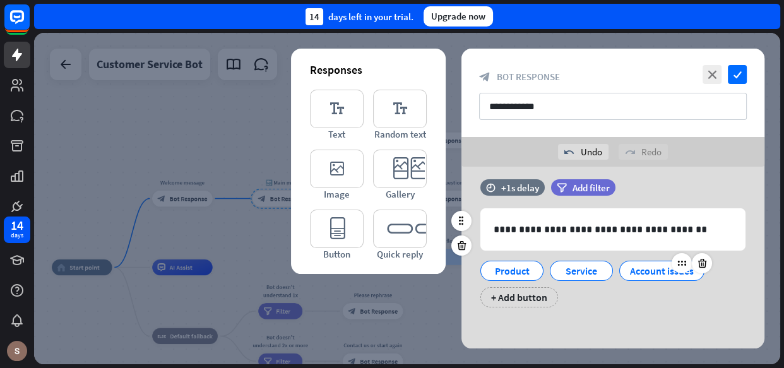
click at [662, 268] on div "Account issues" at bounding box center [662, 270] width 64 height 19
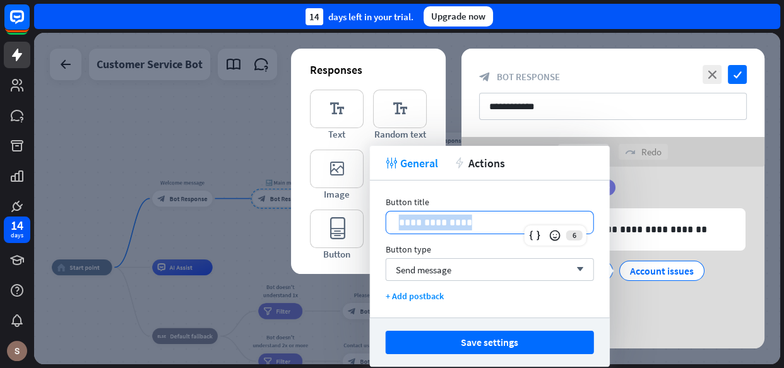
drag, startPoint x: 467, startPoint y: 224, endPoint x: 387, endPoint y: 218, distance: 79.7
click at [387, 218] on div "**********" at bounding box center [489, 222] width 207 height 22
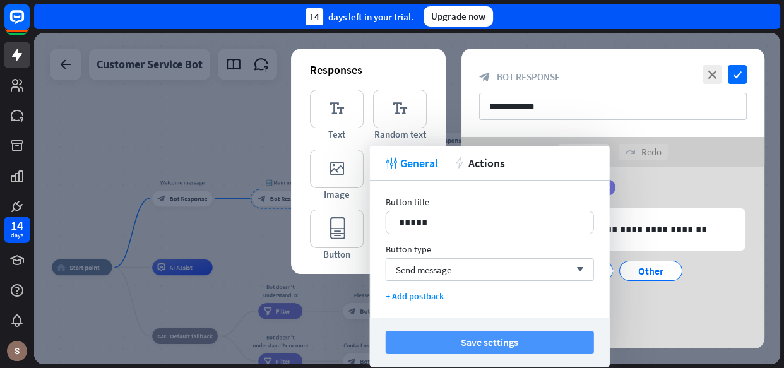
click at [467, 344] on button "Save settings" at bounding box center [489, 342] width 208 height 23
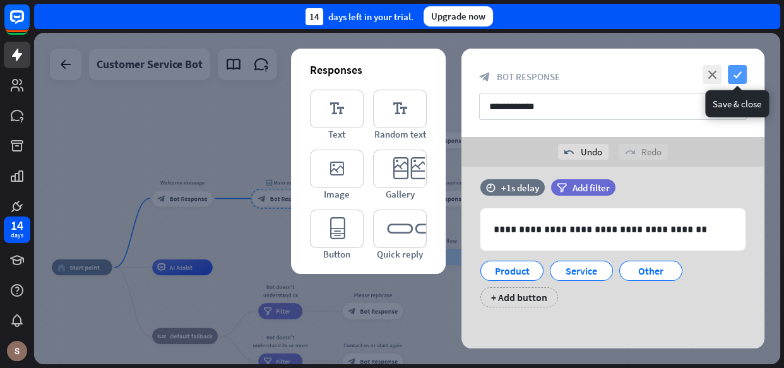
click at [733, 73] on icon "check" at bounding box center [736, 74] width 19 height 19
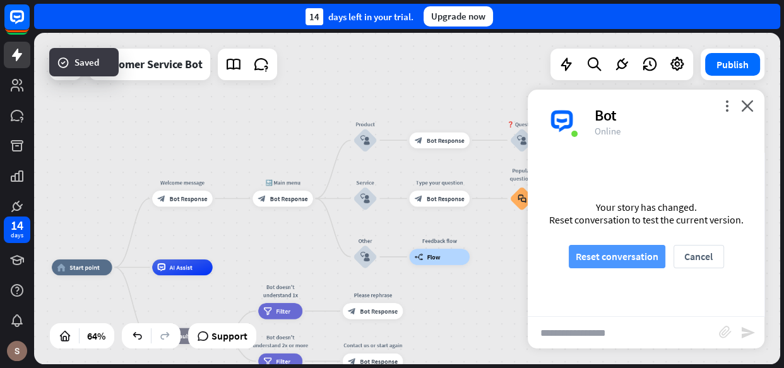
click at [609, 249] on button "Reset conversation" at bounding box center [616, 256] width 97 height 23
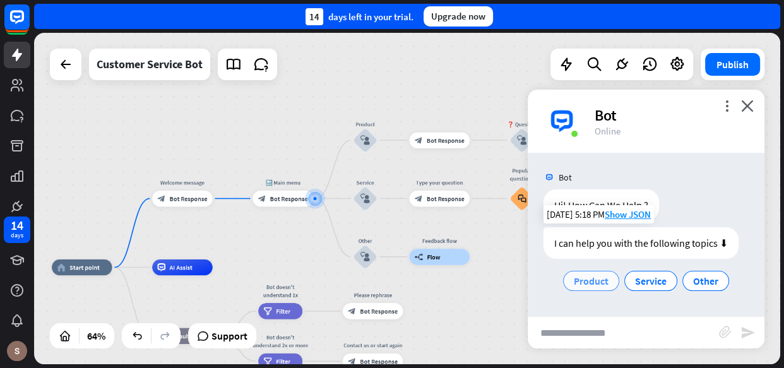
click at [591, 280] on span "Product" at bounding box center [591, 280] width 35 height 13
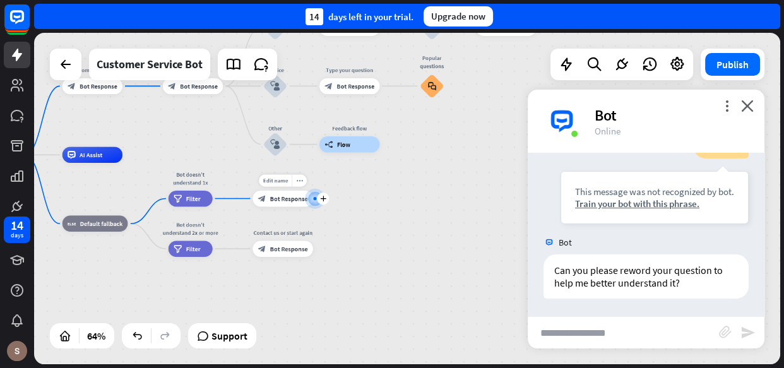
scroll to position [163, 0]
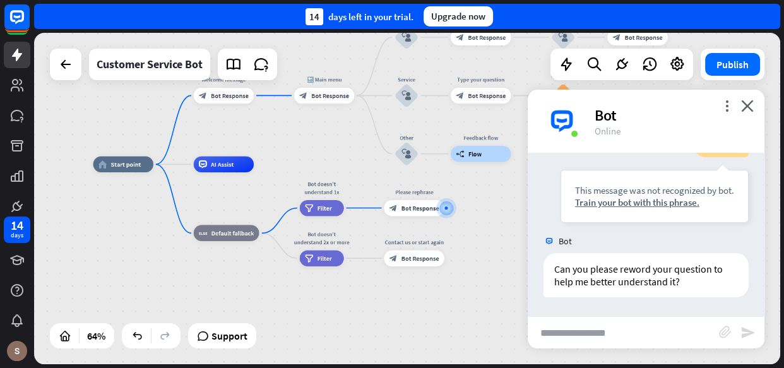
drag, startPoint x: 330, startPoint y: 227, endPoint x: 461, endPoint y: 237, distance: 131.6
click at [461, 237] on div "home_2 Start point Welcome message block_bot_response Bot Response 🔙 Main menu …" at bounding box center [330, 269] width 474 height 211
click at [326, 207] on span "Filter" at bounding box center [324, 208] width 15 height 8
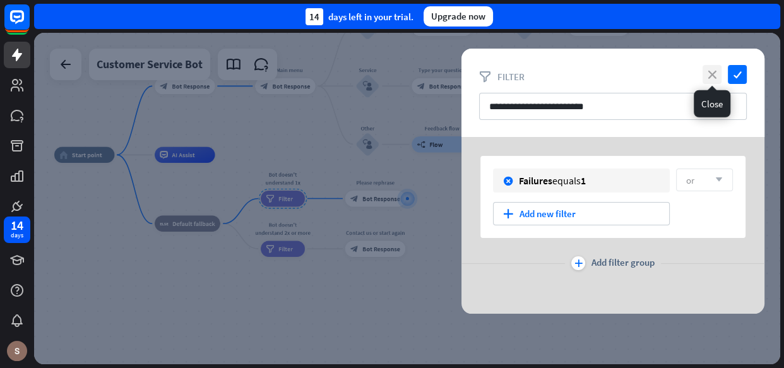
click at [713, 74] on icon "close" at bounding box center [711, 74] width 19 height 19
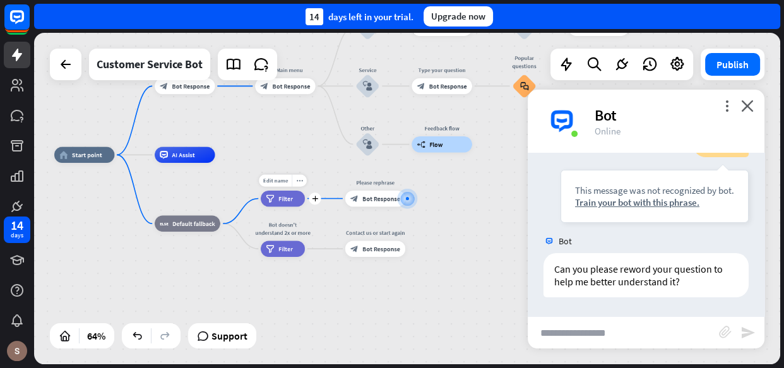
click at [271, 202] on div "filter Filter" at bounding box center [283, 199] width 44 height 16
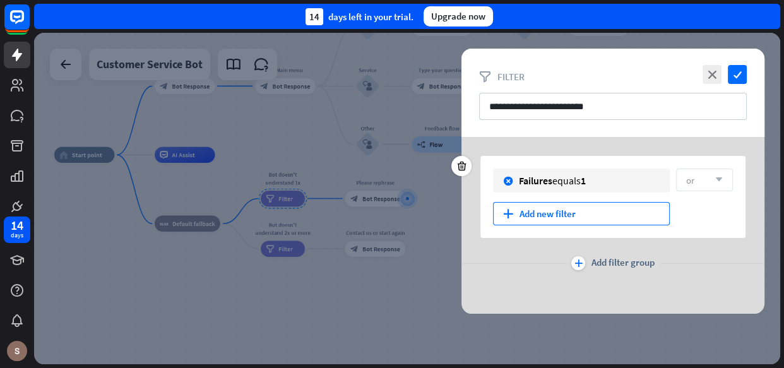
click at [615, 213] on div "plus Add new filter" at bounding box center [581, 213] width 177 height 23
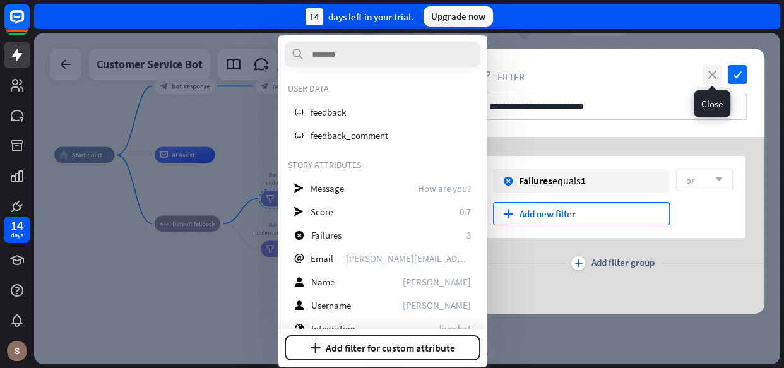
click at [716, 73] on icon "close" at bounding box center [711, 74] width 19 height 19
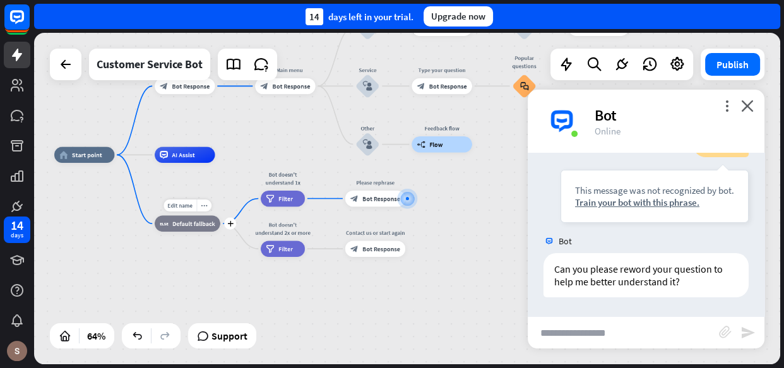
drag, startPoint x: 208, startPoint y: 222, endPoint x: 215, endPoint y: 222, distance: 6.9
click at [215, 222] on div "block_fallback Default fallback" at bounding box center [188, 224] width 66 height 16
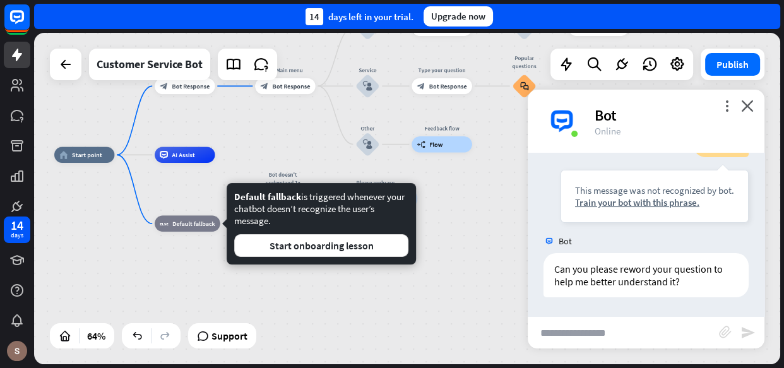
click at [203, 250] on div "home_2 Start point Welcome message block_bot_response Bot Response 🔙 Main menu …" at bounding box center [291, 260] width 474 height 211
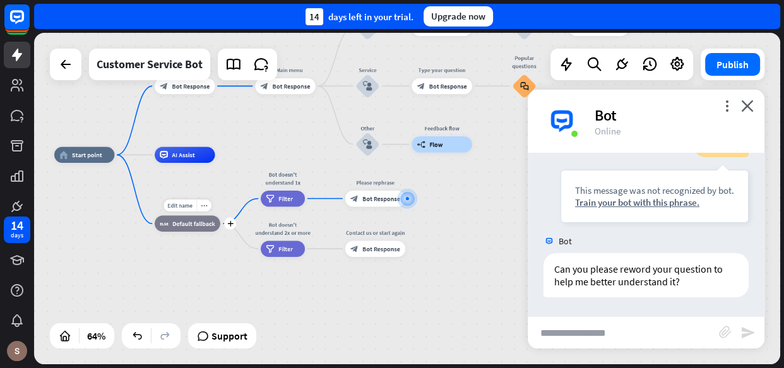
click at [177, 216] on div "Edit name more_horiz plus block_fallback Default fallback" at bounding box center [188, 224] width 66 height 16
click at [177, 226] on span "Default fallback" at bounding box center [193, 224] width 42 height 8
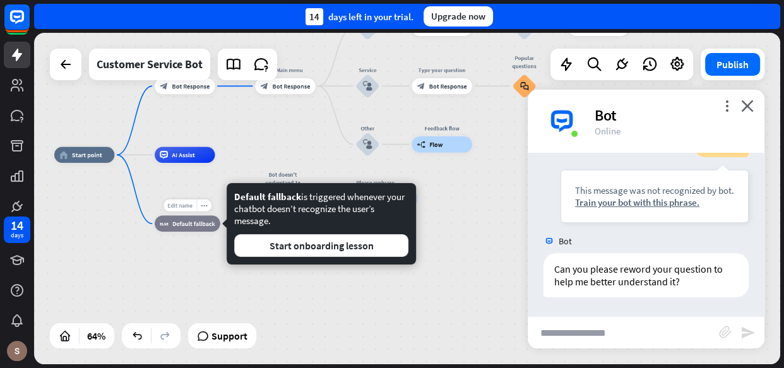
click at [181, 208] on span "Edit name" at bounding box center [179, 205] width 25 height 7
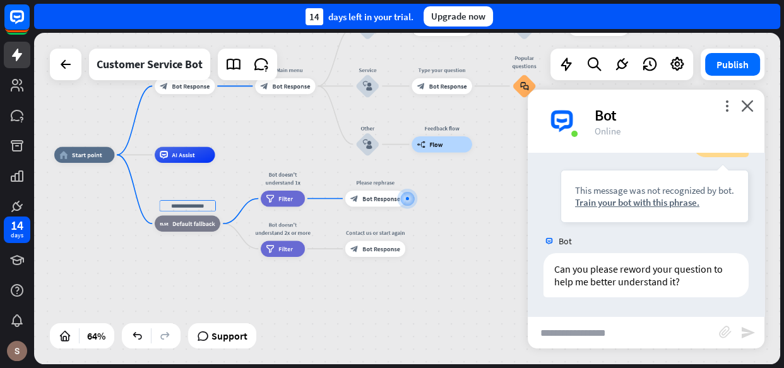
click at [204, 185] on div "home_2 Start point Welcome message block_bot_response Bot Response 🔙 Main menu …" at bounding box center [291, 260] width 474 height 211
click at [202, 207] on icon "more_horiz" at bounding box center [204, 206] width 6 height 6
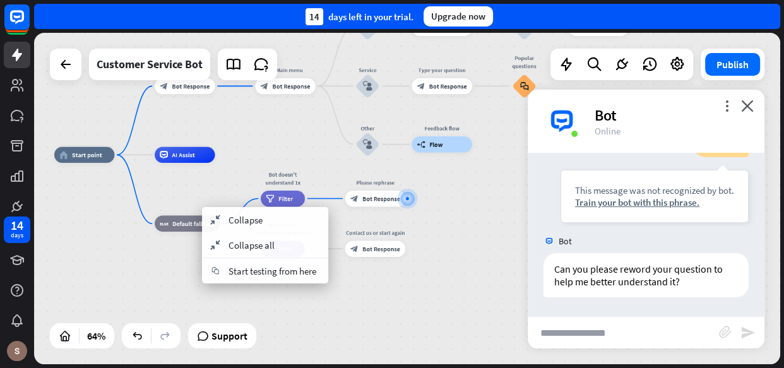
click at [191, 179] on div "home_2 Start point Welcome message block_bot_response Bot Response 🔙 Main menu …" at bounding box center [291, 260] width 474 height 211
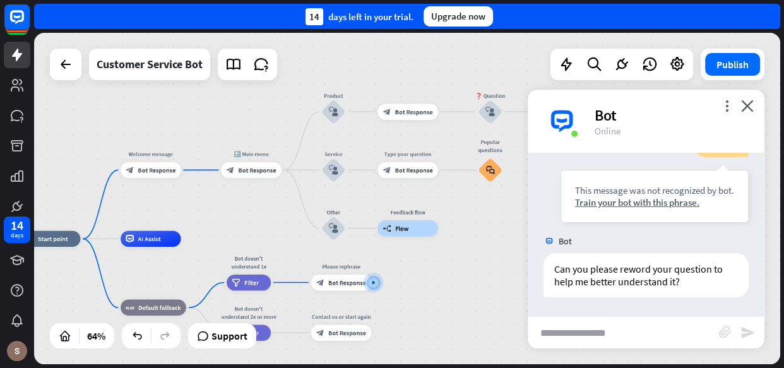
drag, startPoint x: 203, startPoint y: 271, endPoint x: 188, endPoint y: 319, distance: 50.3
click at [169, 354] on div "home_2 Start point Welcome message block_bot_response Bot Response 🔙 Main menu …" at bounding box center [257, 343] width 474 height 211
click at [291, 136] on div "home_2 Start point Welcome message block_bot_response Bot Response 🔙 Main menu …" at bounding box center [407, 198] width 746 height 331
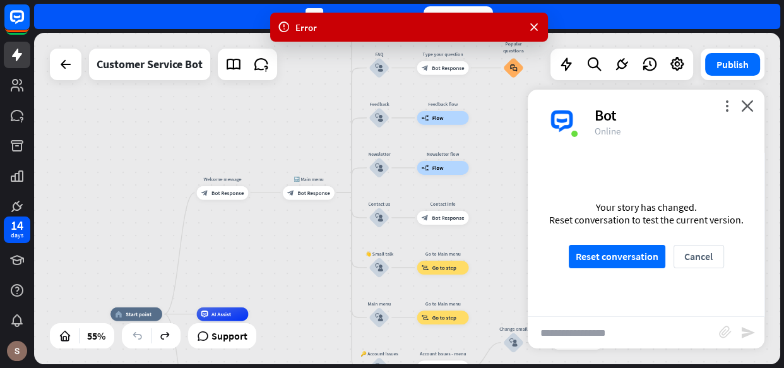
drag, startPoint x: 214, startPoint y: 177, endPoint x: 295, endPoint y: 277, distance: 129.2
click at [295, 277] on div "home_2 Start point Welcome message block_bot_response Bot Response 🔙 Main menu …" at bounding box center [407, 198] width 746 height 331
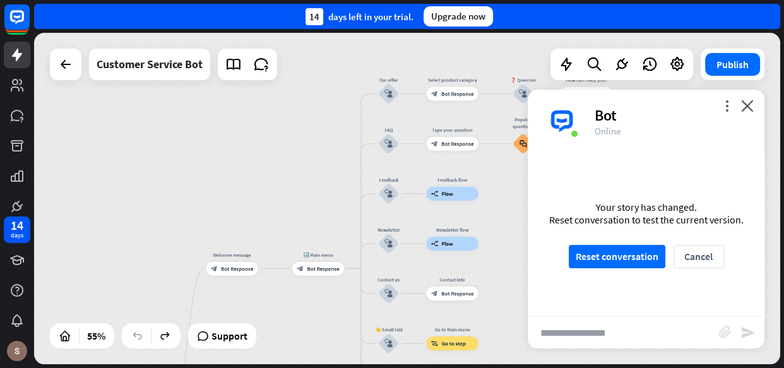
drag, startPoint x: 278, startPoint y: 159, endPoint x: 277, endPoint y: 215, distance: 55.5
click at [277, 215] on div "home_2 Start point Welcome message block_bot_response Bot Response 🔙 Main menu …" at bounding box center [407, 198] width 746 height 331
click at [386, 90] on icon "block_user_input" at bounding box center [388, 94] width 8 height 8
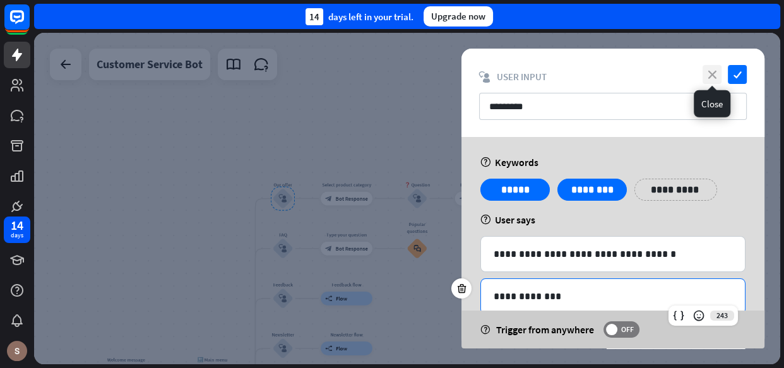
click at [711, 71] on icon "close" at bounding box center [711, 74] width 19 height 19
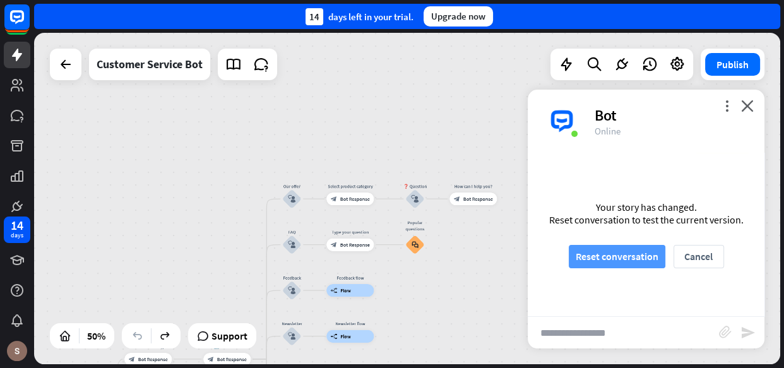
click at [621, 252] on button "Reset conversation" at bounding box center [616, 256] width 97 height 23
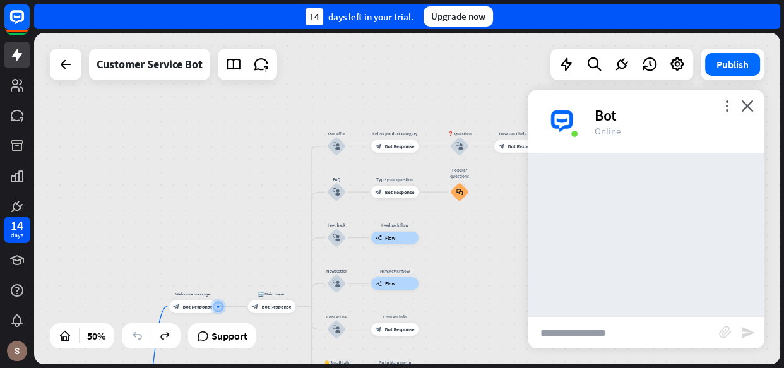
drag, startPoint x: 233, startPoint y: 218, endPoint x: 295, endPoint y: 123, distance: 113.4
click at [295, 123] on div "home_2 Start point Welcome message block_bot_response Bot Response 🔙 Main menu …" at bounding box center [407, 198] width 746 height 331
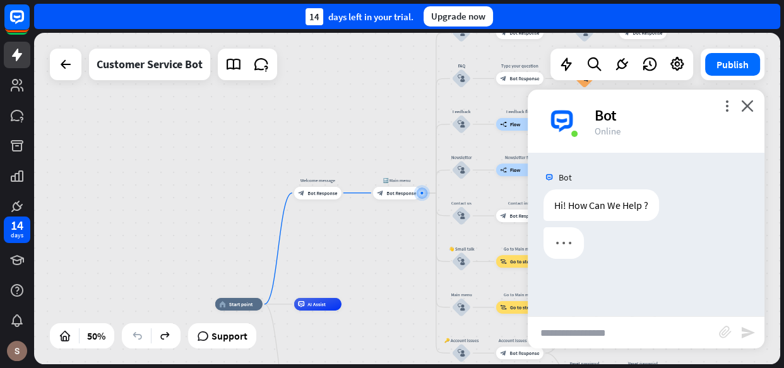
drag, startPoint x: 300, startPoint y: 237, endPoint x: 342, endPoint y: 232, distance: 42.0
click at [342, 232] on div "home_2 Start point Welcome message block_bot_response Bot Response 🔙 Main menu …" at bounding box center [407, 198] width 746 height 331
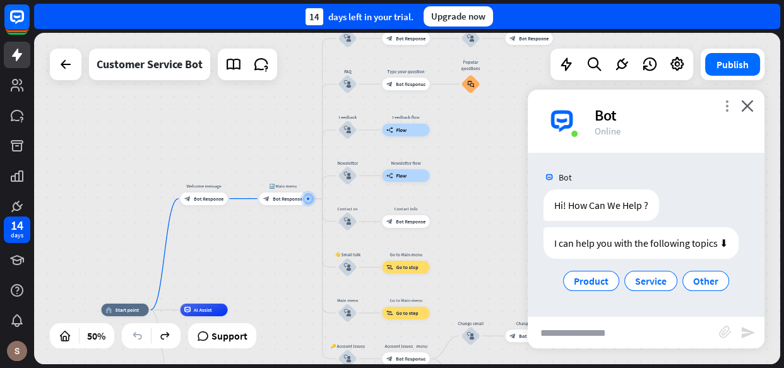
click at [722, 107] on icon "more_vert" at bounding box center [727, 106] width 12 height 12
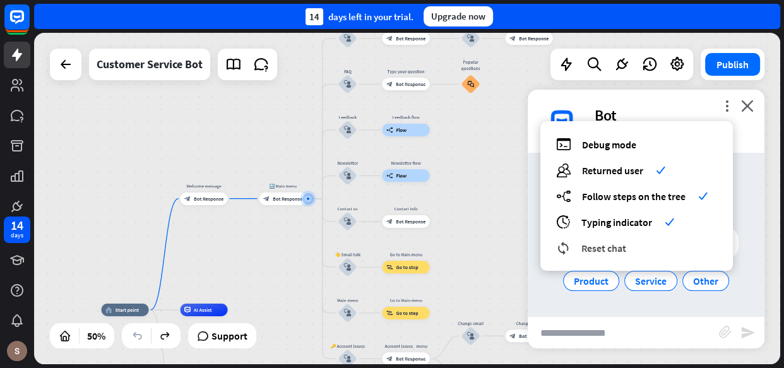
click at [620, 249] on span "Reset chat" at bounding box center [603, 248] width 45 height 13
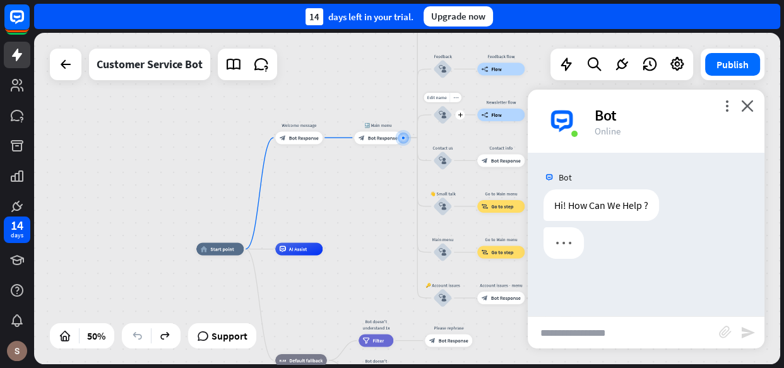
drag, startPoint x: 258, startPoint y: 226, endPoint x: 447, endPoint y: 86, distance: 235.1
click at [447, 86] on div "home_2 Start point Welcome message block_bot_response Bot Response Edit name mo…" at bounding box center [407, 198] width 746 height 331
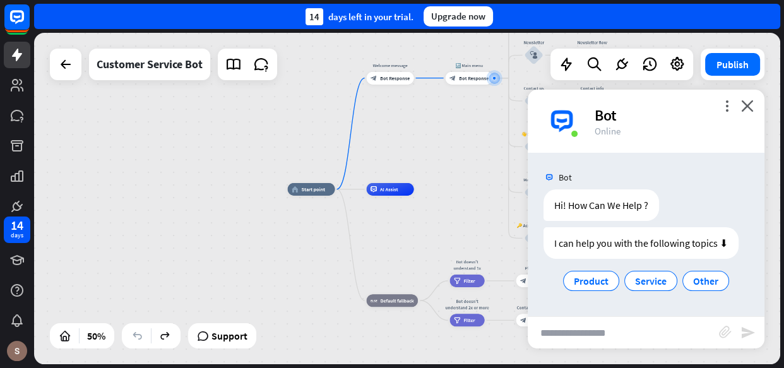
drag, startPoint x: 332, startPoint y: 197, endPoint x: 447, endPoint y: 129, distance: 134.1
click at [447, 129] on div "home_2 Start point Welcome message block_bot_response Bot Response 🔙 Main menu …" at bounding box center [407, 198] width 746 height 331
